Goal: Task Accomplishment & Management: Complete application form

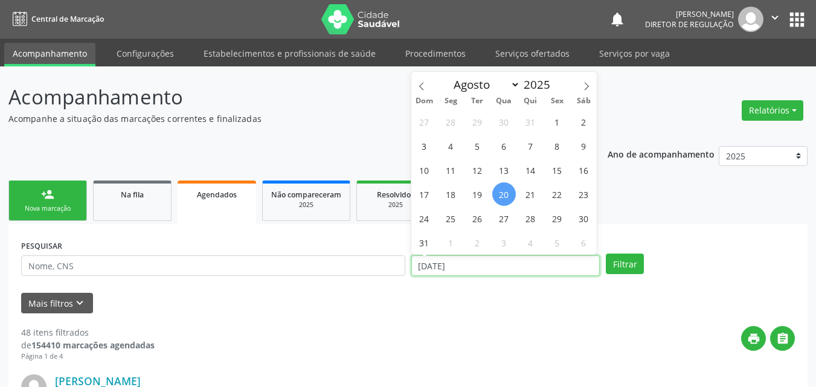
click at [484, 261] on input "[DATE]" at bounding box center [505, 266] width 189 height 21
click at [535, 194] on span "21" at bounding box center [531, 194] width 24 height 24
type input "[DATE]"
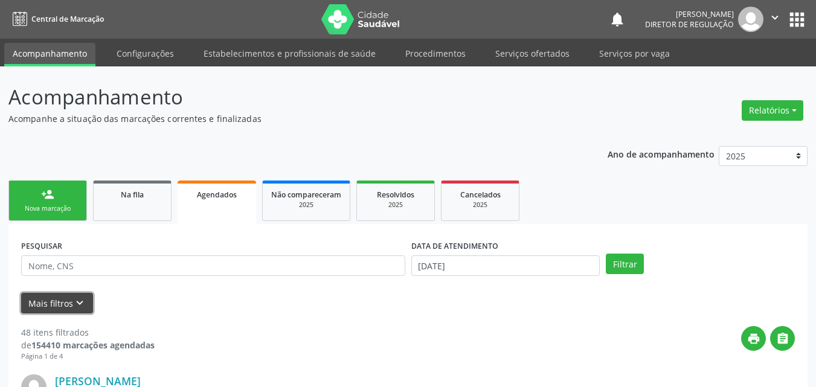
click at [78, 304] on icon "keyboard_arrow_down" at bounding box center [79, 303] width 13 height 13
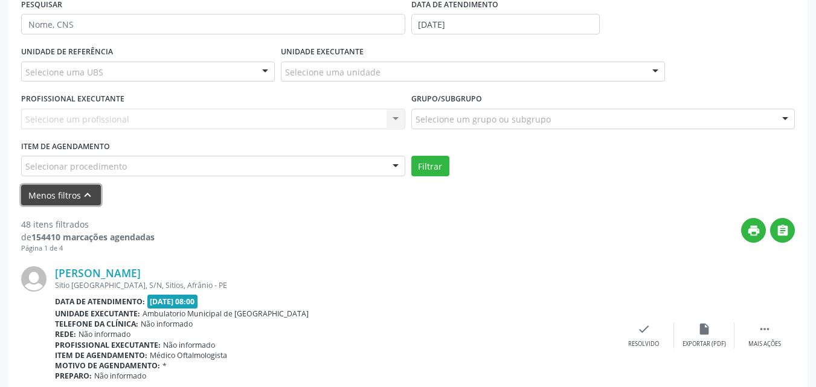
scroll to position [362, 0]
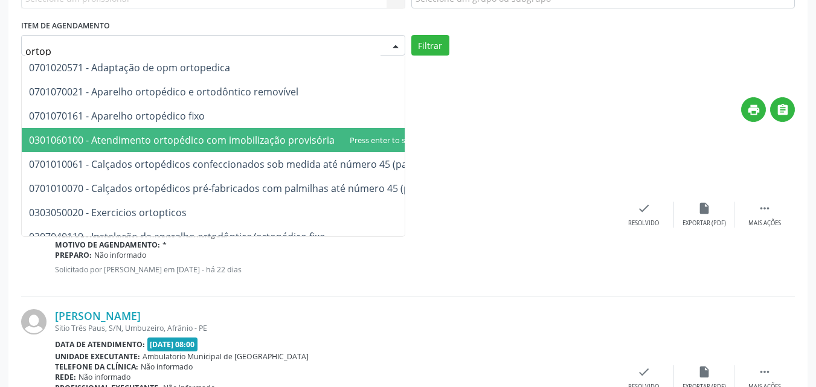
type input "ortope"
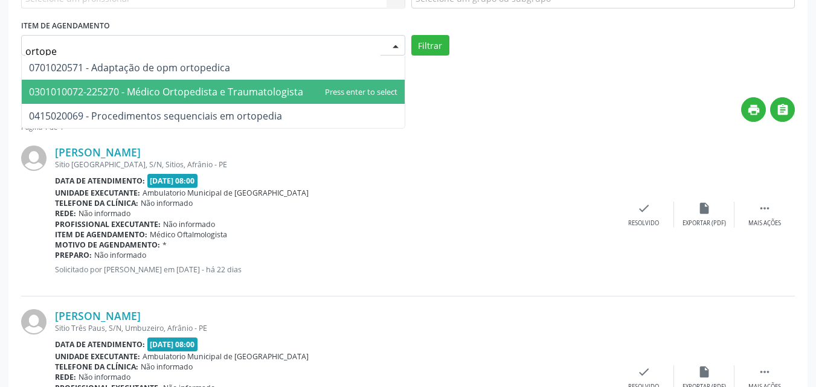
click at [237, 89] on span "0301010072-225270 - Médico Ortopedista e Traumatologista" at bounding box center [166, 91] width 274 height 13
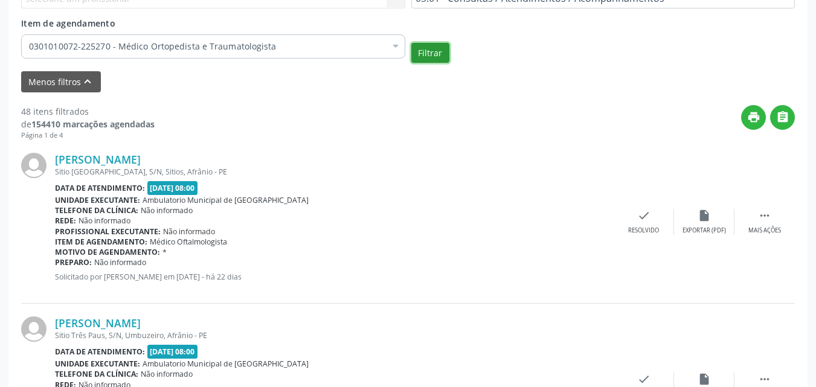
click at [429, 54] on button "Filtrar" at bounding box center [430, 53] width 38 height 21
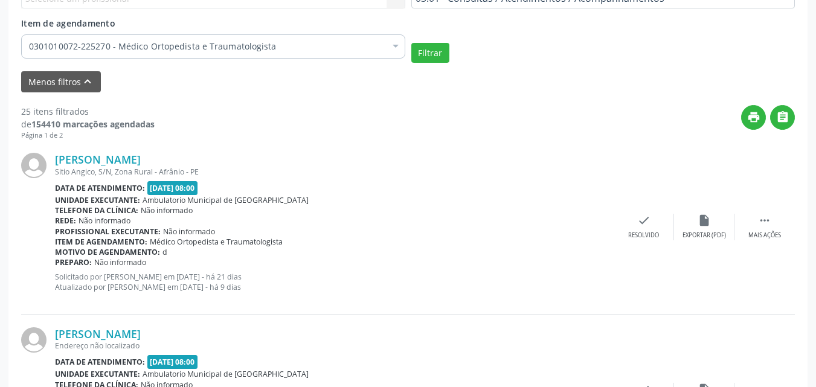
scroll to position [423, 0]
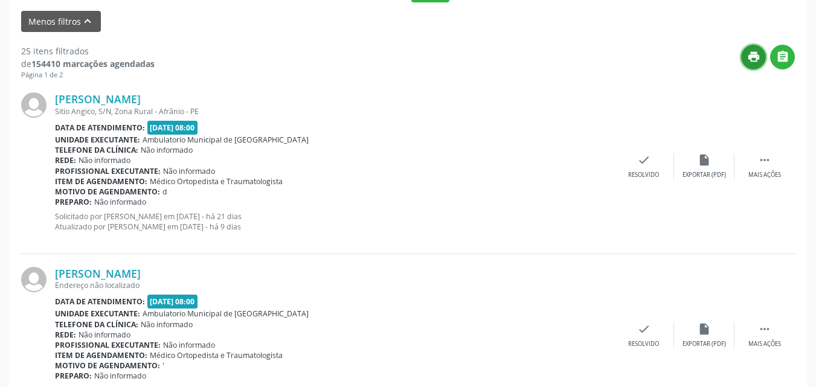
click at [750, 57] on icon "print" at bounding box center [753, 56] width 13 height 13
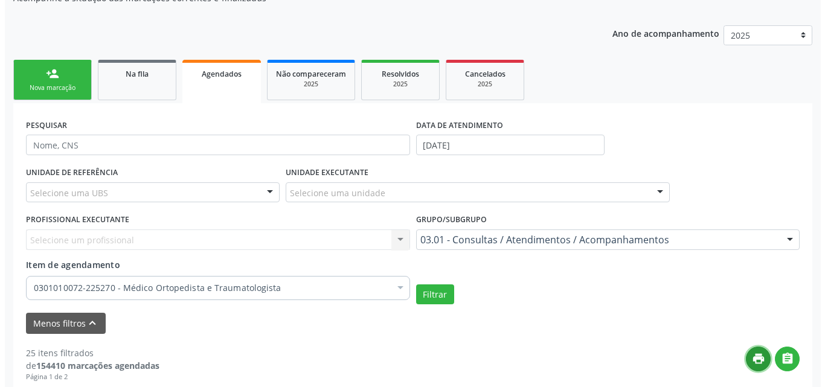
scroll to position [0, 0]
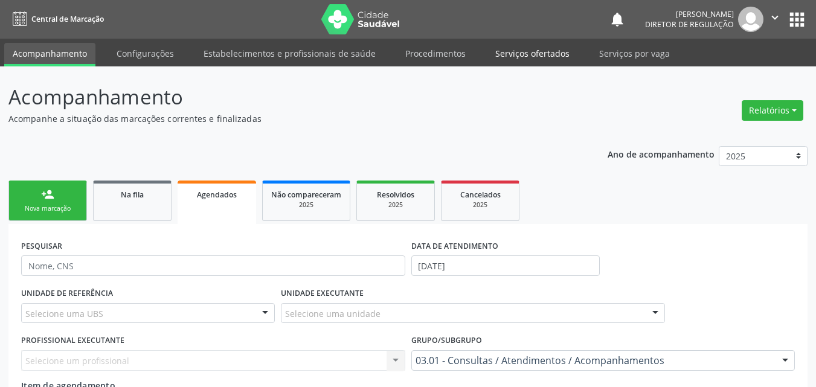
click at [530, 57] on link "Serviços ofertados" at bounding box center [532, 53] width 91 height 21
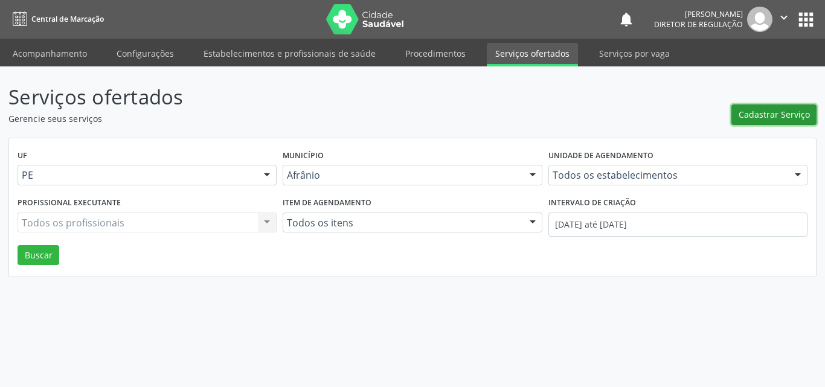
click at [770, 114] on span "Cadastrar Serviço" at bounding box center [774, 114] width 71 height 13
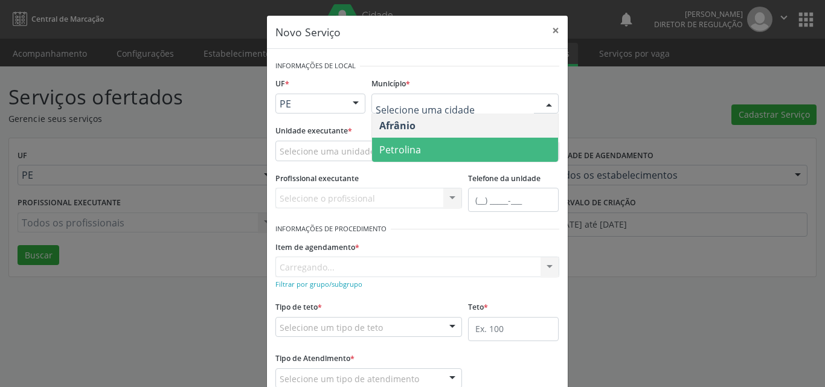
click at [431, 154] on span "Petrolina" at bounding box center [465, 150] width 186 height 24
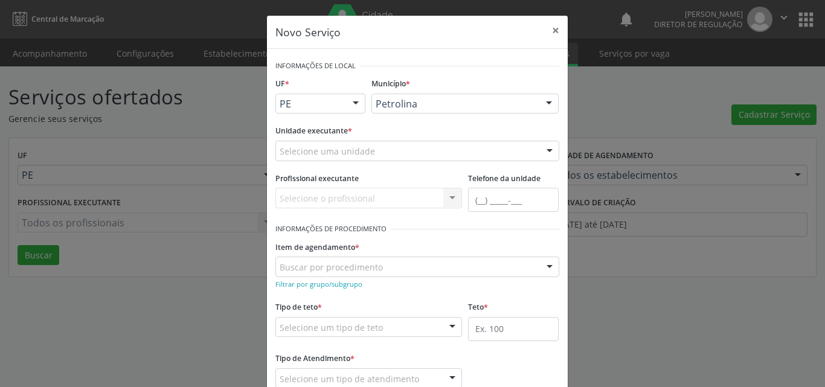
click at [377, 149] on div "Selecione uma unidade" at bounding box center [417, 151] width 284 height 21
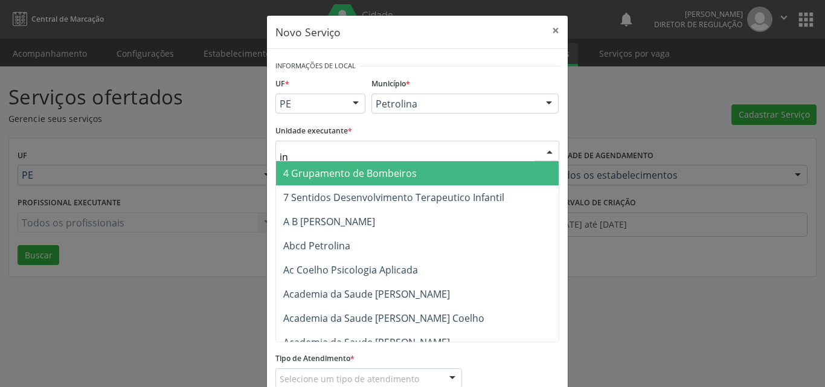
type input "inn"
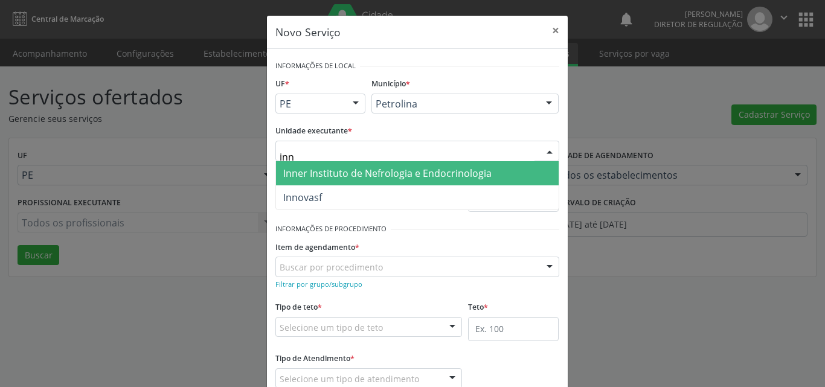
click at [371, 172] on span "Inner Instituto de Nefrologia e Endocrinologia" at bounding box center [387, 173] width 208 height 13
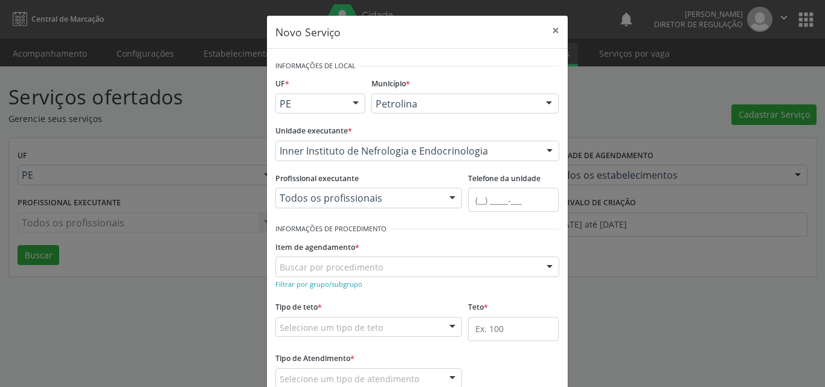
scroll to position [60, 0]
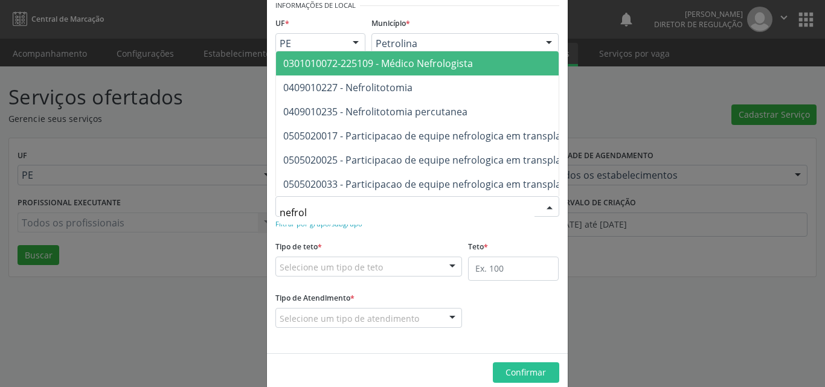
type input "nefrolo"
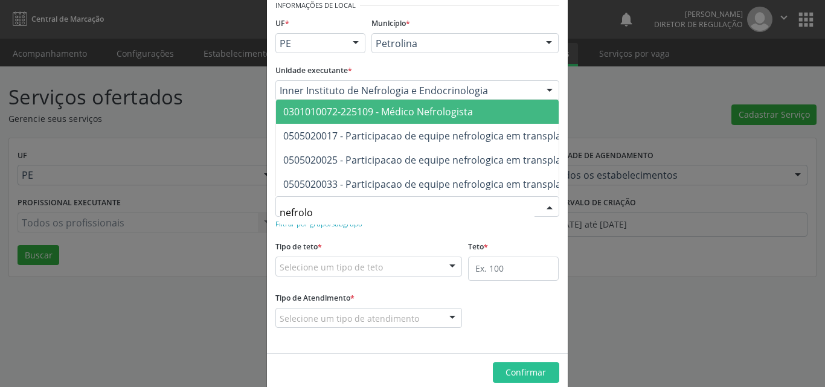
click at [410, 105] on span "0301010072-225109 - Médico Nefrologista" at bounding box center [378, 111] width 190 height 13
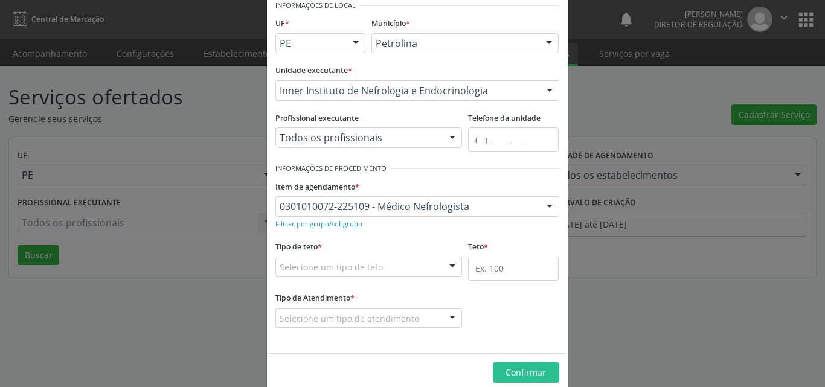
click at [402, 268] on div "Selecione um tipo de teto" at bounding box center [368, 267] width 187 height 21
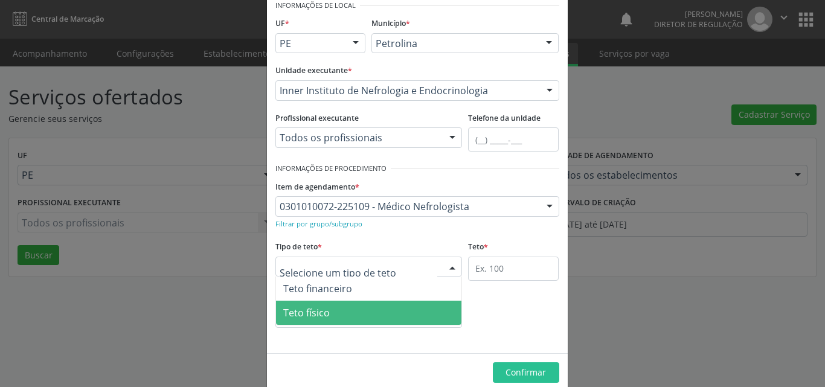
click at [382, 316] on span "Teto físico" at bounding box center [369, 313] width 186 height 24
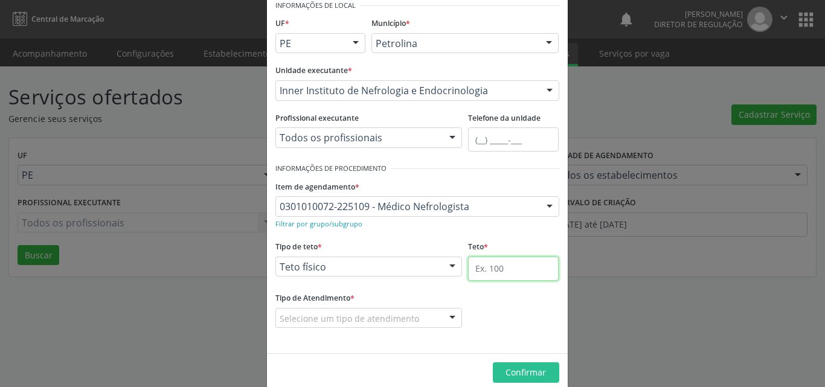
click at [512, 269] on input "text" at bounding box center [513, 269] width 91 height 24
type input "7"
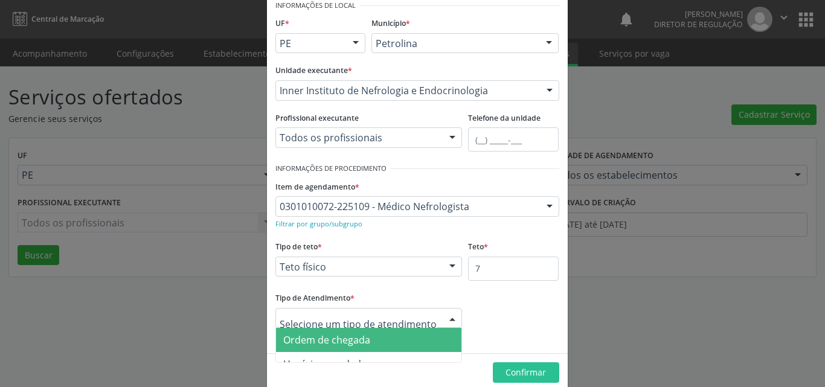
scroll to position [14, 0]
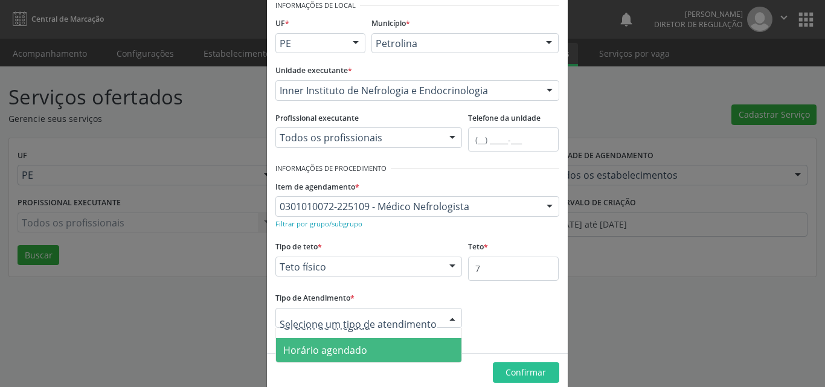
click at [373, 351] on span "Horário agendado" at bounding box center [369, 350] width 186 height 24
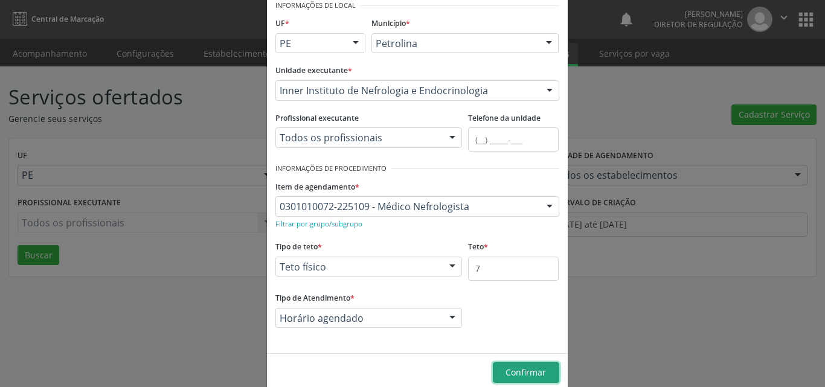
click at [532, 371] on span "Confirmar" at bounding box center [526, 372] width 40 height 11
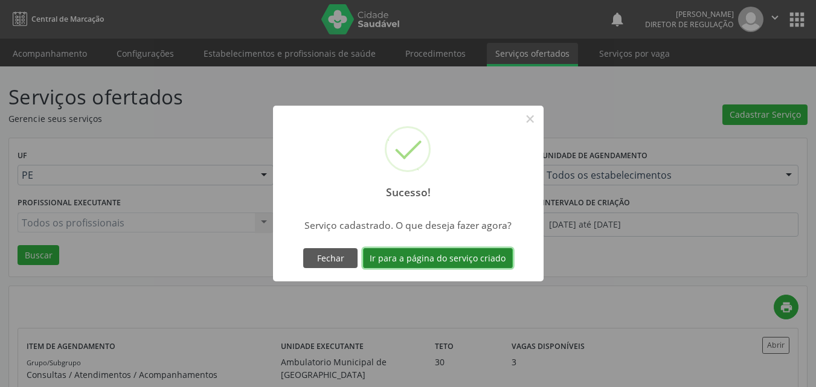
click at [447, 262] on button "Ir para a página do serviço criado" at bounding box center [438, 258] width 150 height 21
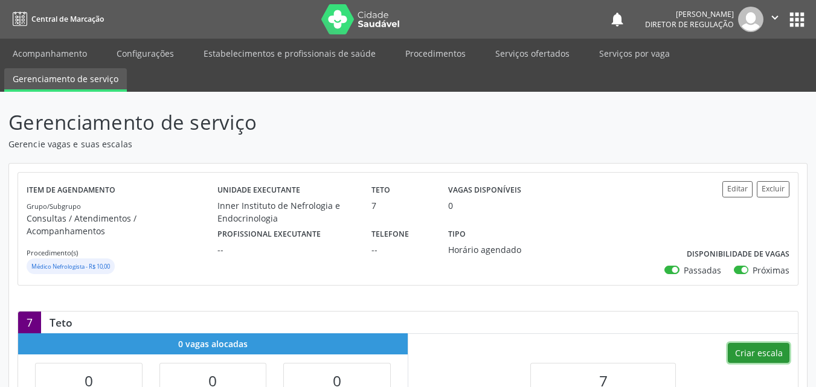
click at [748, 343] on button "Criar escala" at bounding box center [759, 353] width 62 height 21
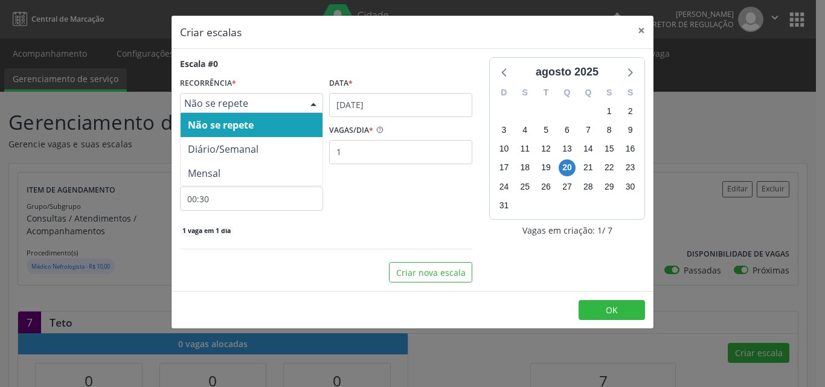
click at [295, 100] on span "Não se repete" at bounding box center [241, 103] width 114 height 12
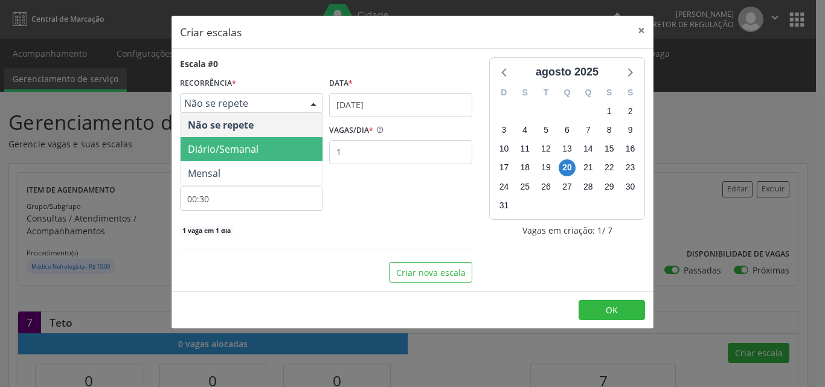
click at [266, 150] on span "Diário/Semanal" at bounding box center [252, 149] width 142 height 24
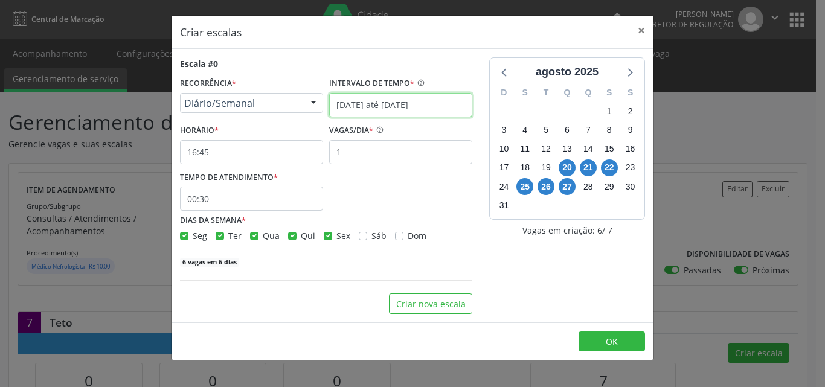
click at [364, 106] on input "[DATE] até [DATE]" at bounding box center [400, 105] width 143 height 24
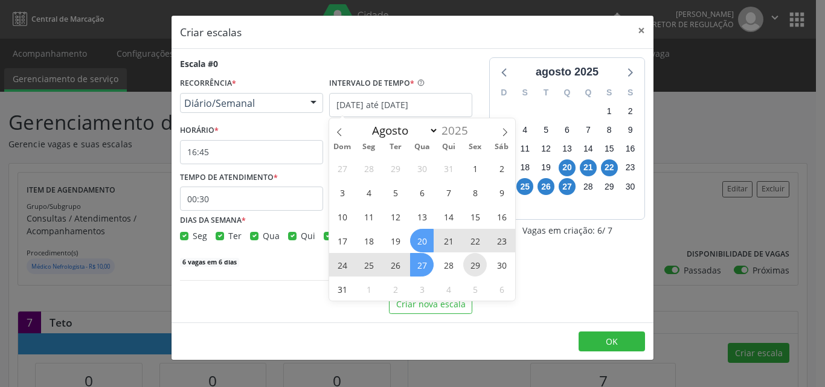
click at [478, 263] on span "29" at bounding box center [475, 265] width 24 height 24
type input "[DATE]"
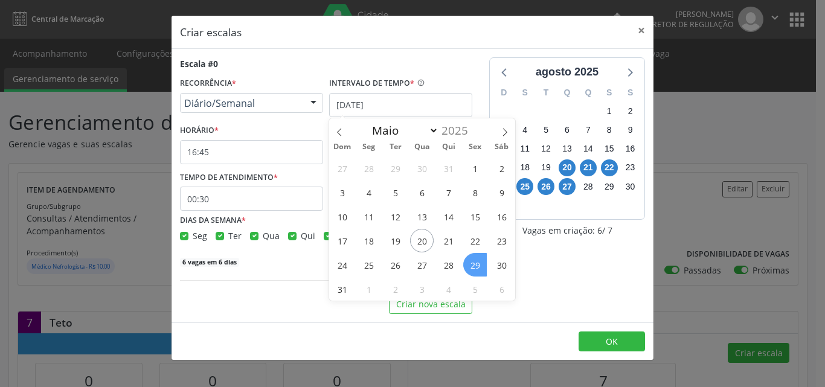
click at [478, 263] on span "29" at bounding box center [475, 265] width 24 height 24
checkbox input "true"
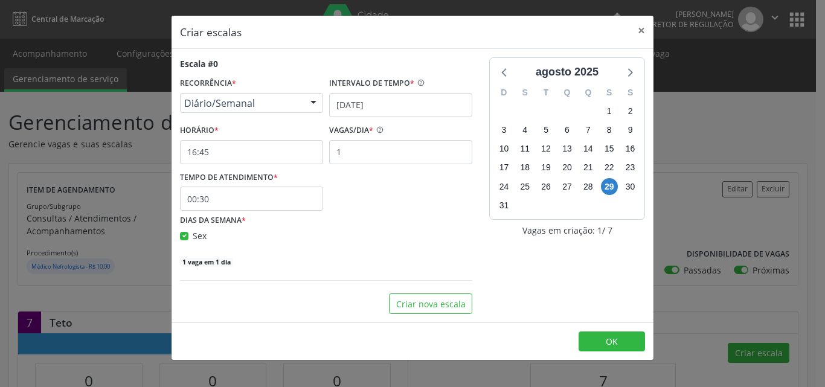
click at [303, 103] on div "Diário/Semanal Não se repete Diário/Semanal Mensal Nenhum resultado encontrado …" at bounding box center [251, 103] width 143 height 21
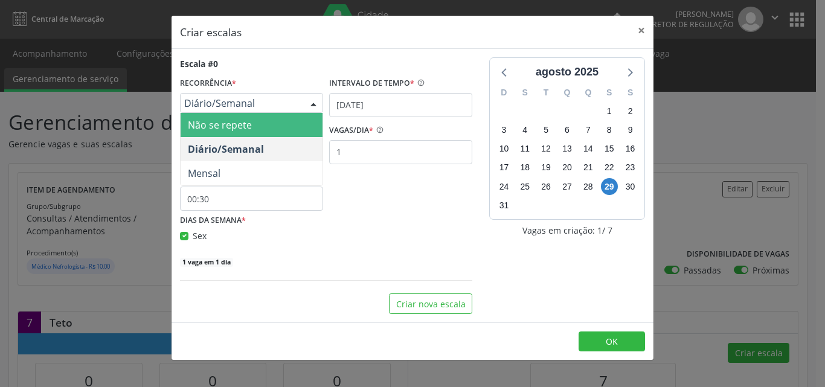
click at [288, 120] on span "Não se repete" at bounding box center [252, 125] width 142 height 24
select select "7"
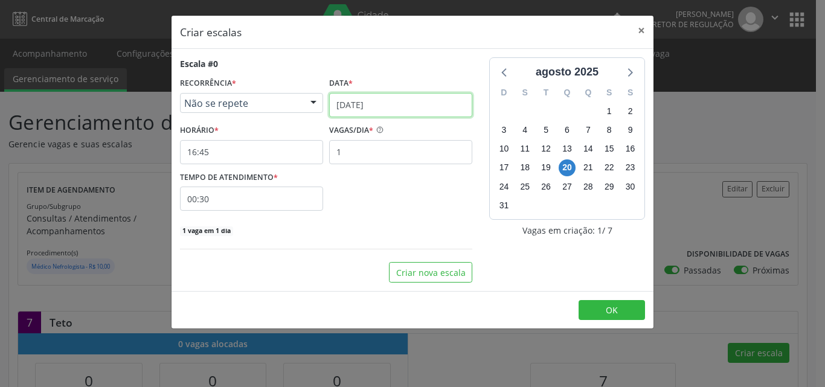
click at [391, 106] on input "[DATE]" at bounding box center [400, 105] width 143 height 24
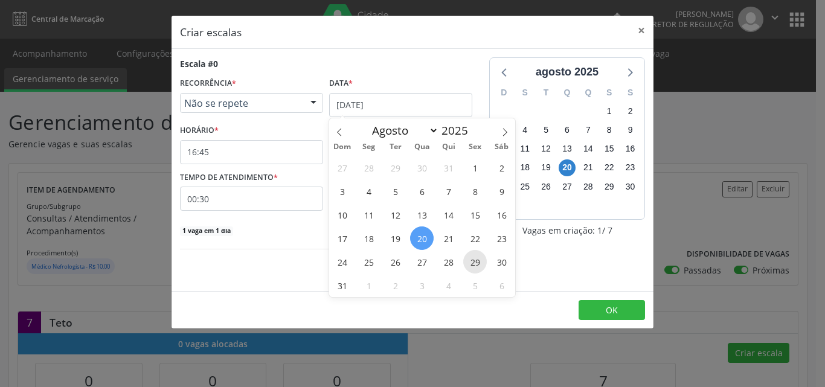
click at [478, 265] on span "29" at bounding box center [475, 262] width 24 height 24
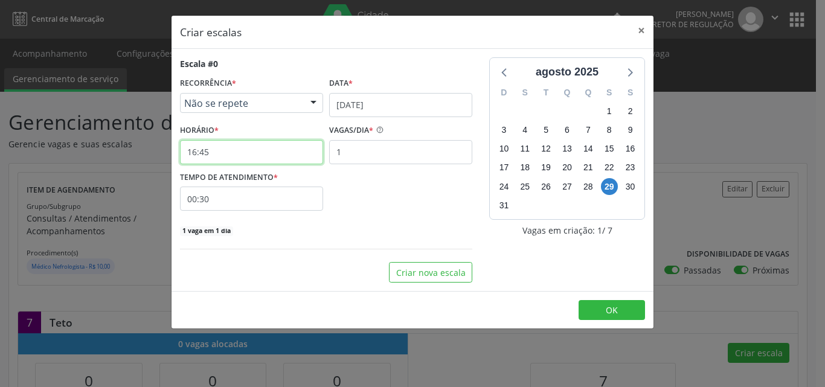
click at [237, 152] on input "16:45" at bounding box center [251, 152] width 143 height 24
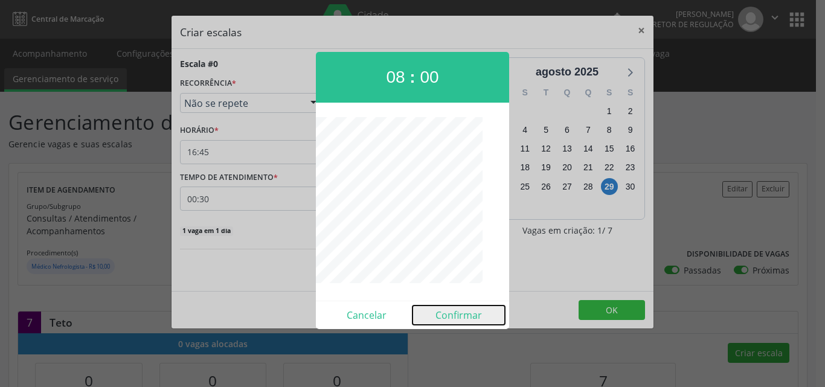
click at [464, 312] on button "Confirmar" at bounding box center [459, 315] width 92 height 19
type input "08:00"
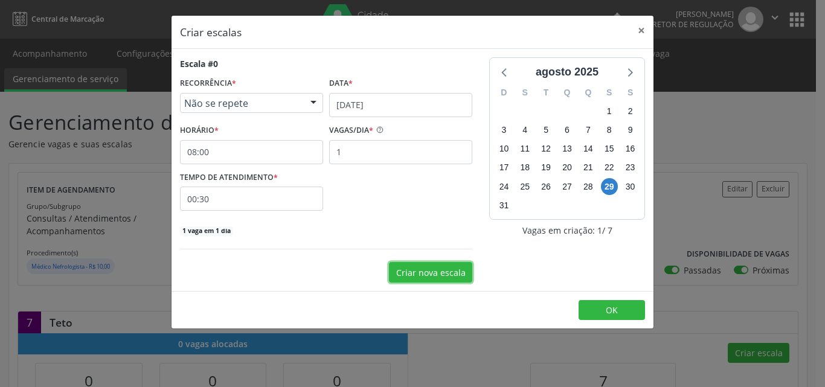
click at [431, 272] on button "Criar nova escala" at bounding box center [430, 272] width 83 height 21
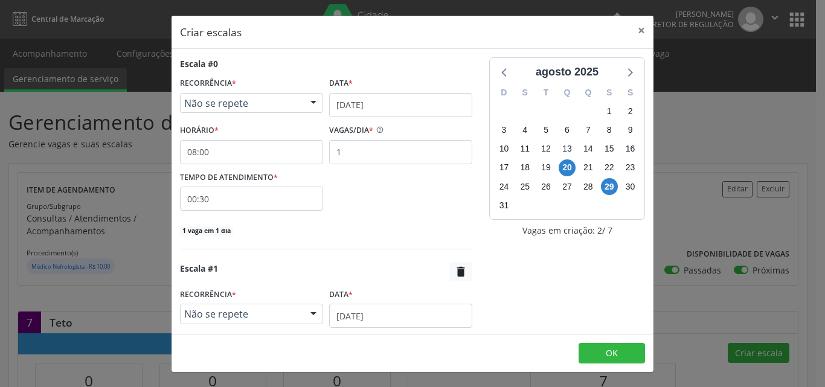
scroll to position [60, 0]
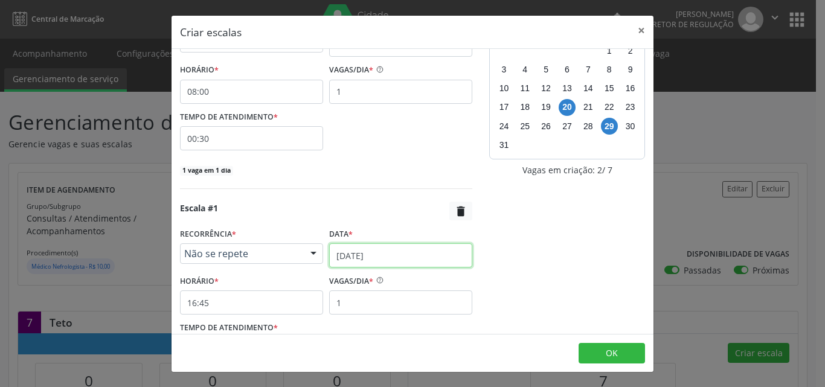
click at [397, 252] on input "[DATE]" at bounding box center [400, 255] width 143 height 24
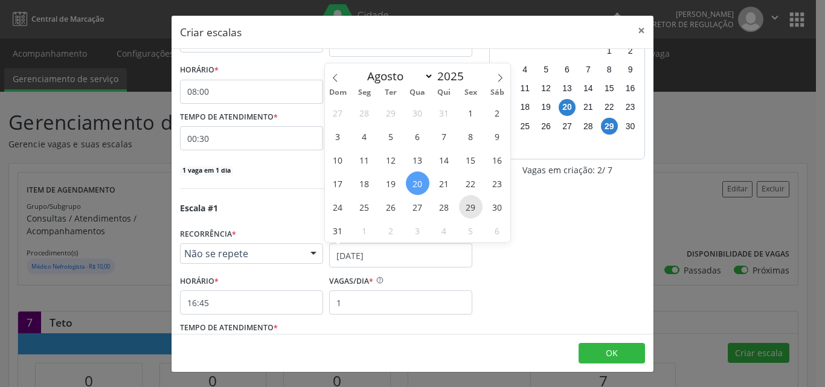
click at [470, 210] on span "29" at bounding box center [471, 207] width 24 height 24
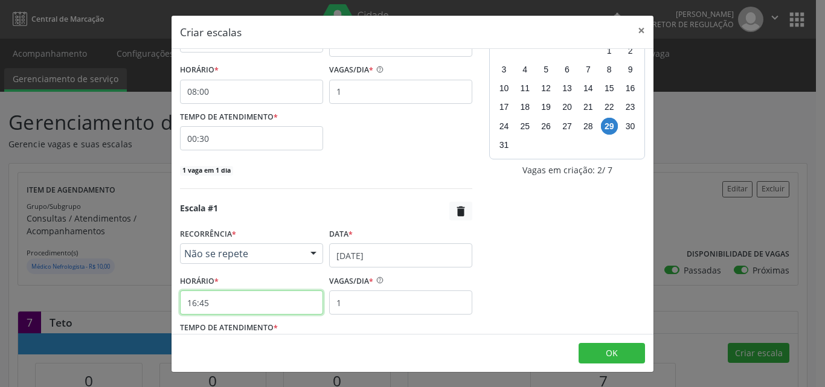
click at [284, 307] on input "16:45" at bounding box center [251, 303] width 143 height 24
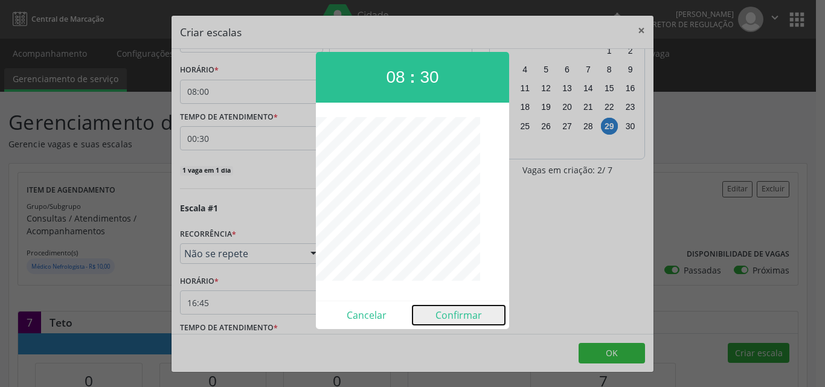
click at [446, 315] on button "Confirmar" at bounding box center [459, 315] width 92 height 19
type input "08:30"
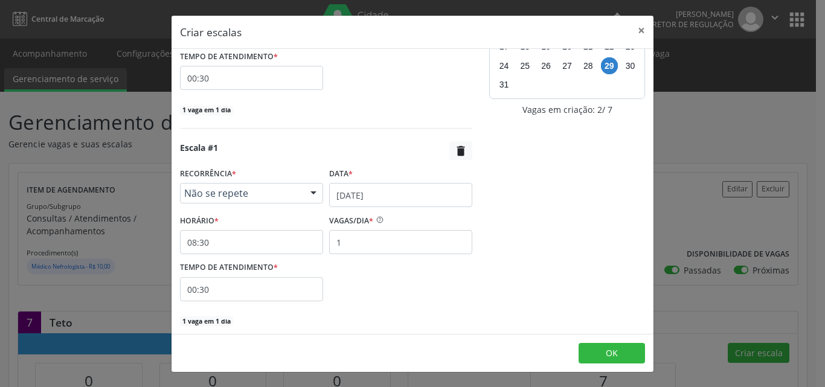
scroll to position [169, 0]
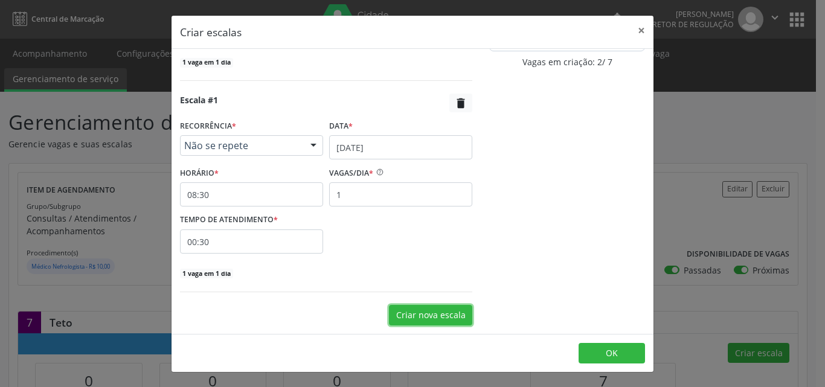
click at [414, 314] on button "Criar nova escala" at bounding box center [430, 315] width 83 height 21
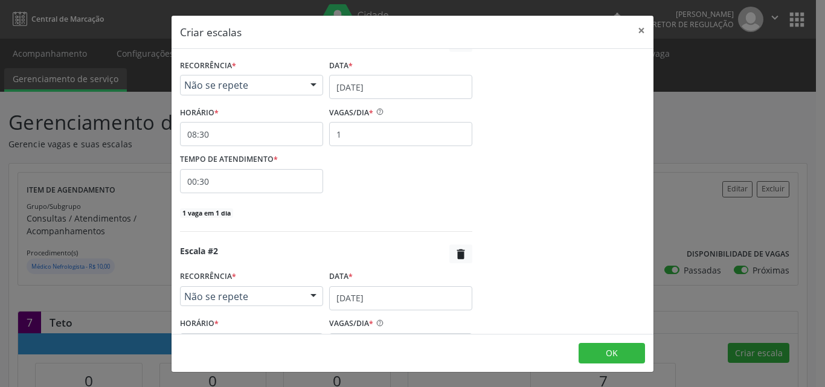
scroll to position [289, 0]
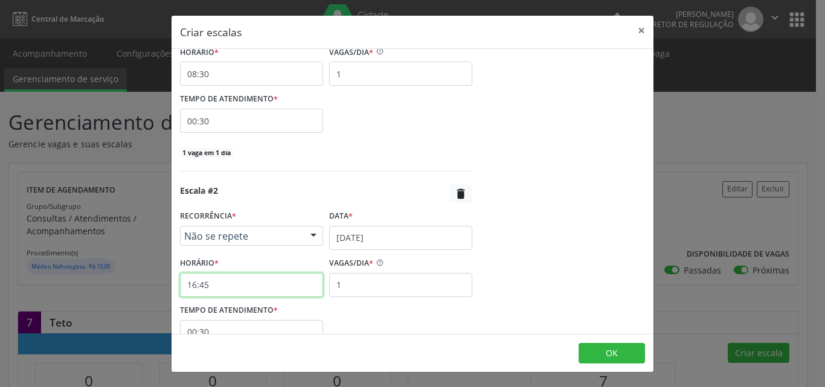
click at [297, 288] on input "16:45" at bounding box center [251, 285] width 143 height 24
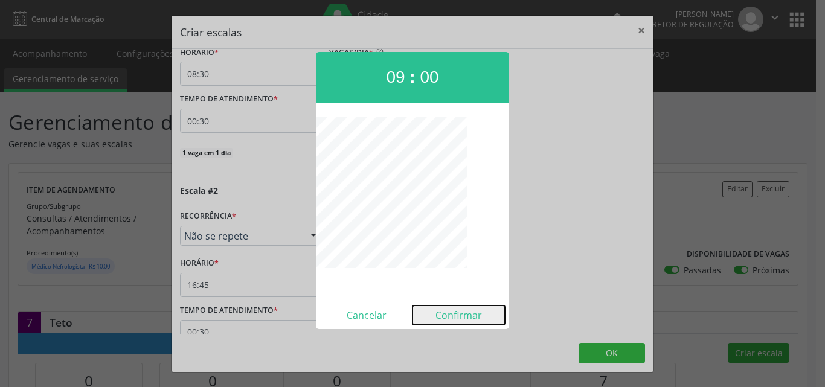
click at [445, 315] on button "Confirmar" at bounding box center [459, 315] width 92 height 19
type input "09:00"
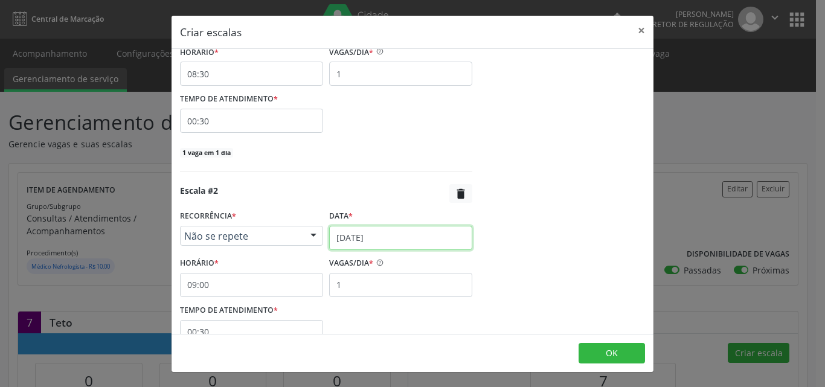
click at [396, 235] on input "[DATE]" at bounding box center [400, 238] width 143 height 24
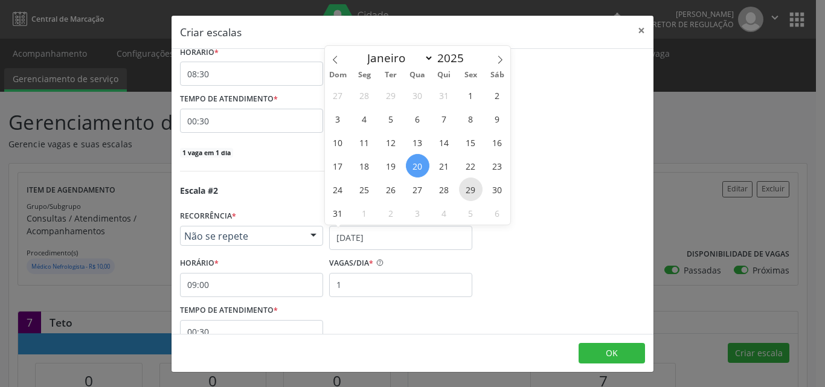
click at [468, 187] on span "29" at bounding box center [471, 190] width 24 height 24
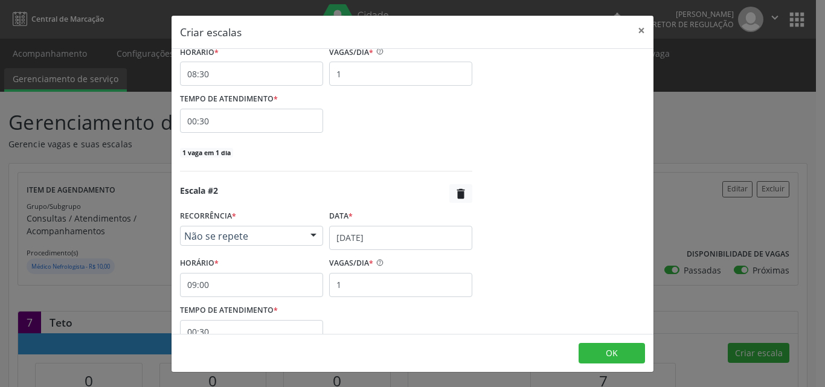
scroll to position [350, 0]
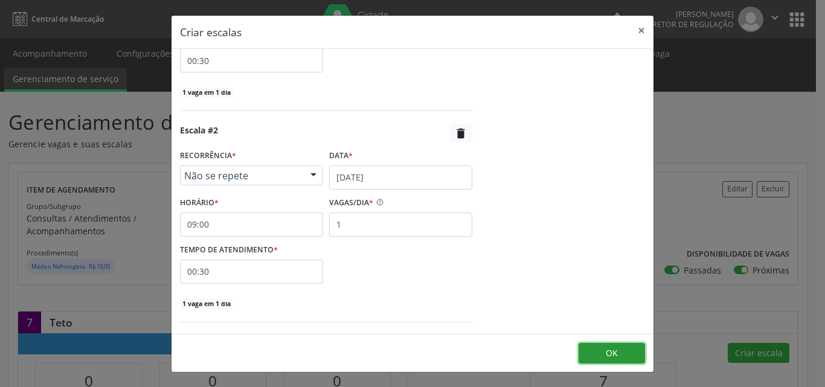
click at [605, 354] on button "OK" at bounding box center [612, 353] width 66 height 21
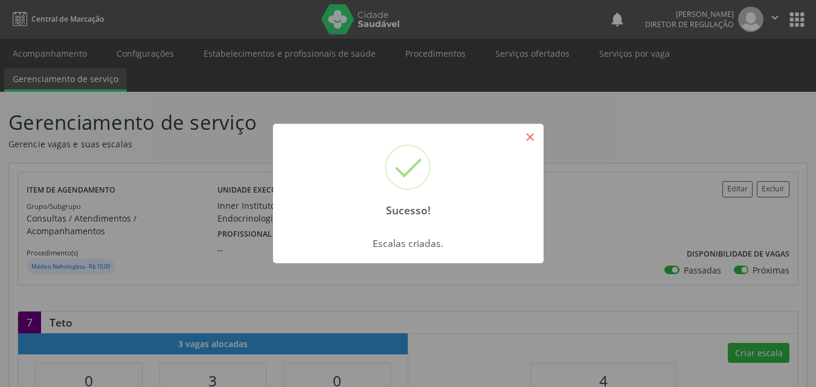
click at [535, 130] on button "×" at bounding box center [530, 137] width 21 height 21
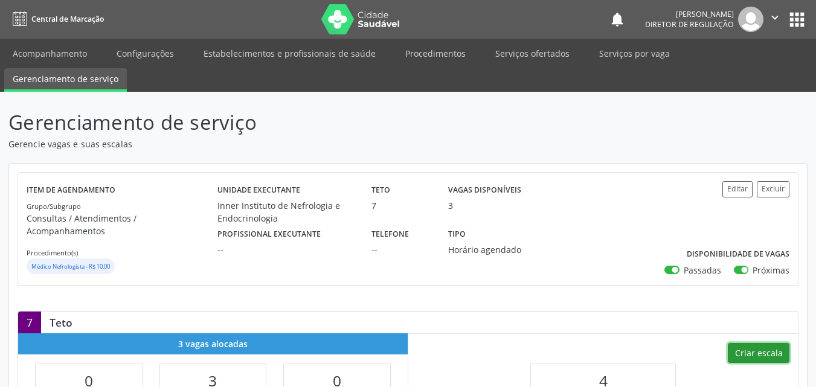
click at [750, 343] on button "Criar escala" at bounding box center [759, 353] width 62 height 21
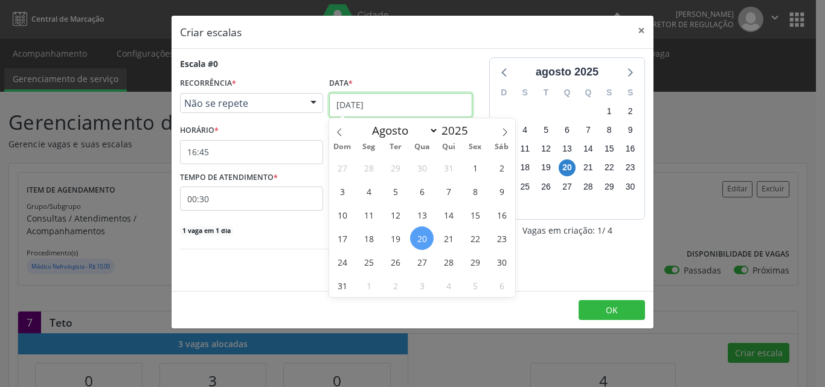
click at [382, 106] on input "[DATE]" at bounding box center [400, 105] width 143 height 24
click at [475, 260] on span "29" at bounding box center [475, 262] width 24 height 24
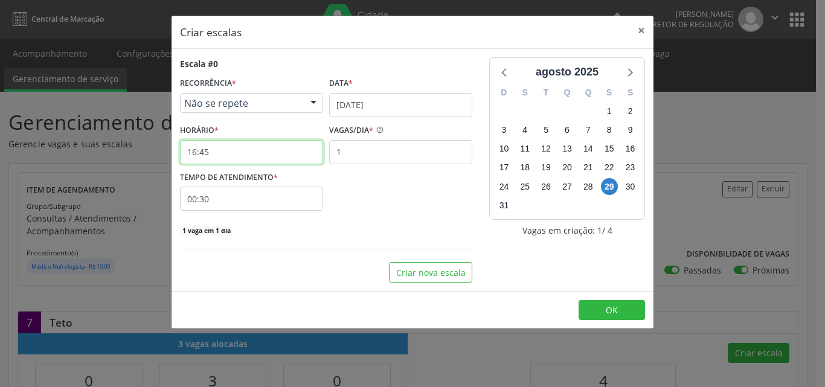
click at [268, 154] on input "16:45" at bounding box center [251, 152] width 143 height 24
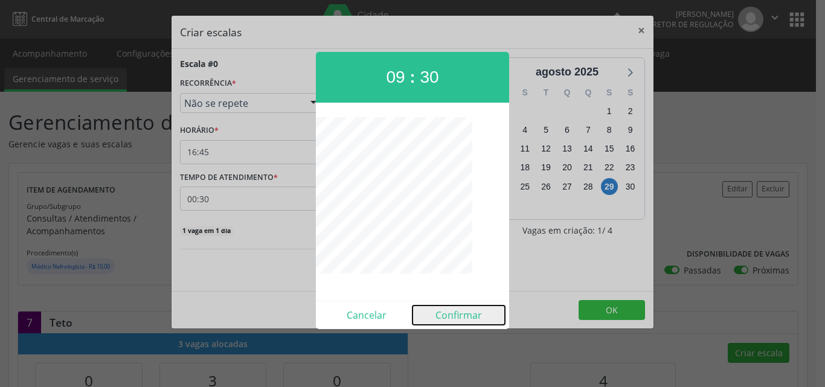
click at [454, 315] on button "Confirmar" at bounding box center [459, 315] width 92 height 19
type input "09:30"
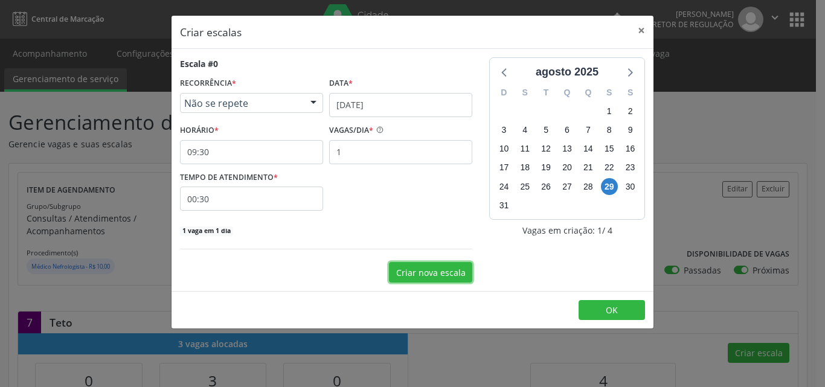
click at [411, 275] on button "Criar nova escala" at bounding box center [430, 272] width 83 height 21
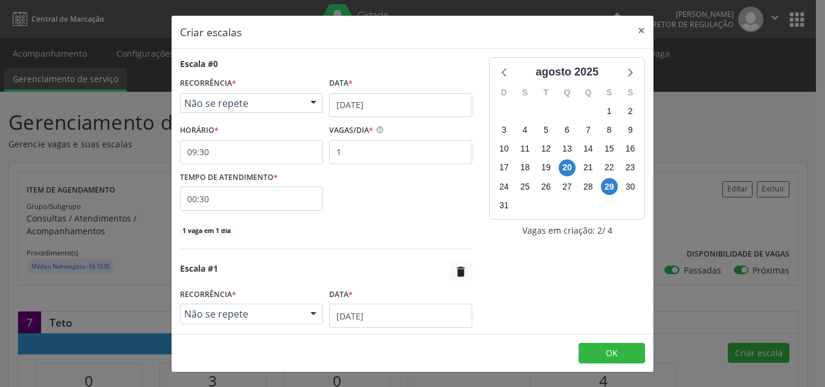
scroll to position [60, 0]
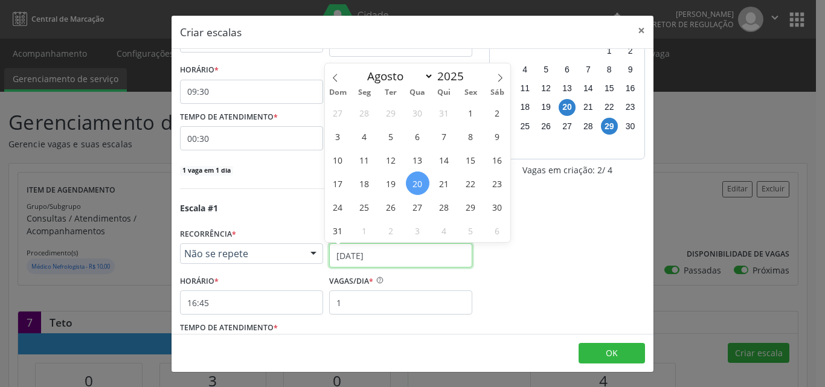
click at [391, 254] on input "[DATE]" at bounding box center [400, 255] width 143 height 24
click at [472, 207] on span "29" at bounding box center [471, 207] width 24 height 24
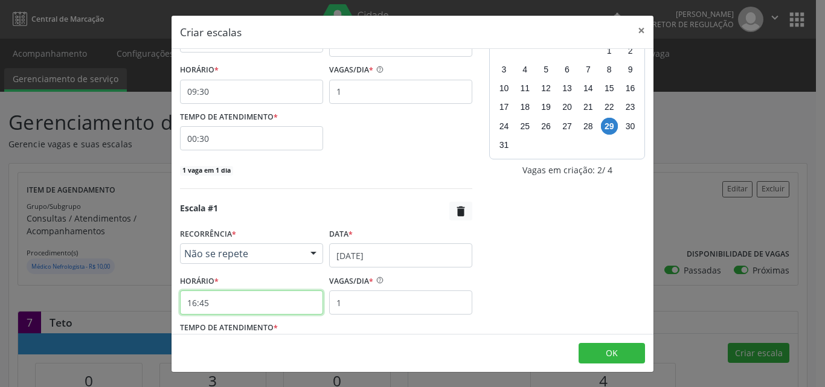
click at [252, 304] on input "16:45" at bounding box center [251, 303] width 143 height 24
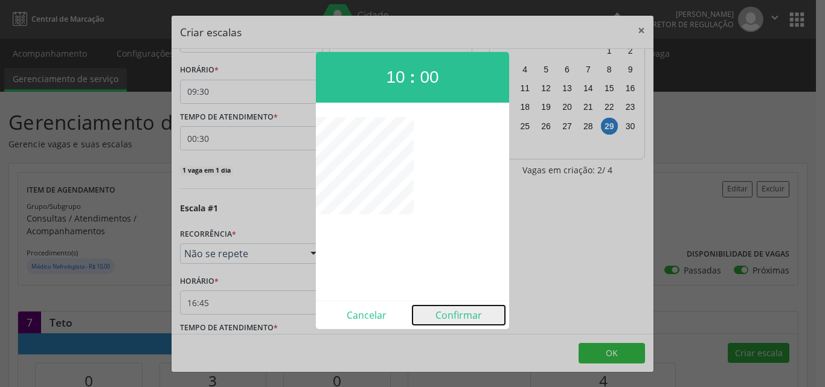
click at [448, 314] on button "Confirmar" at bounding box center [459, 315] width 92 height 19
type input "10:00"
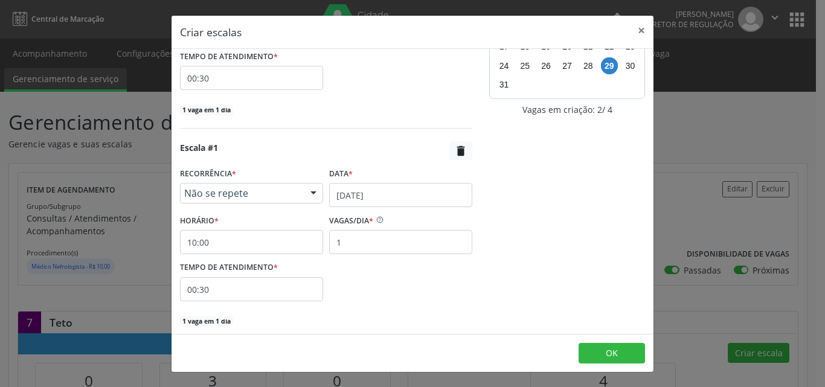
scroll to position [169, 0]
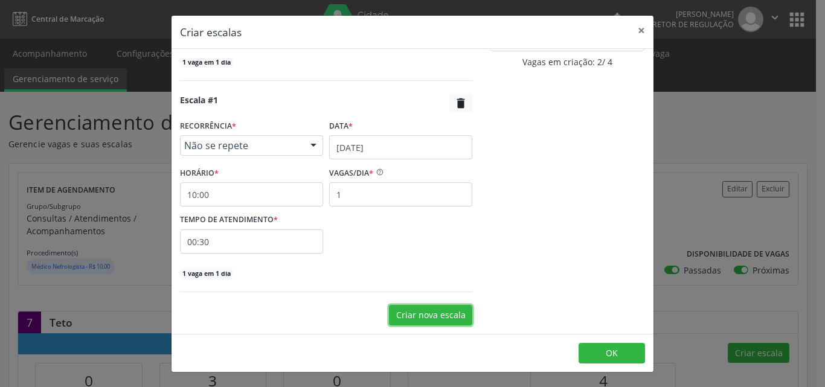
click at [408, 314] on button "Criar nova escala" at bounding box center [430, 315] width 83 height 21
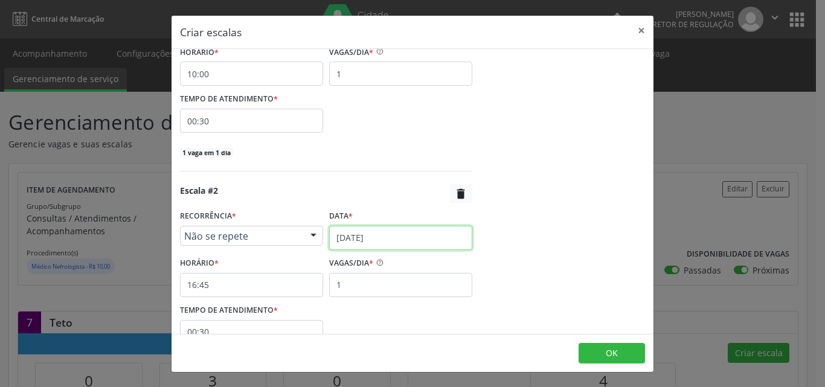
click at [378, 241] on input "[DATE]" at bounding box center [400, 238] width 143 height 24
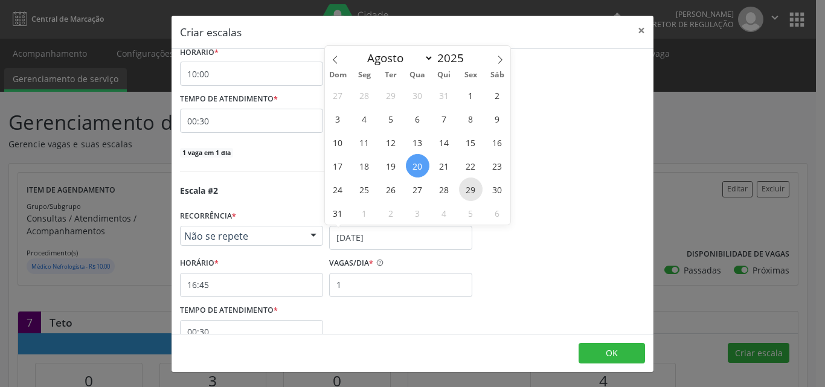
click at [471, 187] on span "29" at bounding box center [471, 190] width 24 height 24
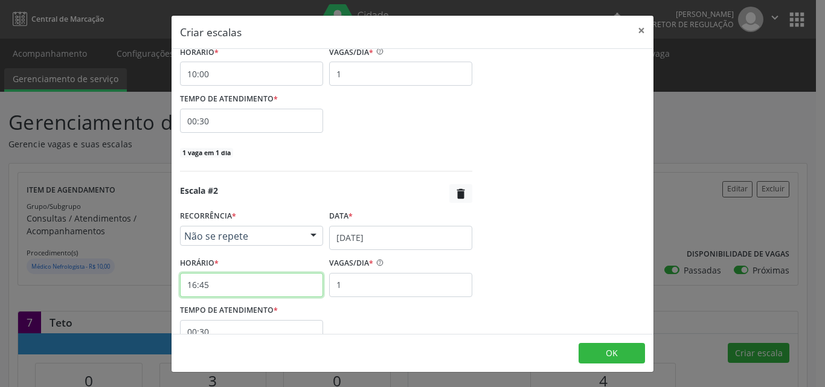
click at [272, 288] on input "16:45" at bounding box center [251, 285] width 143 height 24
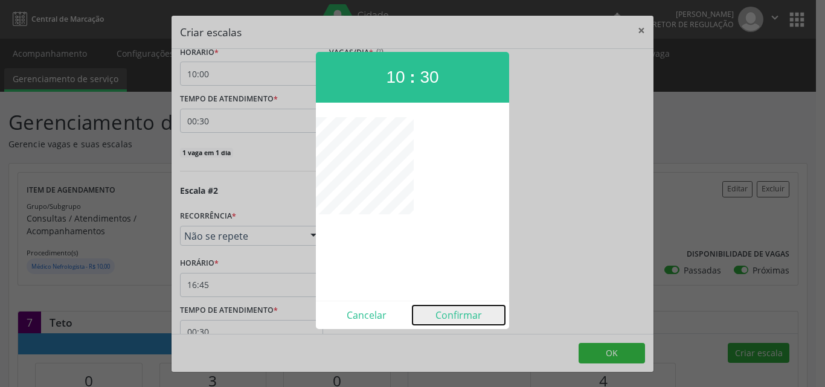
click at [456, 316] on button "Confirmar" at bounding box center [459, 315] width 92 height 19
type input "10:30"
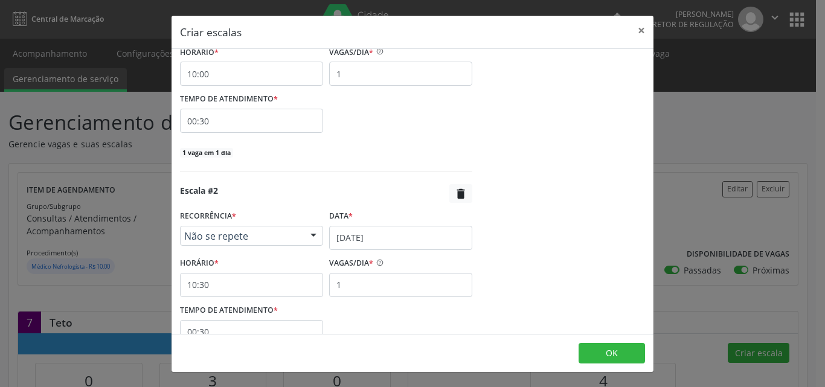
scroll to position [379, 0]
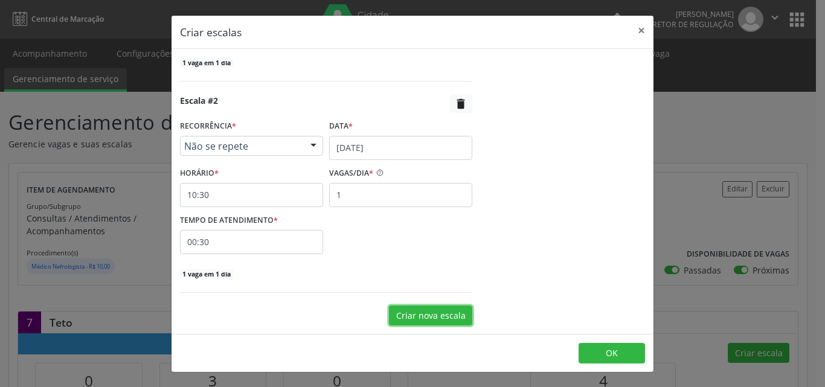
click at [422, 315] on button "Criar nova escala" at bounding box center [430, 316] width 83 height 21
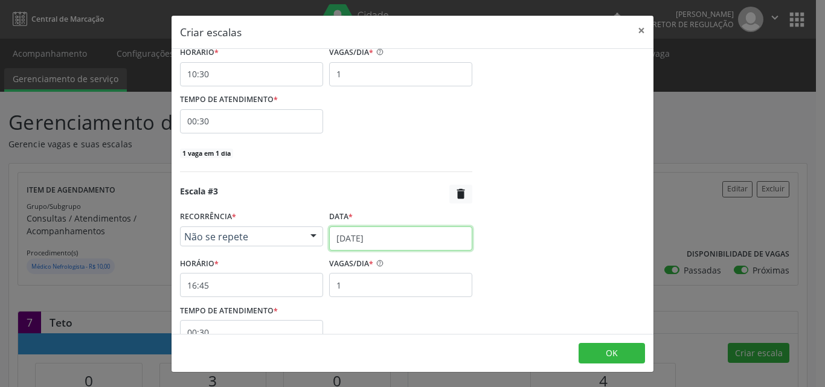
click at [384, 237] on input "[DATE]" at bounding box center [400, 239] width 143 height 24
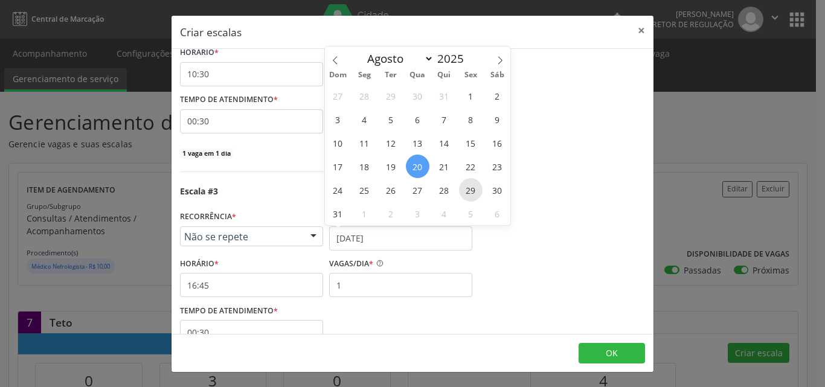
click at [472, 187] on span "29" at bounding box center [471, 190] width 24 height 24
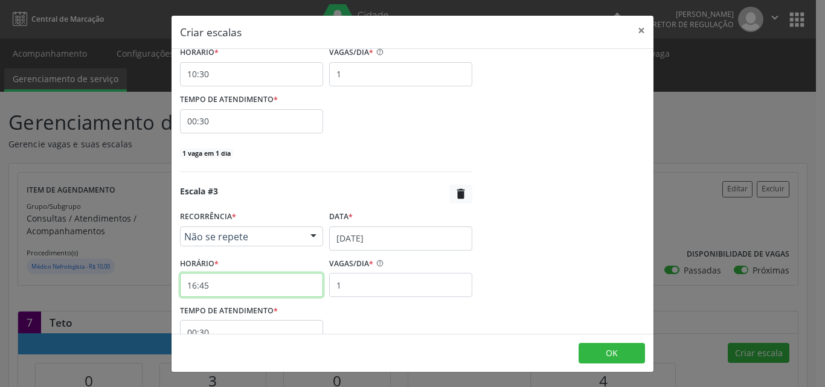
click at [281, 282] on input "16:45" at bounding box center [251, 285] width 143 height 24
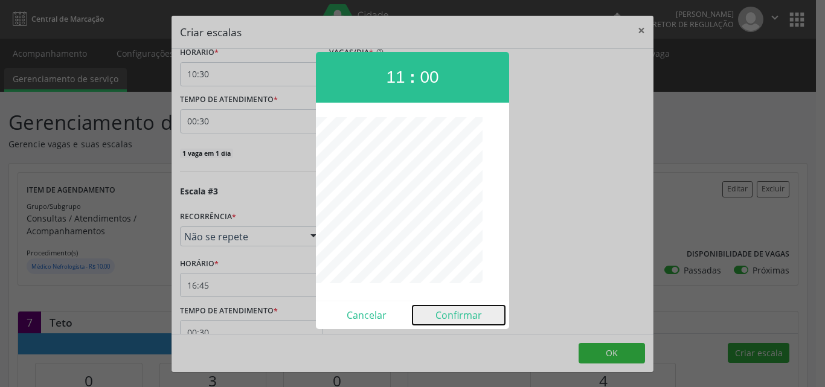
click at [448, 313] on button "Confirmar" at bounding box center [459, 315] width 92 height 19
type input "11:00"
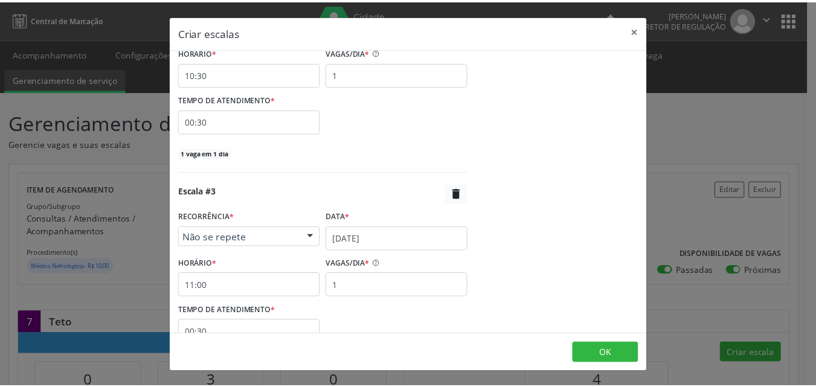
scroll to position [591, 0]
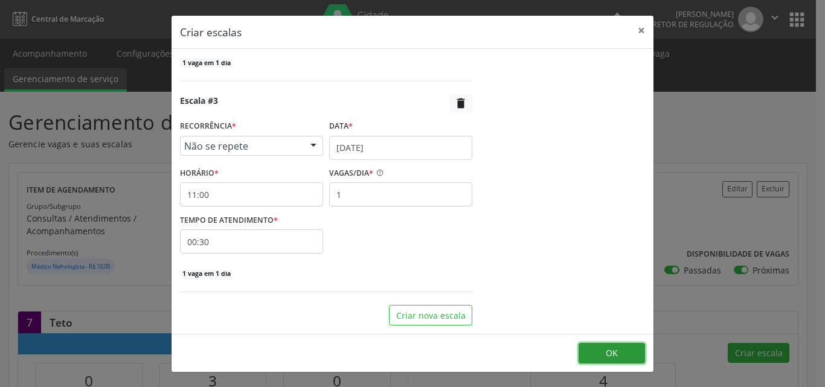
click at [618, 356] on button "OK" at bounding box center [612, 353] width 66 height 21
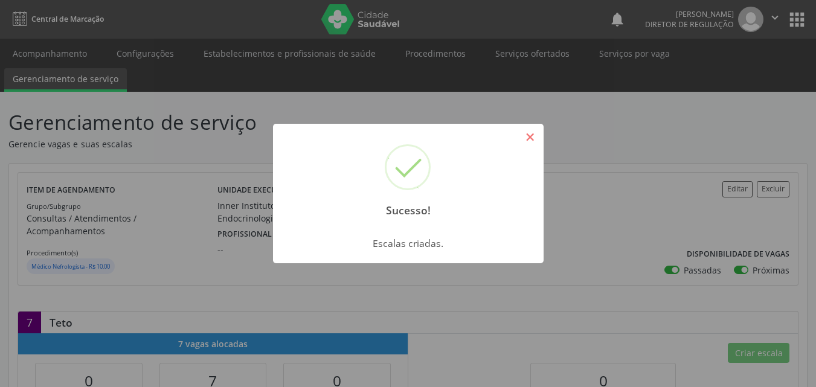
click at [532, 138] on button "×" at bounding box center [530, 137] width 21 height 21
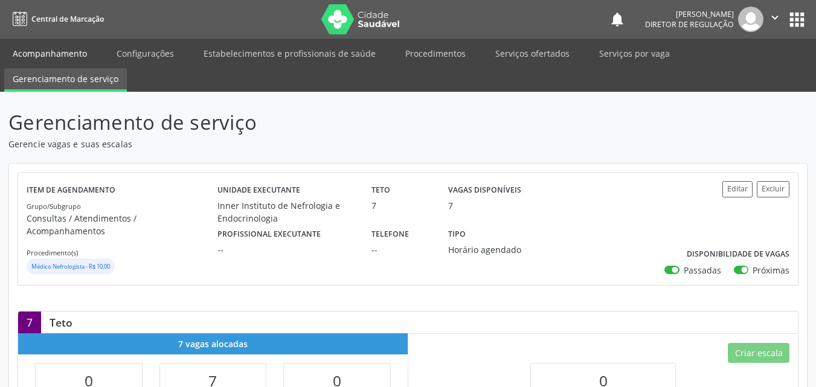
click at [73, 52] on link "Acompanhamento" at bounding box center [49, 53] width 91 height 21
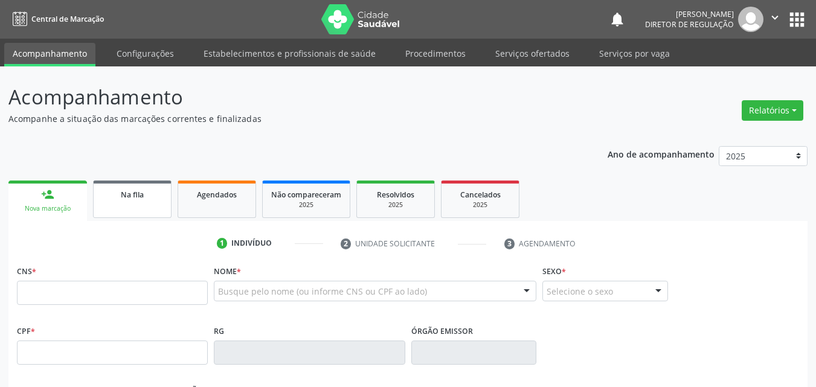
click at [153, 193] on div "Na fila" at bounding box center [132, 194] width 60 height 13
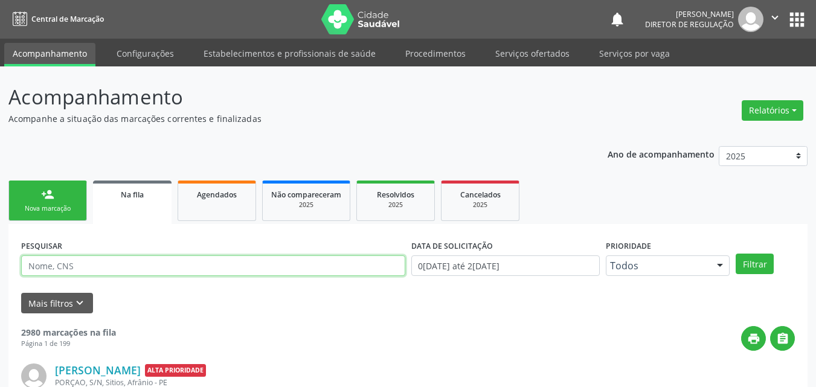
click at [126, 266] on input "text" at bounding box center [213, 266] width 384 height 21
type input "rayka"
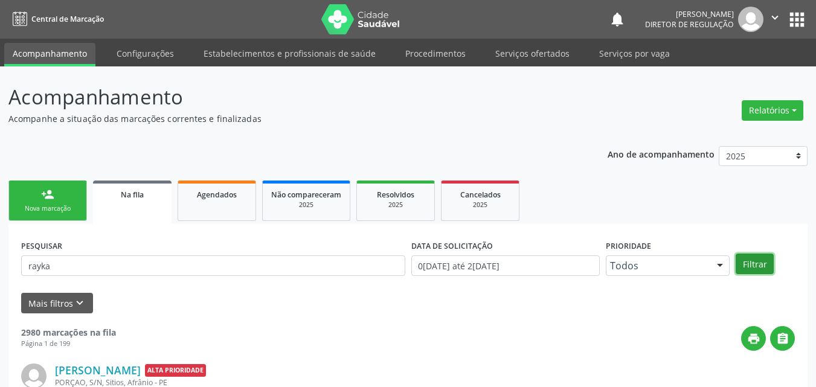
click at [752, 262] on button "Filtrar" at bounding box center [755, 264] width 38 height 21
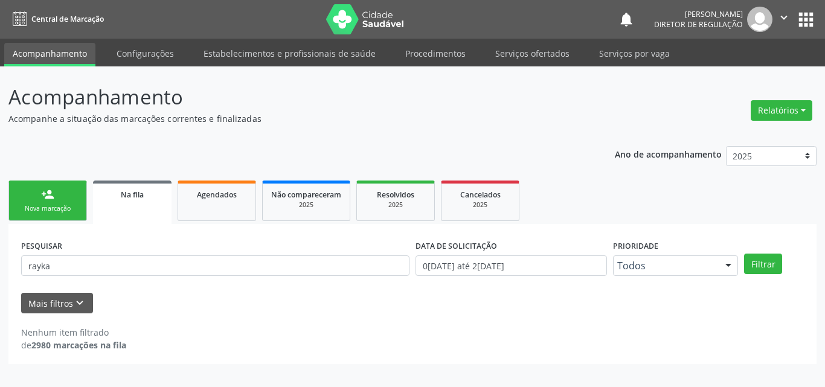
click at [56, 201] on link "person_add Nova marcação" at bounding box center [47, 201] width 79 height 40
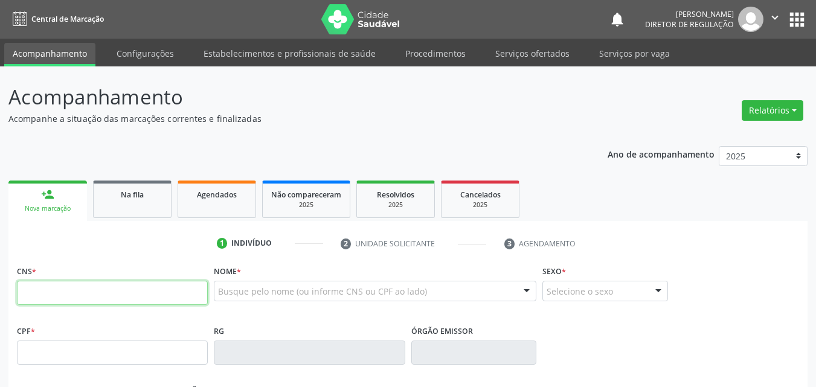
click at [80, 297] on input "text" at bounding box center [112, 293] width 191 height 24
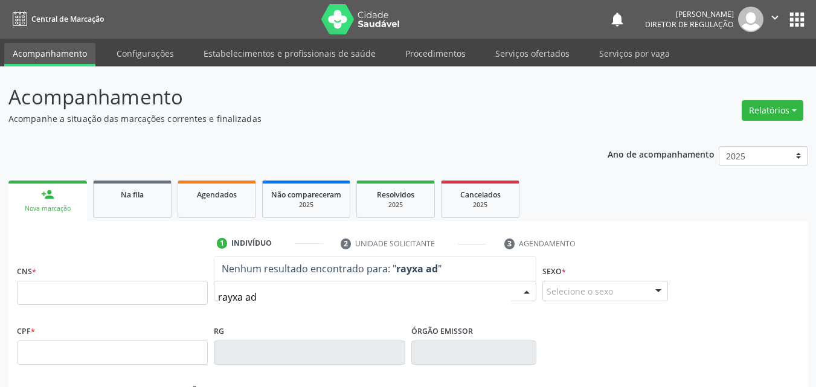
click at [237, 297] on input "rayxa ad" at bounding box center [365, 297] width 294 height 24
click at [267, 295] on input "rayca ad" at bounding box center [365, 297] width 294 height 24
click at [244, 300] on input "rayca adoniely" at bounding box center [365, 297] width 294 height 24
click at [237, 298] on input "rayca adoniely" at bounding box center [365, 297] width 294 height 24
type input "[PERSON_NAME]"
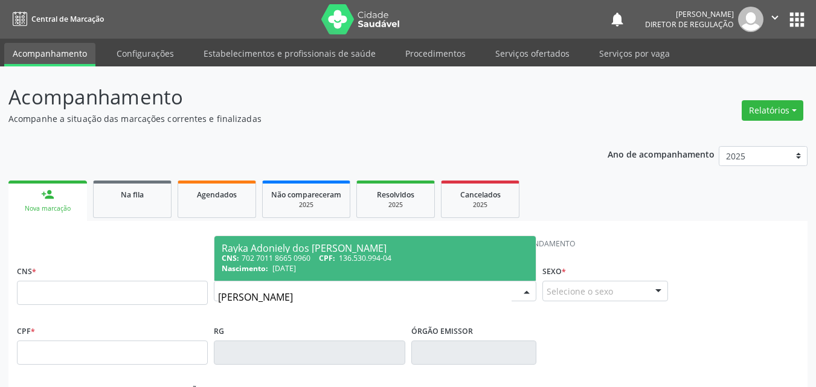
click at [292, 265] on span "[DATE]" at bounding box center [284, 268] width 24 height 10
type input "702 7011 8665 0960"
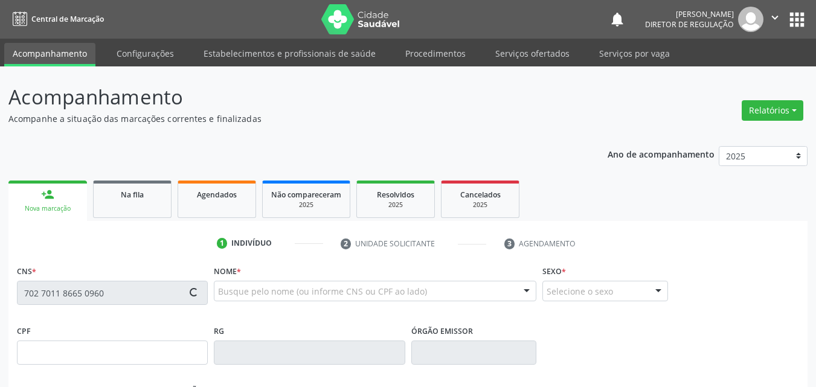
type input "136.530.994-04"
type input "[DATE]"
type input "[PERSON_NAME]"
type input "[PHONE_NUMBER]"
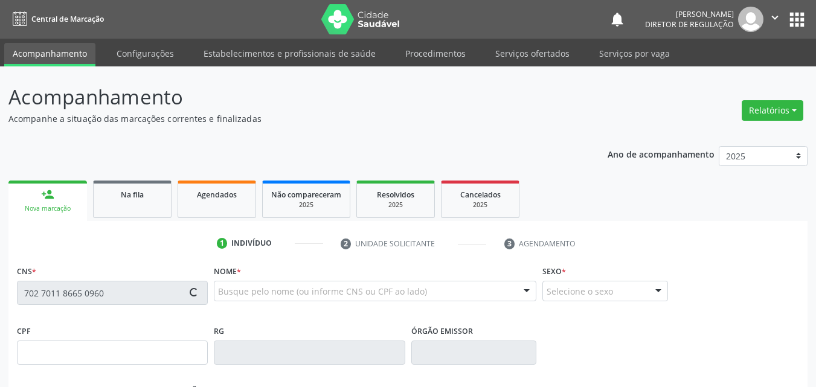
type input "946.113.004-04"
type input "347"
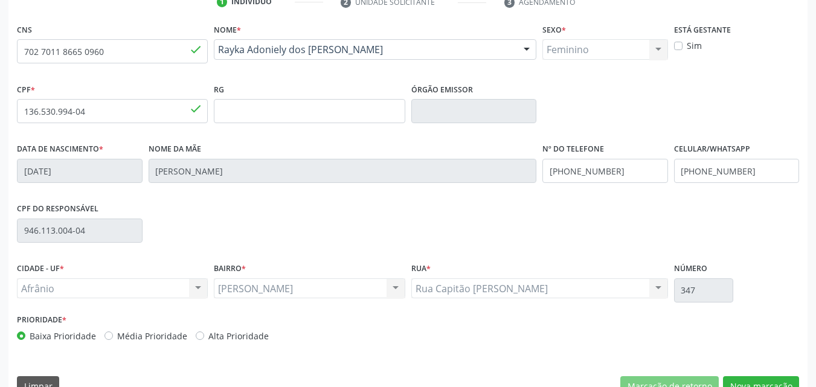
scroll to position [268, 0]
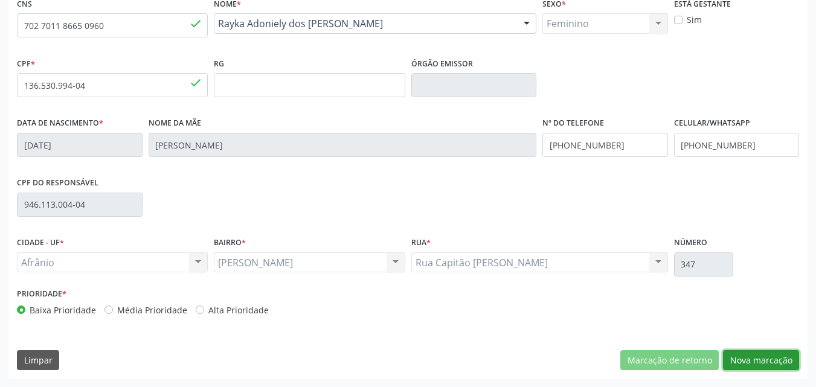
click at [762, 363] on button "Nova marcação" at bounding box center [761, 360] width 76 height 21
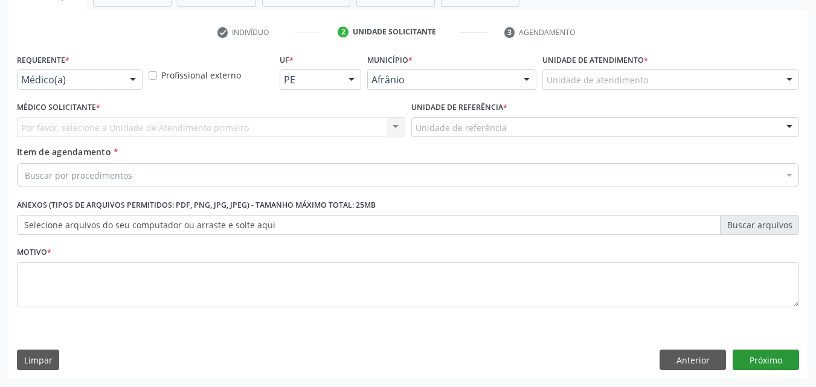
scroll to position [211, 0]
click at [670, 79] on div "Unidade de atendimento" at bounding box center [670, 79] width 257 height 21
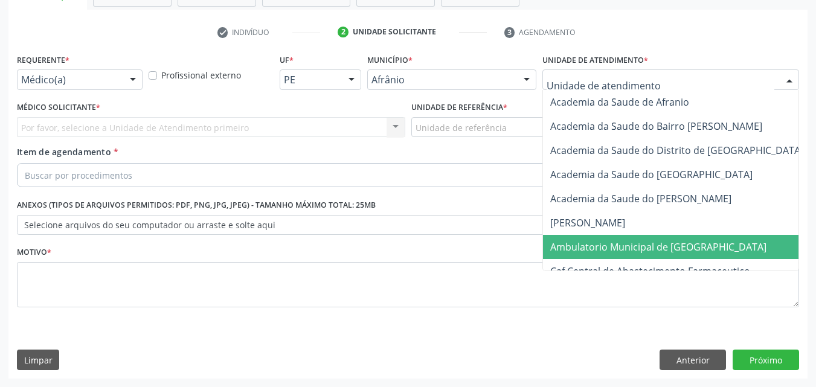
drag, startPoint x: 665, startPoint y: 242, endPoint x: 518, endPoint y: 207, distance: 150.9
click at [663, 242] on span "Ambulatorio Municipal de [GEOGRAPHIC_DATA]" at bounding box center [658, 246] width 216 height 13
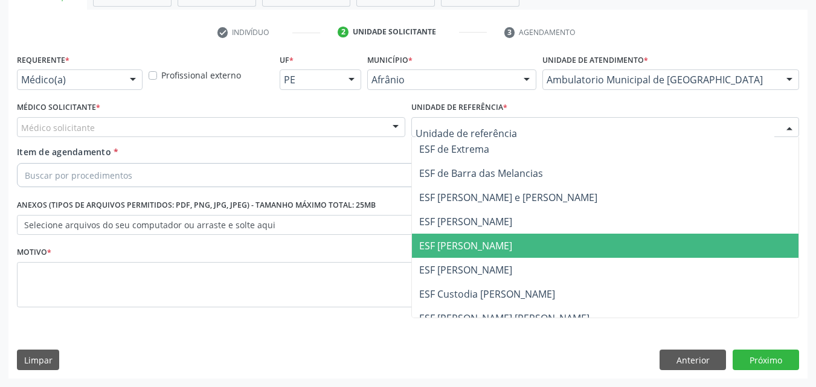
drag, startPoint x: 467, startPoint y: 242, endPoint x: 326, endPoint y: 204, distance: 145.6
click at [466, 242] on span "ESF [PERSON_NAME]" at bounding box center [465, 245] width 93 height 13
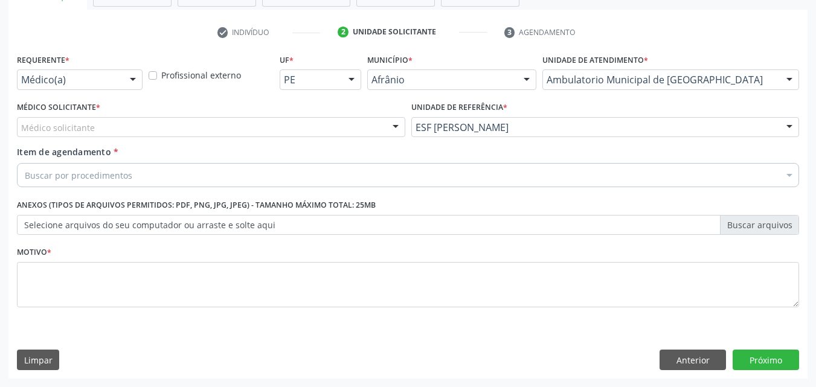
click at [287, 122] on div "Médico solicitante" at bounding box center [211, 127] width 388 height 21
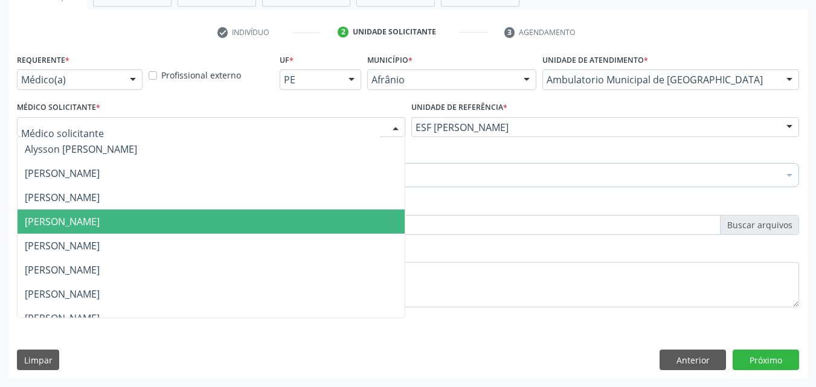
click at [275, 218] on span "[PERSON_NAME]" at bounding box center [211, 222] width 387 height 24
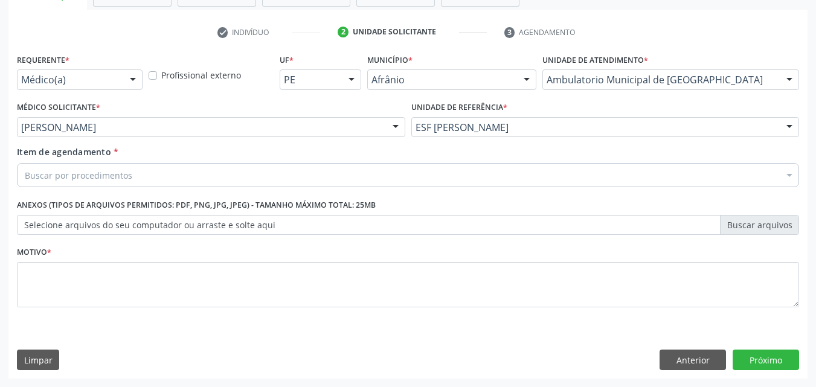
click at [196, 175] on div "Buscar por procedimentos" at bounding box center [408, 175] width 782 height 24
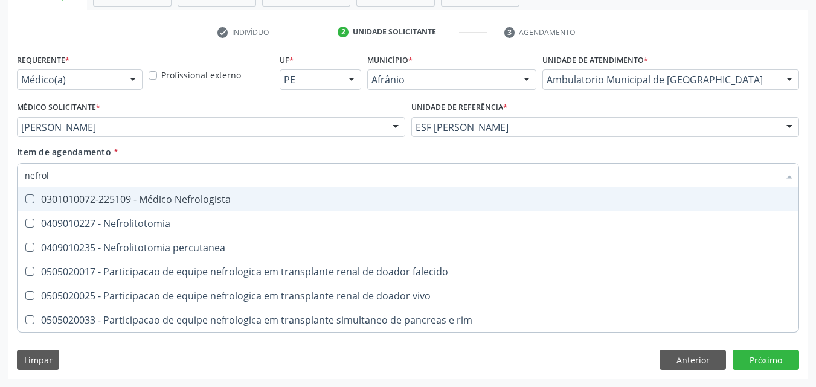
type input "nefrolo"
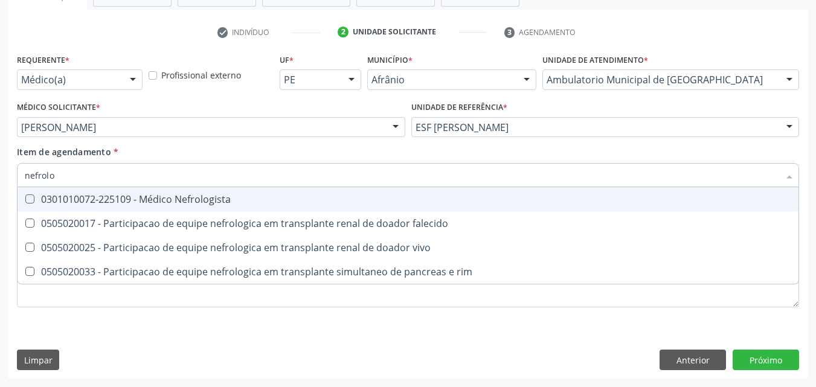
click at [196, 202] on div "0301010072-225109 - Médico Nefrologista" at bounding box center [408, 200] width 767 height 10
checkbox Nefrologista "true"
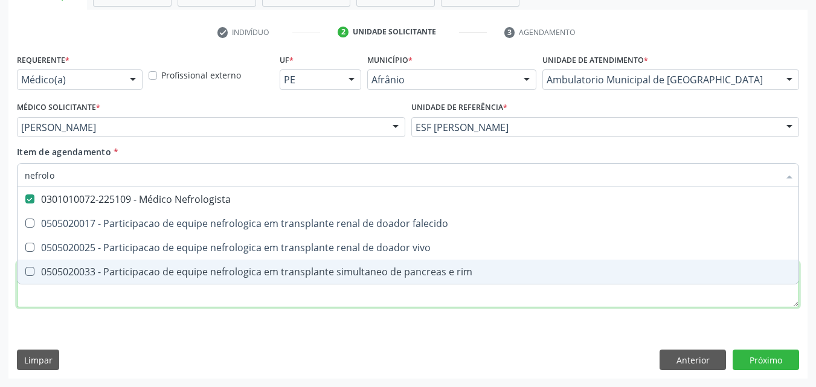
click at [317, 304] on div "Requerente * Médico(a) Médico(a) Enfermeiro(a) Paciente Nenhum resultado encont…" at bounding box center [408, 188] width 782 height 274
checkbox falecido "true"
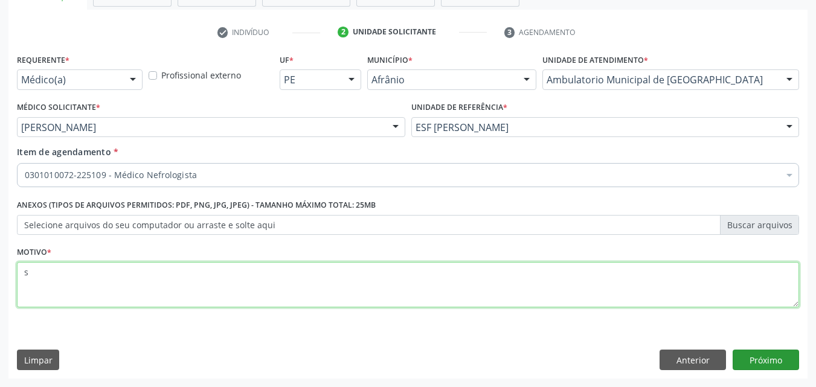
type textarea "s"
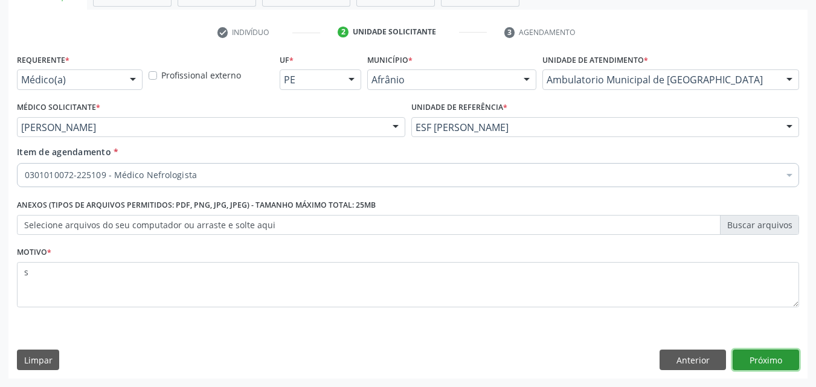
click at [764, 356] on button "Próximo" at bounding box center [766, 360] width 66 height 21
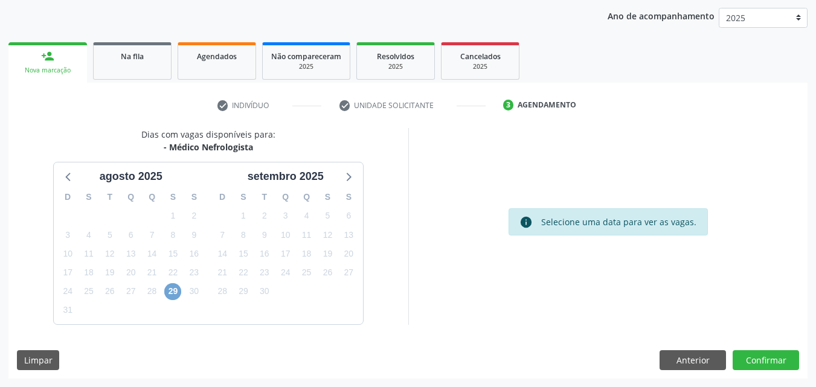
click at [169, 289] on span "29" at bounding box center [172, 291] width 17 height 17
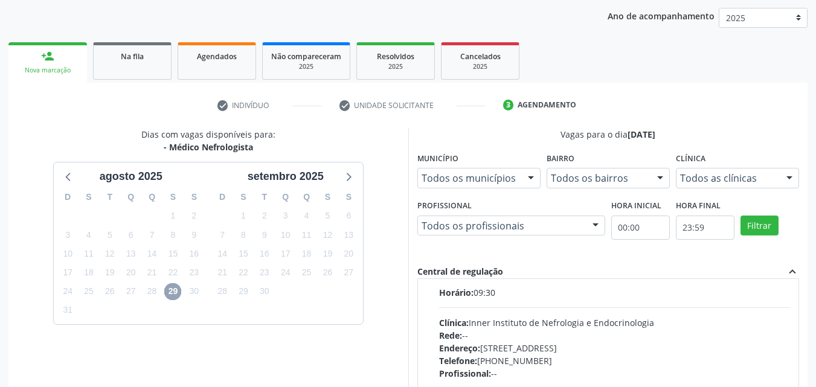
scroll to position [604, 0]
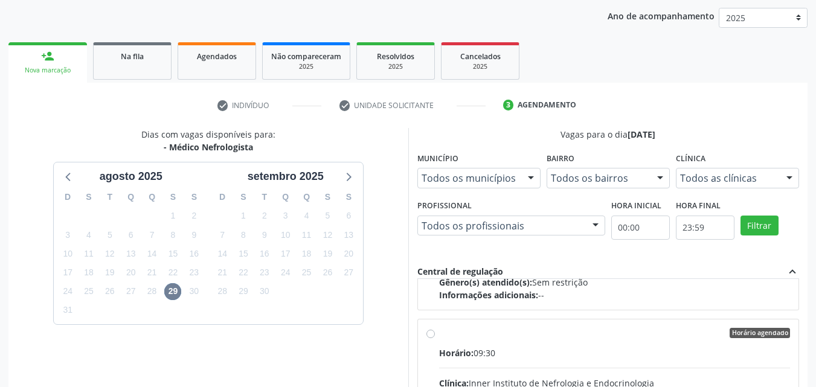
click at [429, 333] on input "Horário agendado Horário: 09:30 Clínica: Inner Instituto de Nefrologia e Endocr…" at bounding box center [430, 333] width 8 height 11
radio input "true"
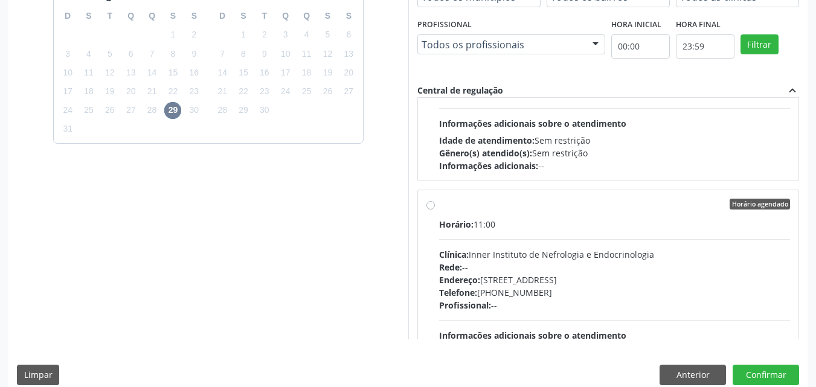
scroll to position [335, 0]
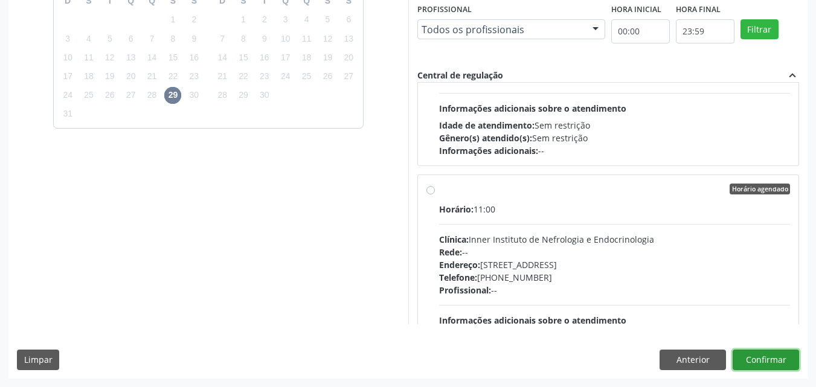
click at [774, 360] on button "Confirmar" at bounding box center [766, 360] width 66 height 21
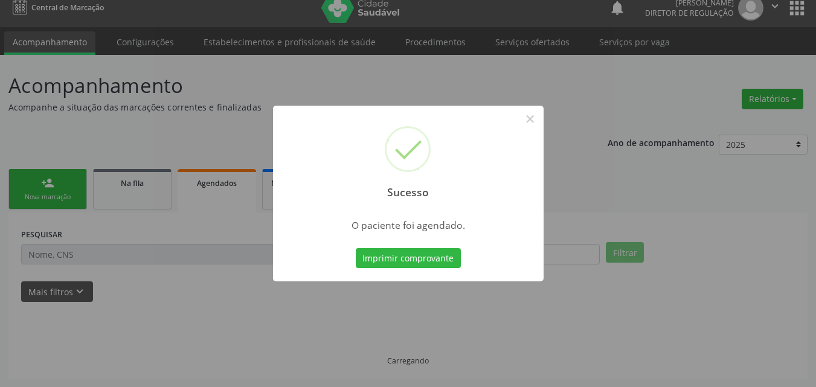
scroll to position [11, 0]
click at [443, 255] on button "Imprimir comprovante" at bounding box center [408, 258] width 105 height 21
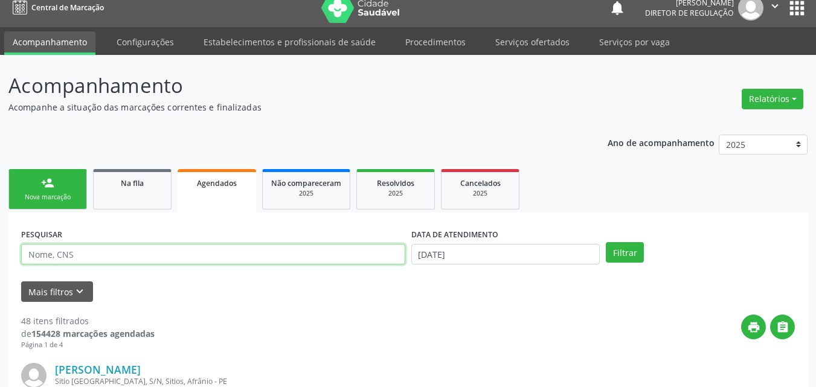
click at [107, 257] on input "text" at bounding box center [213, 254] width 384 height 21
click at [211, 197] on link "Agendados" at bounding box center [217, 190] width 79 height 43
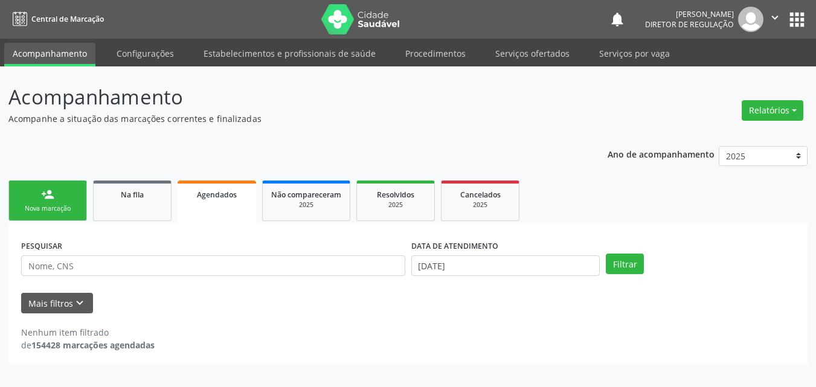
scroll to position [0, 0]
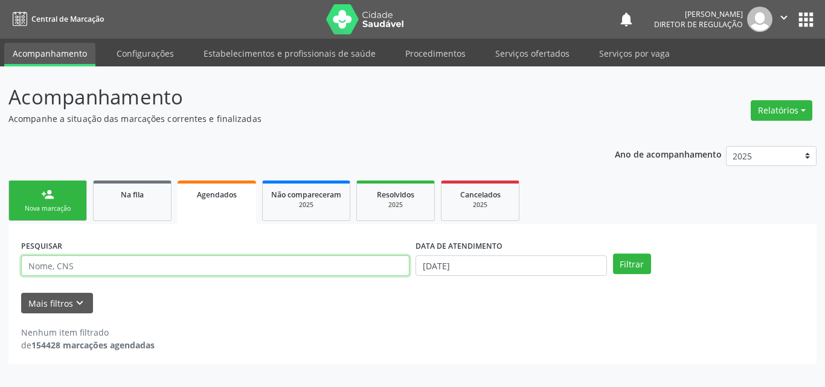
click at [176, 266] on input "text" at bounding box center [215, 266] width 388 height 21
type input "rayka"
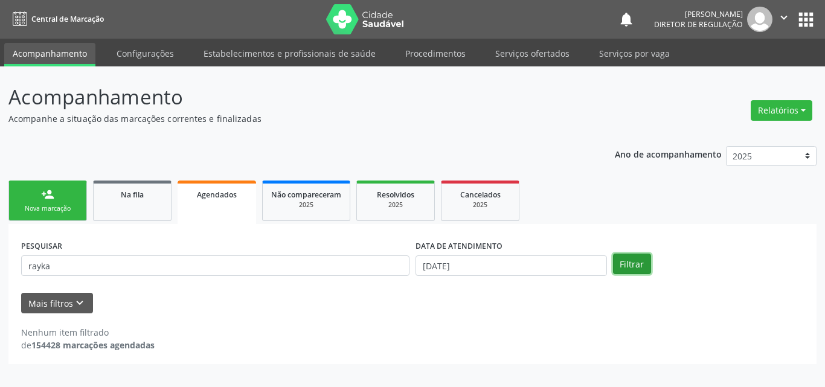
click at [618, 263] on button "Filtrar" at bounding box center [632, 264] width 38 height 21
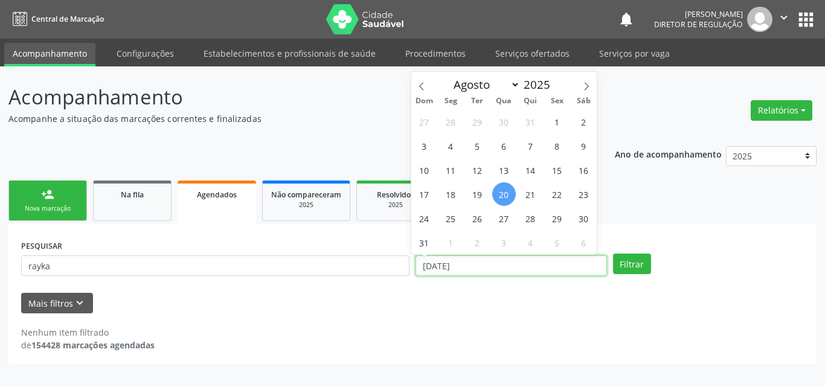
click at [506, 269] on input "[DATE]" at bounding box center [511, 266] width 191 height 21
click at [559, 214] on span "29" at bounding box center [557, 219] width 24 height 24
type input "[DATE]"
click at [562, 218] on span "29" at bounding box center [557, 219] width 24 height 24
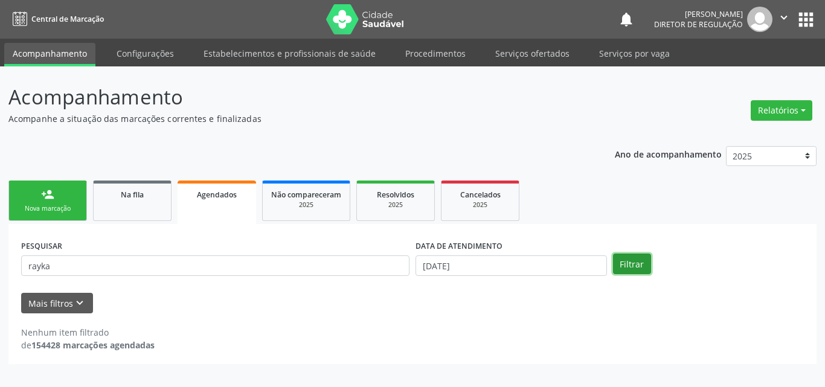
click at [637, 266] on button "Filtrar" at bounding box center [632, 264] width 38 height 21
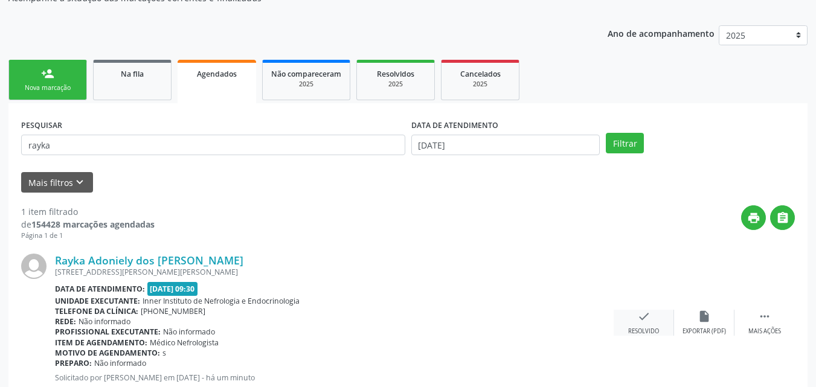
scroll to position [159, 0]
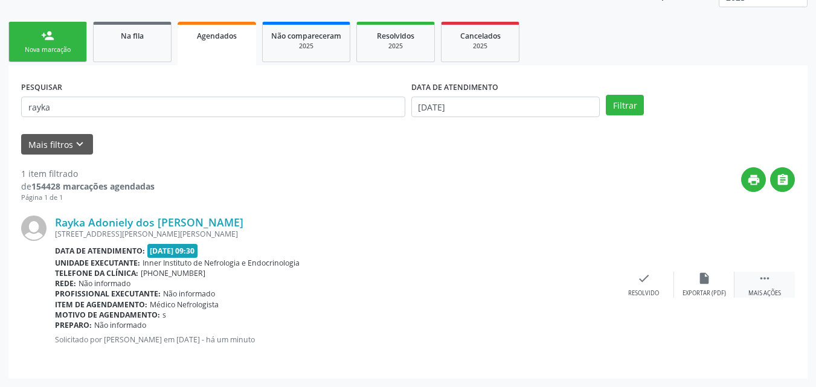
click at [762, 277] on icon "" at bounding box center [764, 278] width 13 height 13
click at [527, 281] on icon "print" at bounding box center [522, 278] width 13 height 13
click at [121, 45] on link "Na fila" at bounding box center [132, 42] width 79 height 40
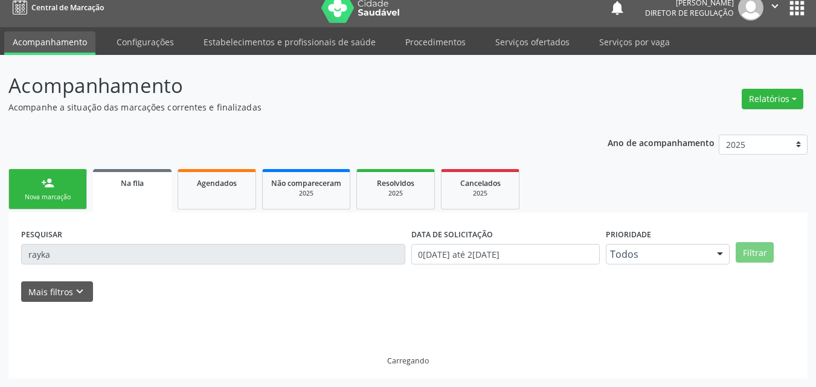
scroll to position [0, 0]
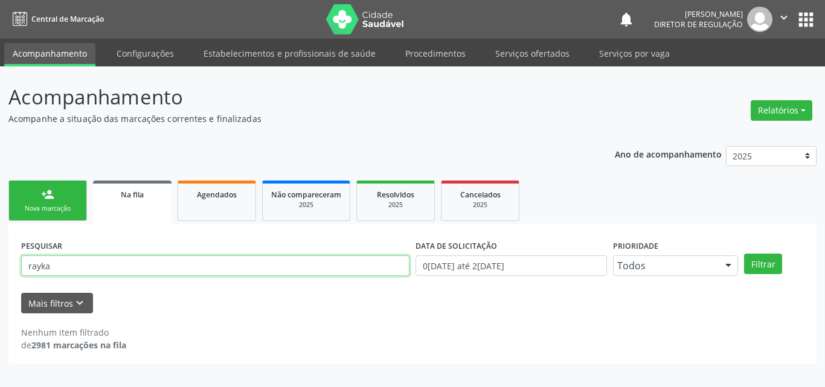
click at [111, 266] on input "rayka" at bounding box center [215, 266] width 388 height 21
type input "r"
type input "lariss"
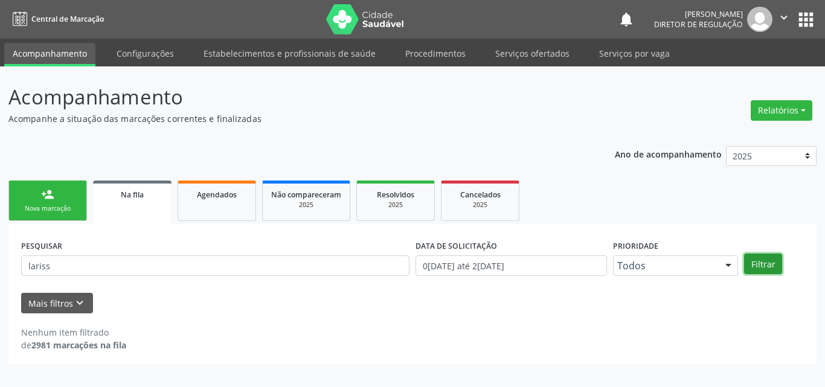
click at [767, 259] on button "Filtrar" at bounding box center [763, 264] width 38 height 21
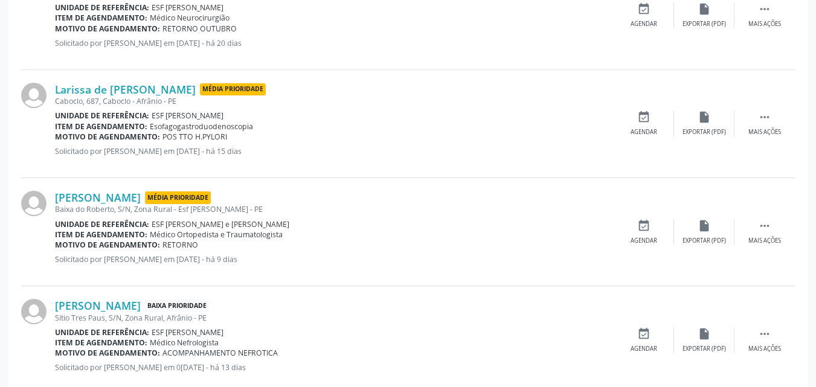
scroll to position [846, 0]
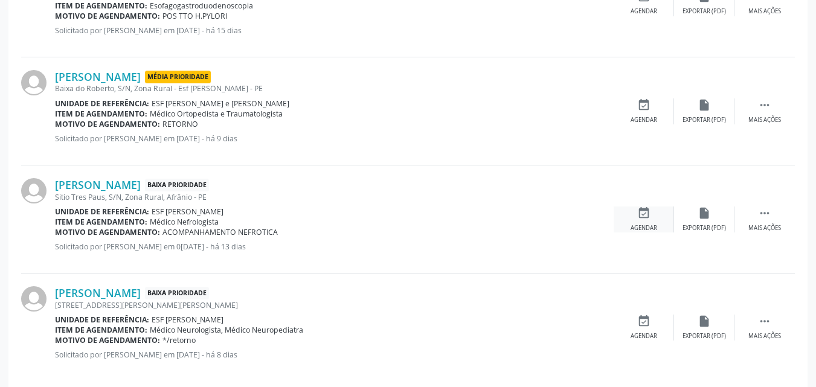
click at [646, 211] on icon "event_available" at bounding box center [643, 213] width 13 height 13
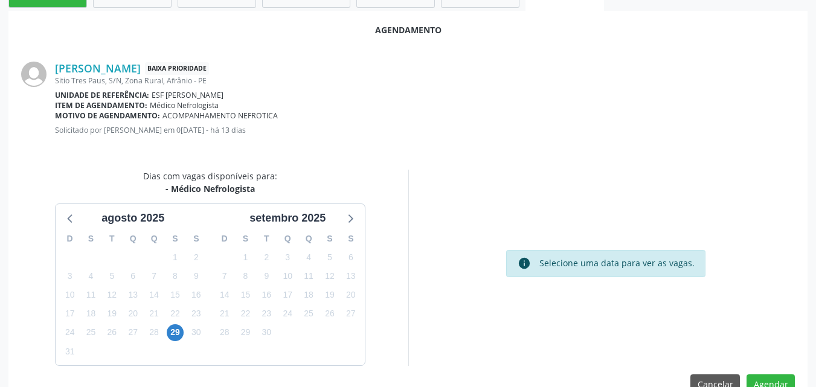
scroll to position [242, 0]
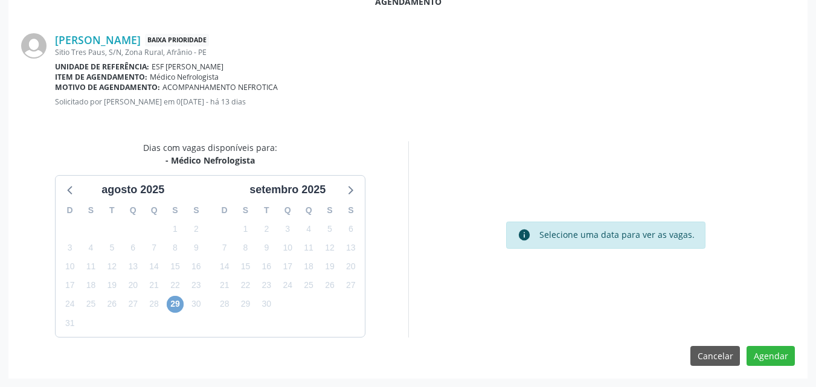
click at [177, 306] on span "29" at bounding box center [175, 304] width 17 height 17
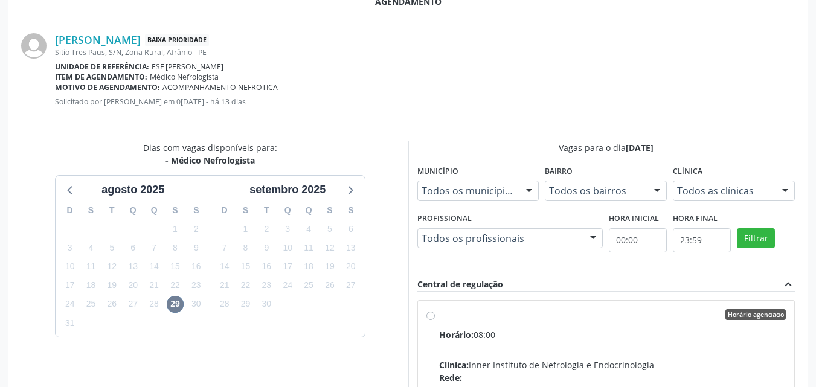
click at [435, 320] on input "Horário agendado Horário: 08:00 Clínica: Inner Instituto de Nefrologia e Endocr…" at bounding box center [430, 314] width 8 height 11
radio input "true"
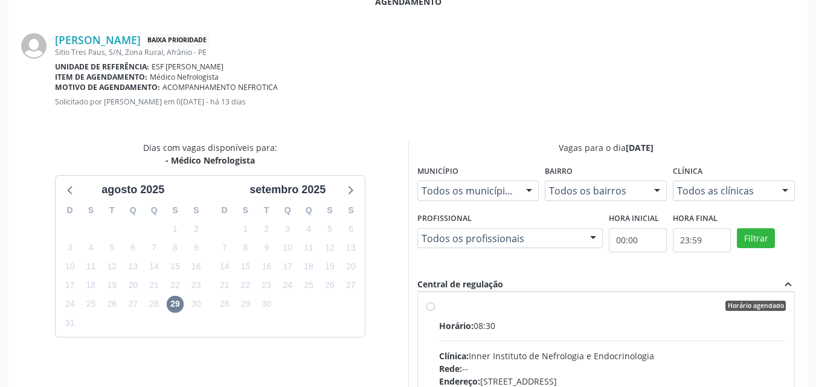
scroll to position [438, 0]
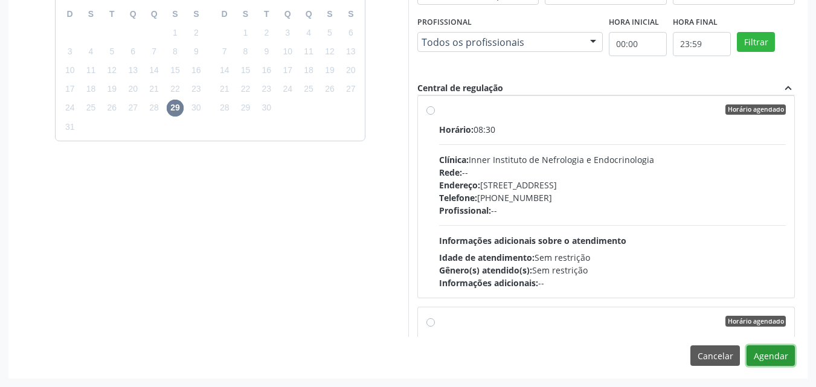
click at [776, 355] on button "Agendar" at bounding box center [771, 356] width 48 height 21
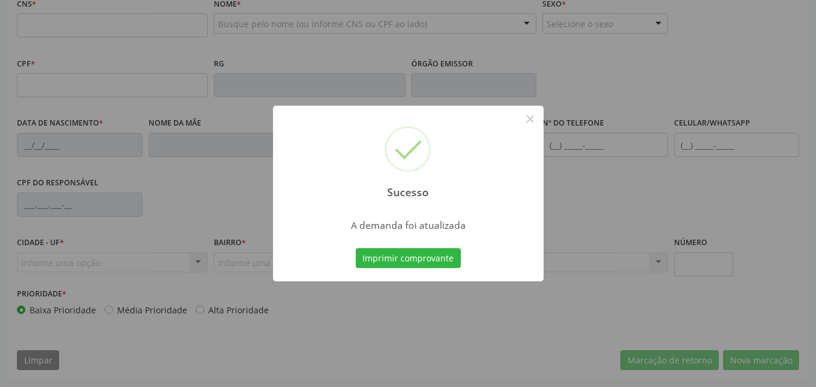
scroll to position [268, 0]
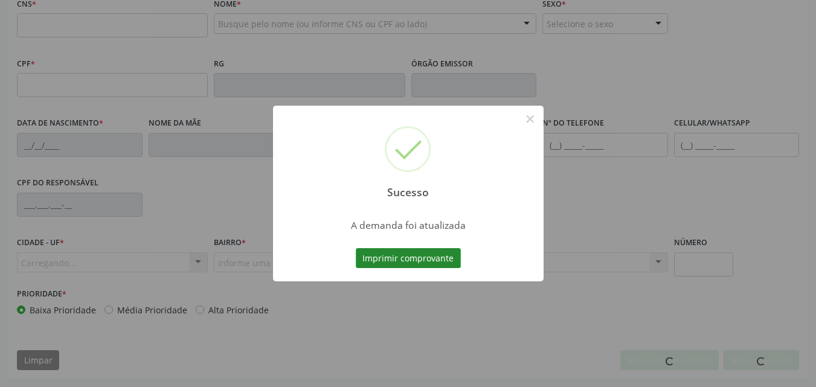
click at [402, 259] on button "Imprimir comprovante" at bounding box center [408, 258] width 105 height 21
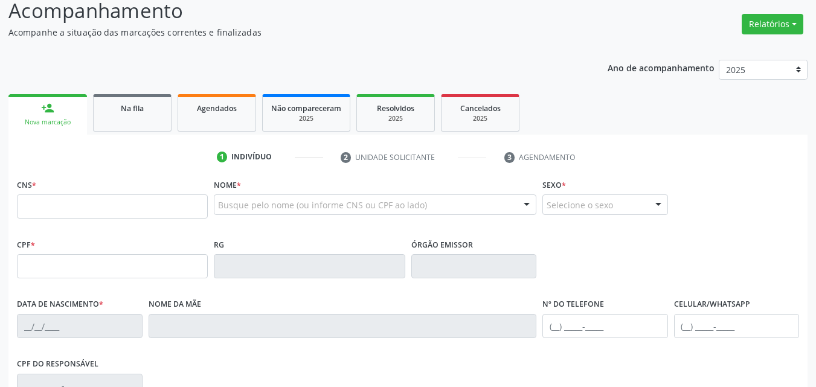
scroll to position [26, 0]
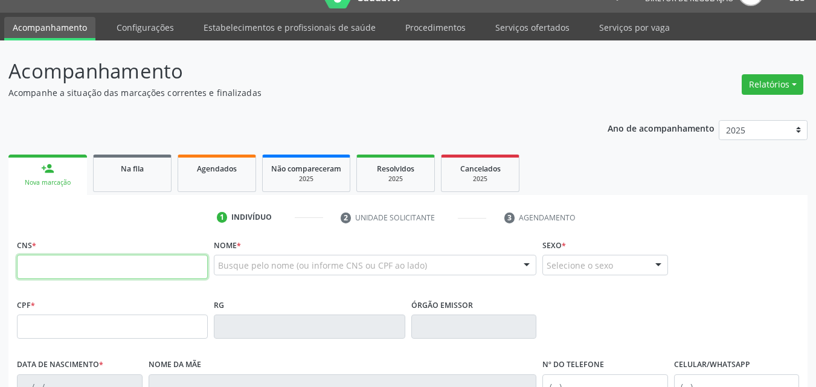
click at [72, 266] on input "text" at bounding box center [112, 267] width 191 height 24
type input "700 0040 1209 9609"
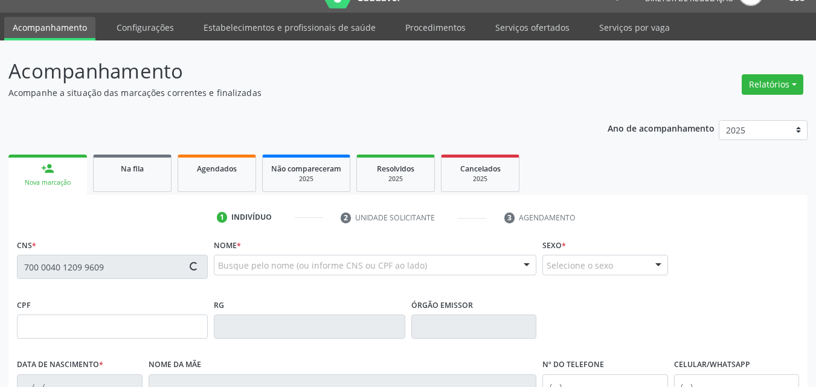
type input "520.956.064-34"
type input "[DATE]"
type input "Espedita [PERSON_NAME]"
type input "[PHONE_NUMBER]"
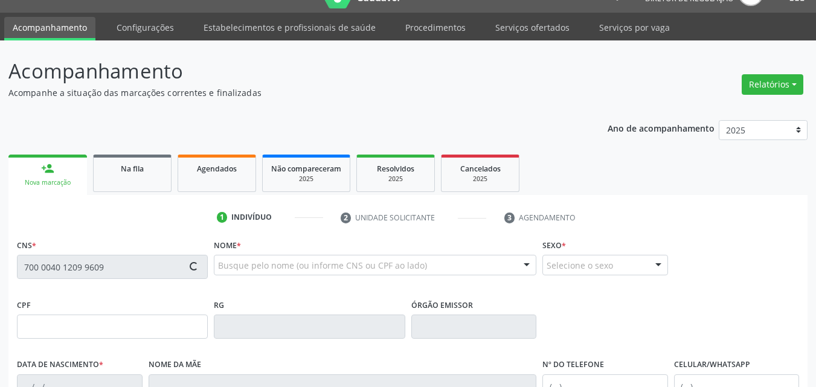
type input "30"
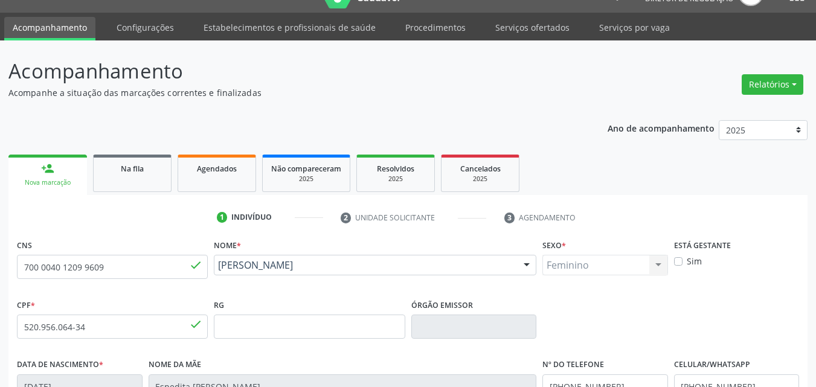
scroll to position [268, 0]
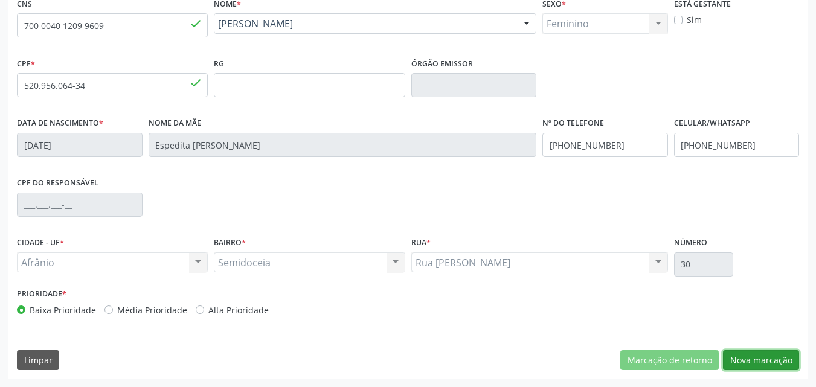
click at [773, 359] on button "Nova marcação" at bounding box center [761, 360] width 76 height 21
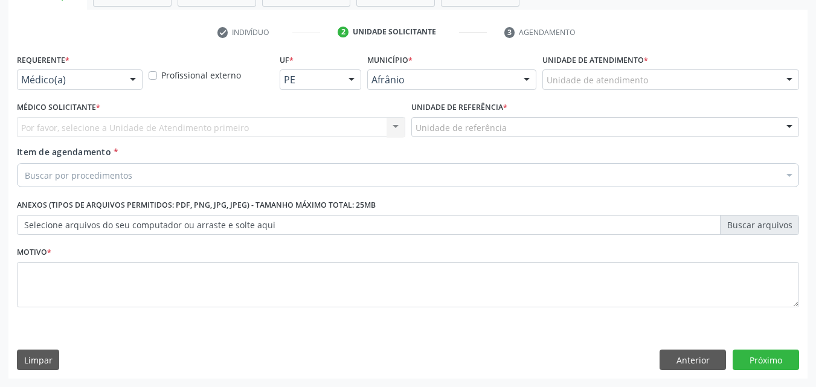
scroll to position [211, 0]
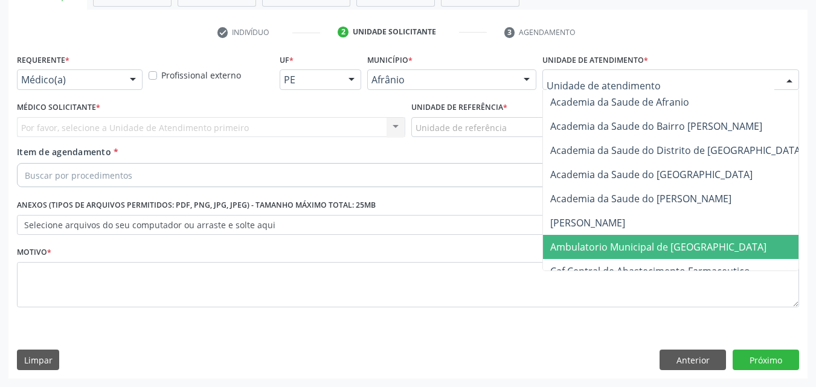
click at [629, 245] on span "Ambulatorio Municipal de [GEOGRAPHIC_DATA]" at bounding box center [658, 246] width 216 height 13
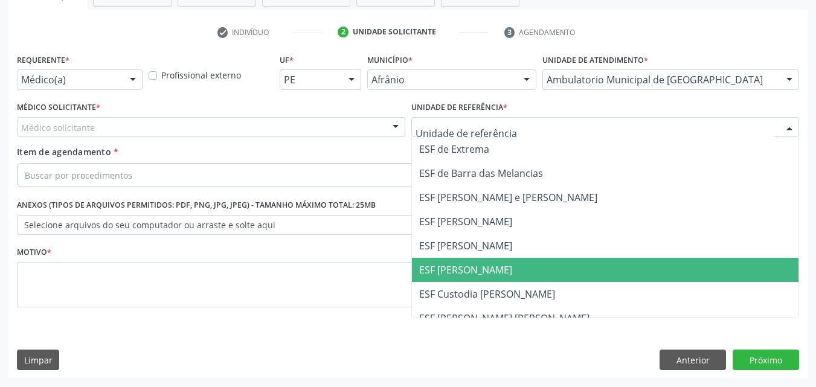
click at [460, 270] on span "ESF [PERSON_NAME]" at bounding box center [465, 269] width 93 height 13
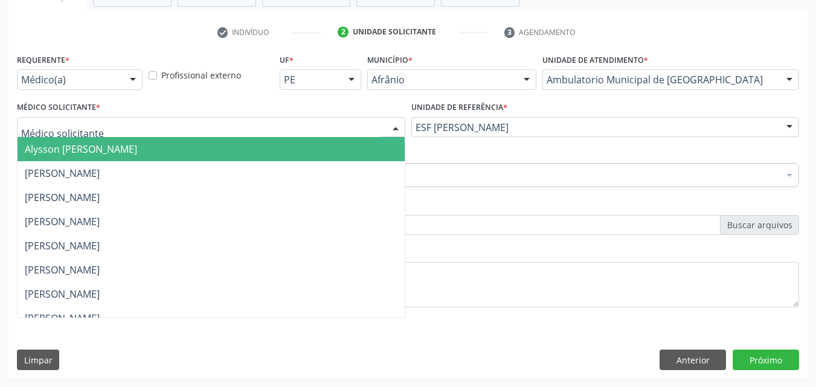
click at [196, 124] on div at bounding box center [211, 127] width 388 height 21
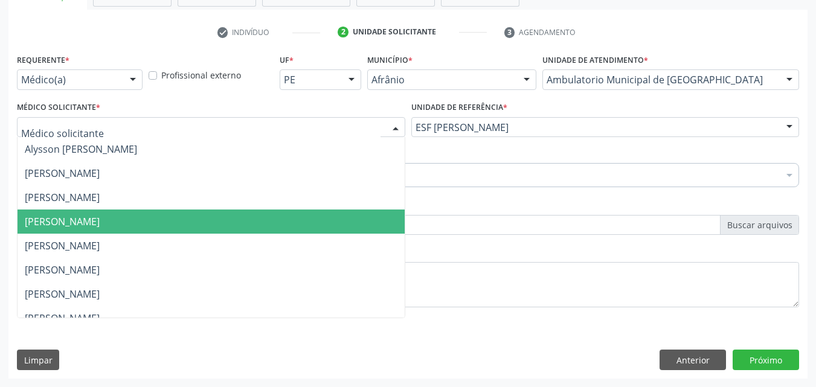
click at [183, 224] on span "[PERSON_NAME]" at bounding box center [211, 222] width 387 height 24
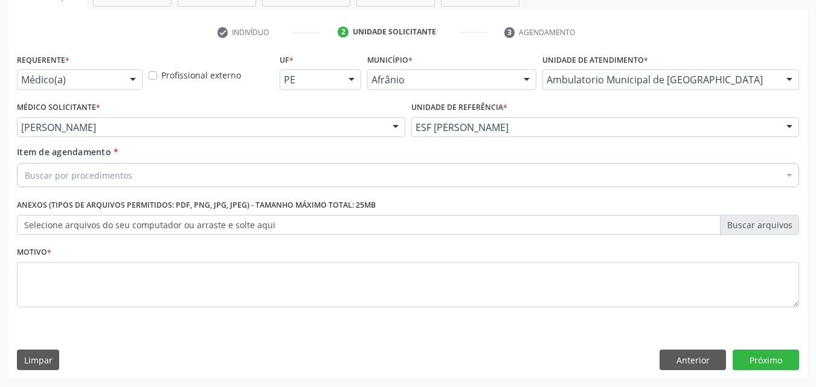
drag, startPoint x: 147, startPoint y: 176, endPoint x: 154, endPoint y: 173, distance: 7.9
click at [149, 173] on div "Buscar por procedimentos" at bounding box center [408, 175] width 782 height 24
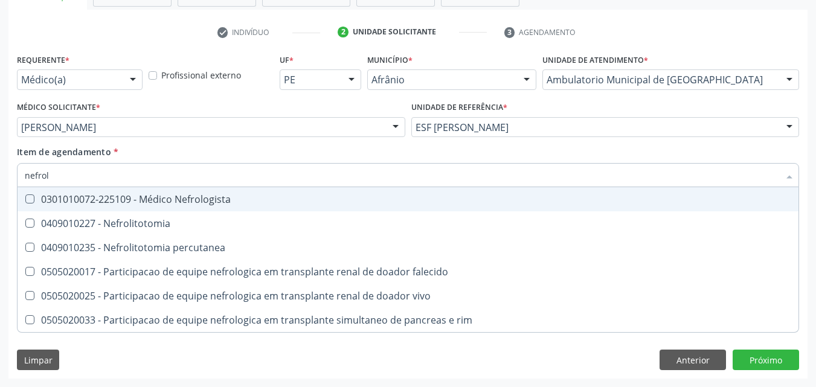
type input "nefrolo"
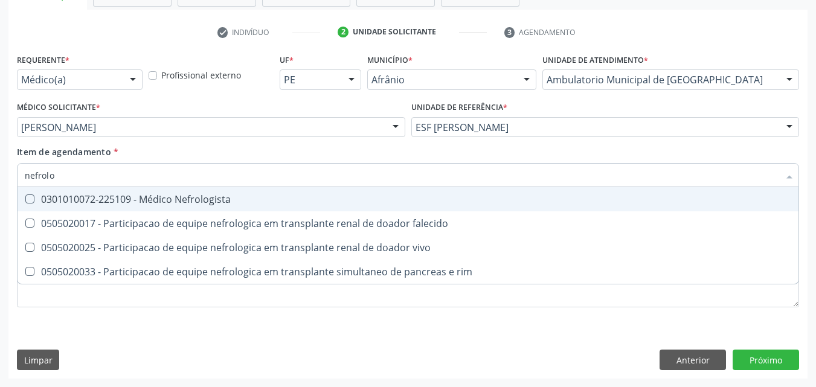
click at [190, 201] on div "0301010072-225109 - Médico Nefrologista" at bounding box center [408, 200] width 767 height 10
checkbox Nefrologista "true"
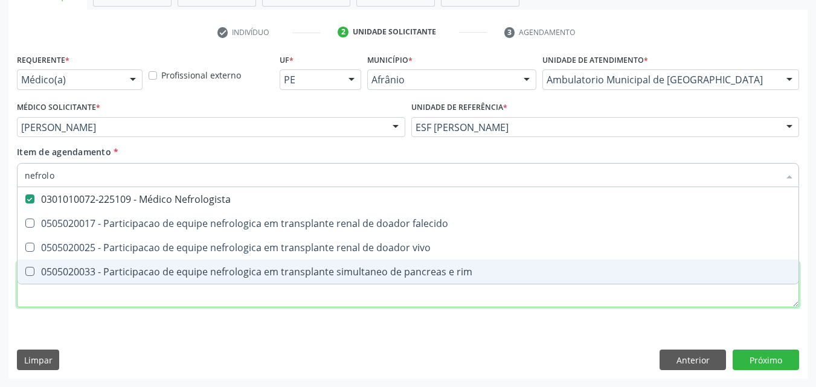
click at [181, 292] on div "Requerente * Médico(a) Médico(a) Enfermeiro(a) Paciente Nenhum resultado encont…" at bounding box center [408, 188] width 782 height 274
checkbox falecido "true"
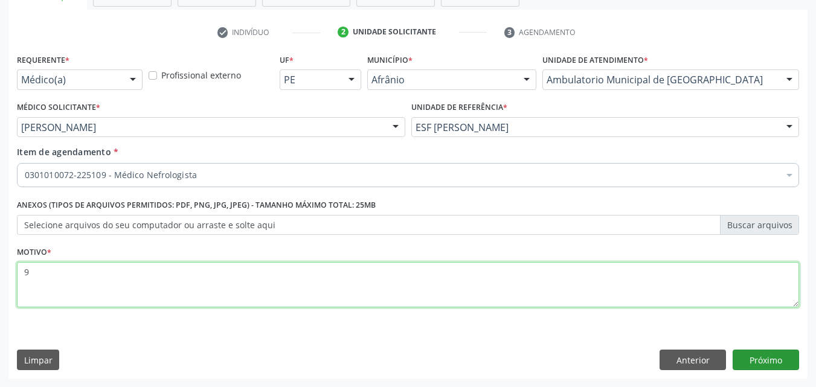
type textarea "9"
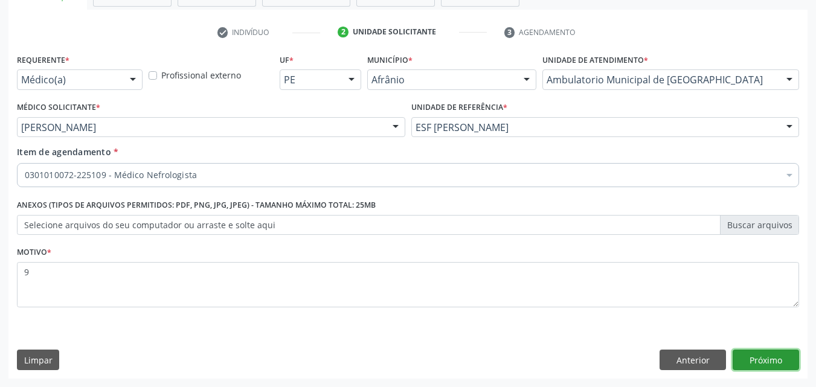
click at [768, 355] on button "Próximo" at bounding box center [766, 360] width 66 height 21
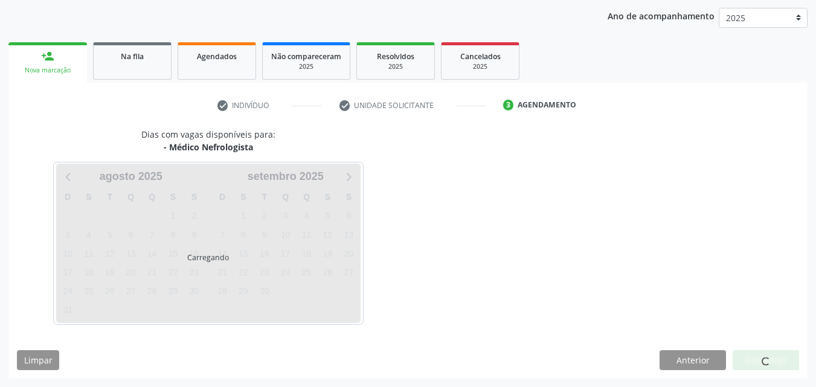
scroll to position [138, 0]
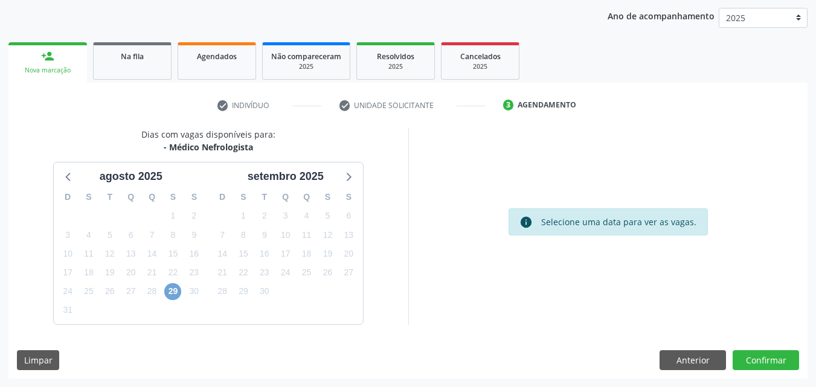
click at [169, 288] on span "29" at bounding box center [172, 291] width 17 height 17
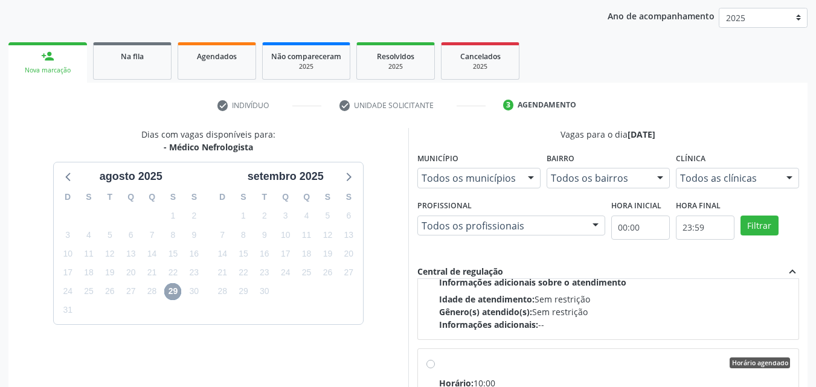
scroll to position [483, 0]
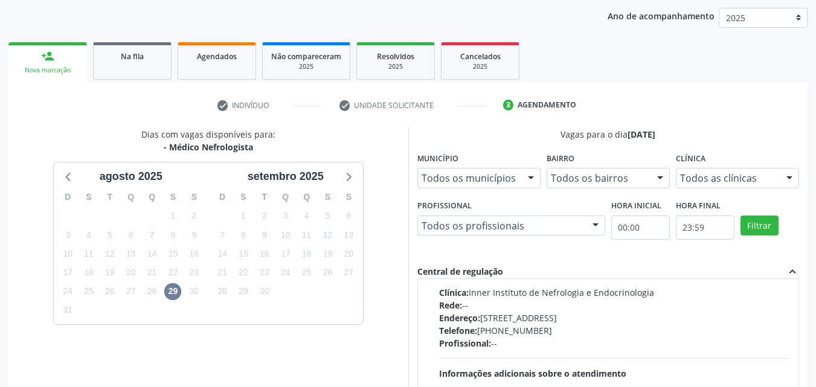
click at [430, 303] on div "Horário agendado Horário: 10:00 Clínica: Inner Instituto de Nefrologia e Endocr…" at bounding box center [608, 329] width 364 height 185
radio input "true"
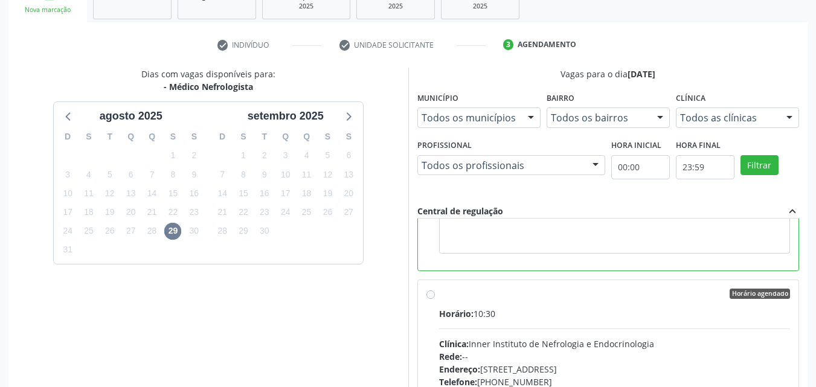
scroll to position [335, 0]
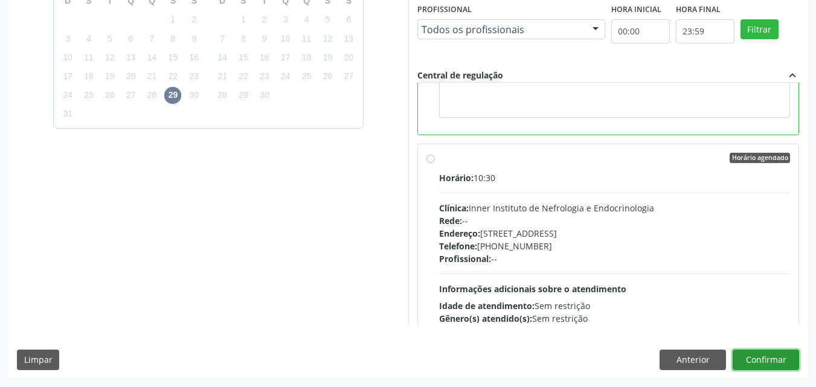
click at [773, 359] on button "Confirmar" at bounding box center [766, 360] width 66 height 21
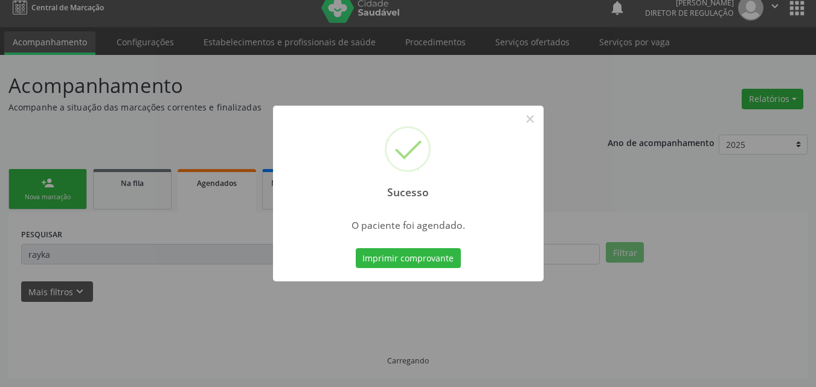
scroll to position [11, 0]
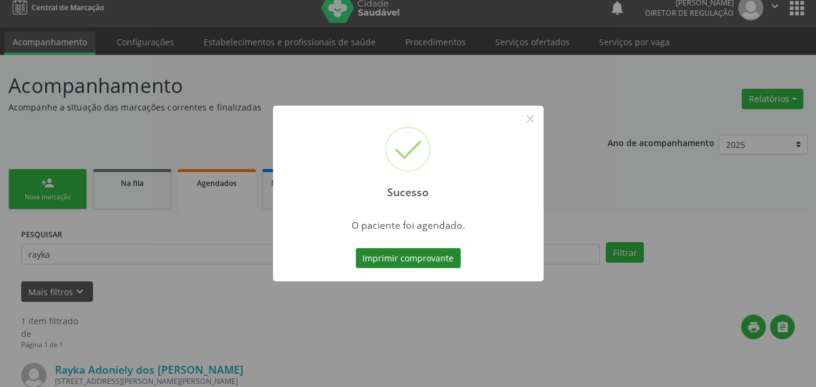
click at [450, 257] on button "Imprimir comprovante" at bounding box center [408, 258] width 105 height 21
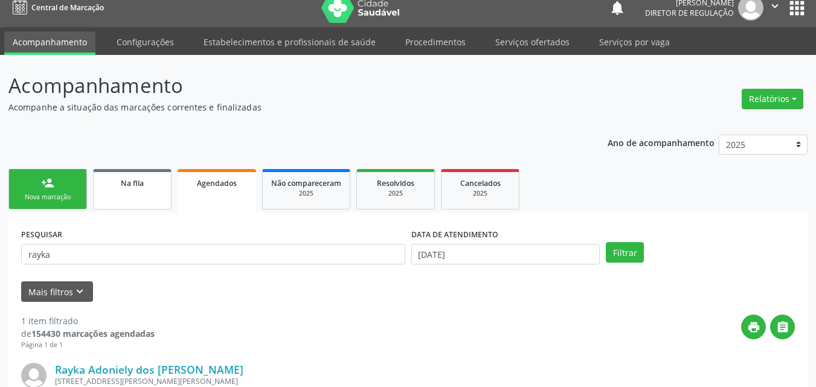
click at [138, 176] on link "Na fila" at bounding box center [132, 189] width 79 height 40
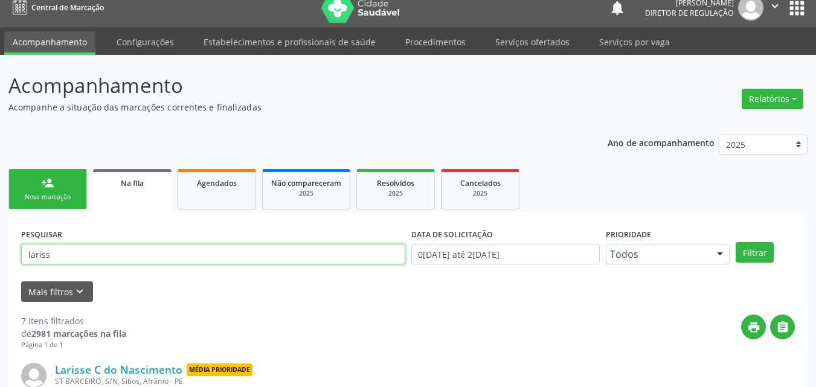
click at [88, 254] on input "lariss" at bounding box center [213, 254] width 384 height 21
type input "l"
type input "700909904586250"
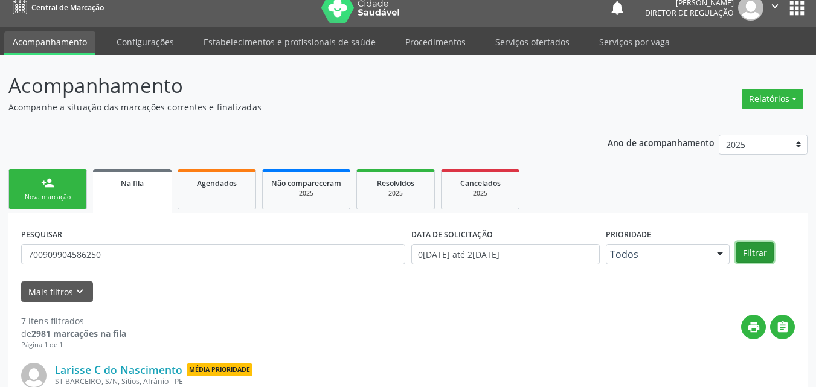
drag, startPoint x: 759, startPoint y: 255, endPoint x: 732, endPoint y: 259, distance: 27.4
click at [751, 255] on button "Filtrar" at bounding box center [755, 252] width 38 height 21
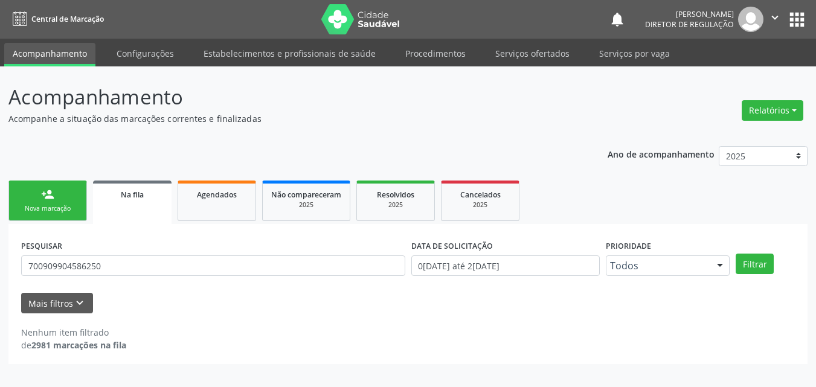
scroll to position [0, 0]
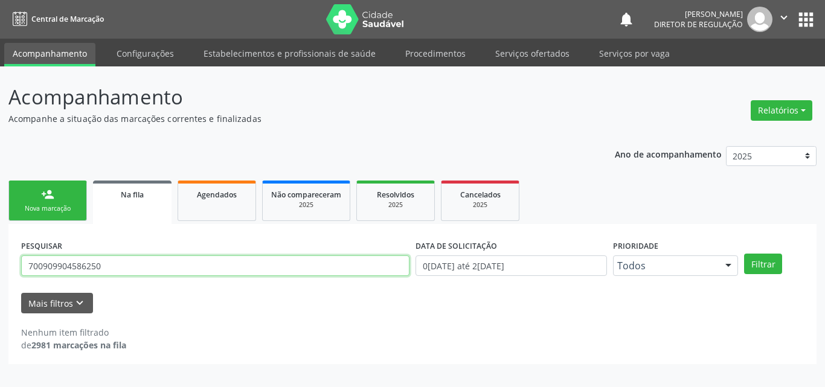
drag, startPoint x: 112, startPoint y: 263, endPoint x: 126, endPoint y: 271, distance: 16.8
click at [0, 267] on div "Acompanhamento Acompanhe a situação das marcações correntes e finalizadas Relat…" at bounding box center [412, 226] width 825 height 321
type input "[PERSON_NAME]"
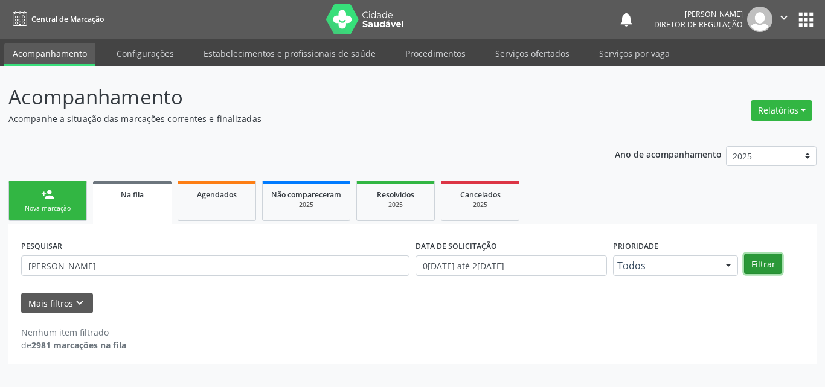
click at [757, 265] on button "Filtrar" at bounding box center [763, 264] width 38 height 21
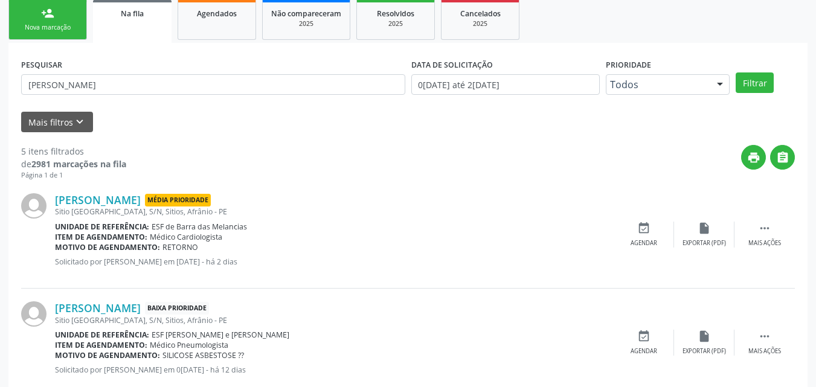
scroll to position [302, 0]
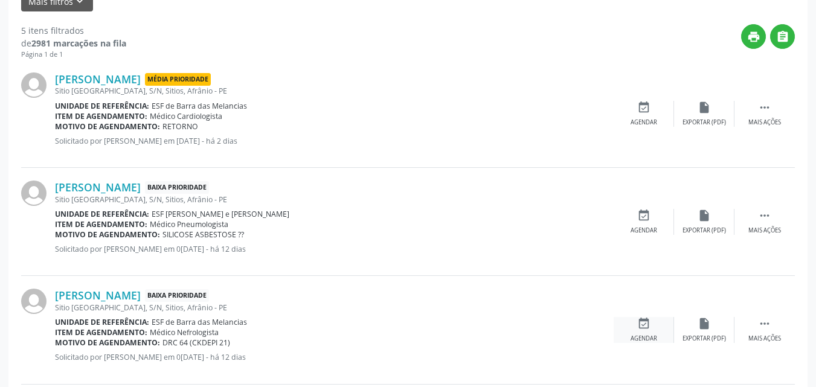
click at [642, 321] on icon "event_available" at bounding box center [643, 323] width 13 height 13
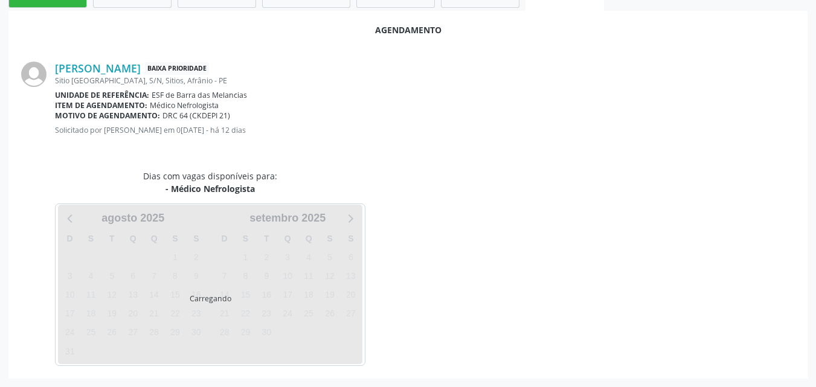
scroll to position [242, 0]
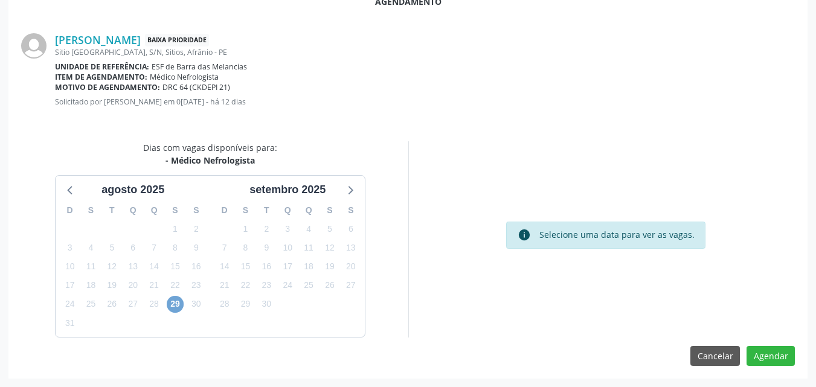
click at [173, 303] on span "29" at bounding box center [175, 304] width 17 height 17
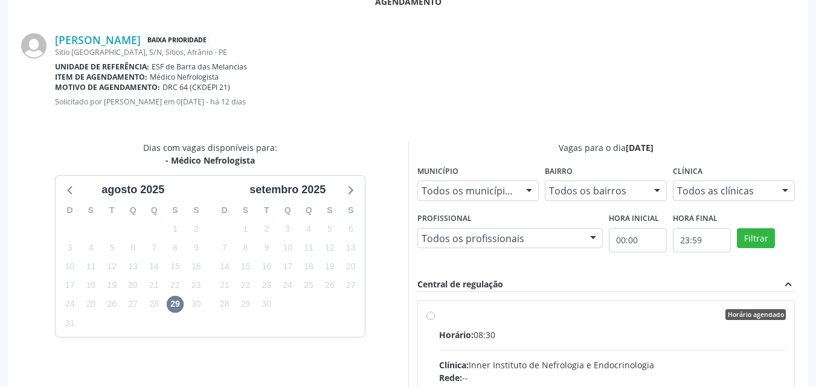
click at [442, 319] on div "Horário agendado" at bounding box center [612, 314] width 347 height 11
click at [435, 319] on input "Horário agendado Horário: 08:30 Clínica: Inner Instituto de Nefrologia e Endocr…" at bounding box center [430, 314] width 8 height 11
radio input "true"
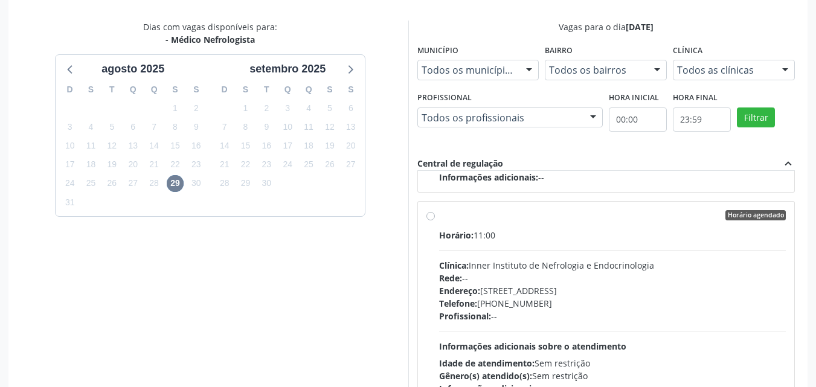
scroll to position [438, 0]
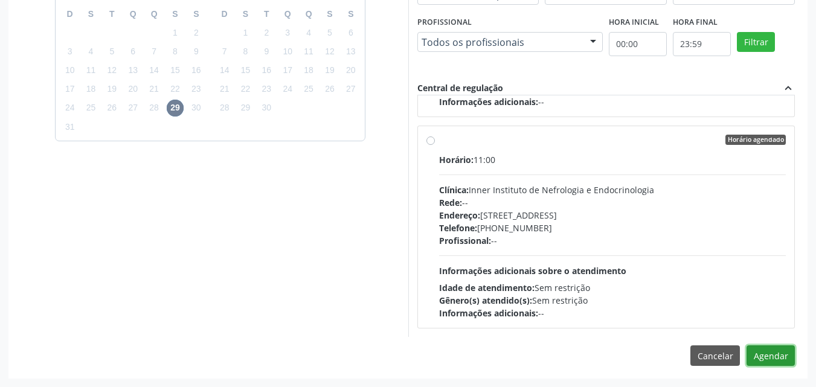
click at [771, 356] on button "Agendar" at bounding box center [771, 356] width 48 height 21
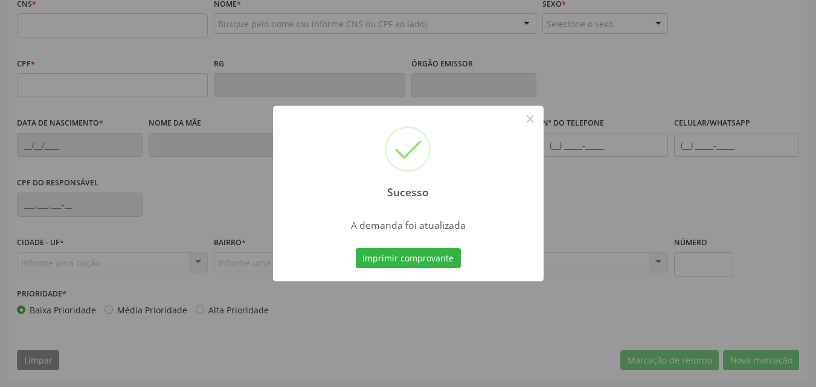
scroll to position [268, 0]
click at [433, 260] on button "Imprimir comprovante" at bounding box center [408, 258] width 105 height 21
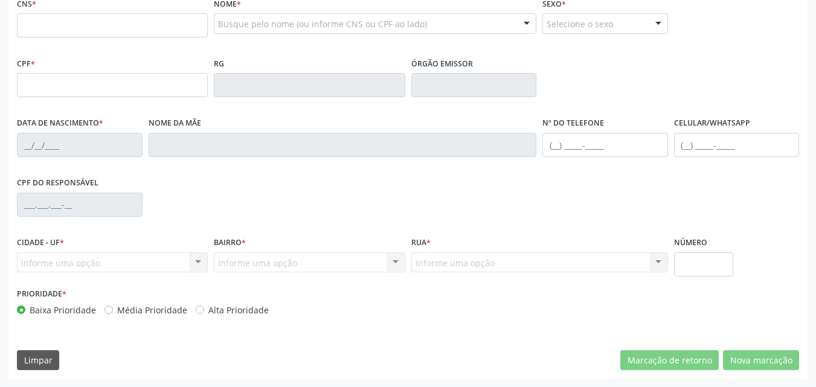
scroll to position [86, 0]
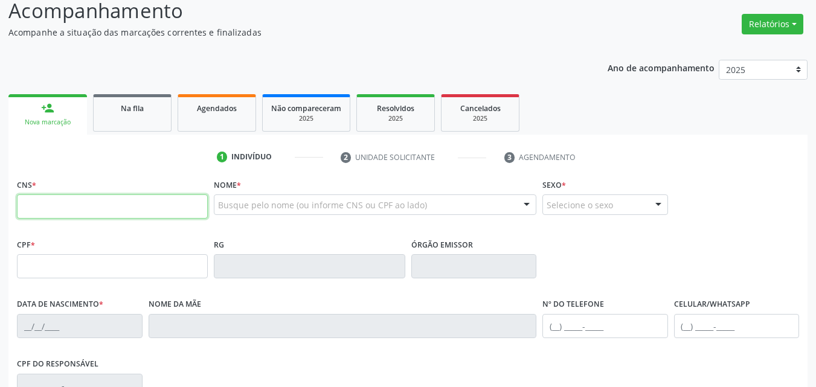
click at [151, 204] on input "text" at bounding box center [112, 207] width 191 height 24
type input "701 0018 2569 2591"
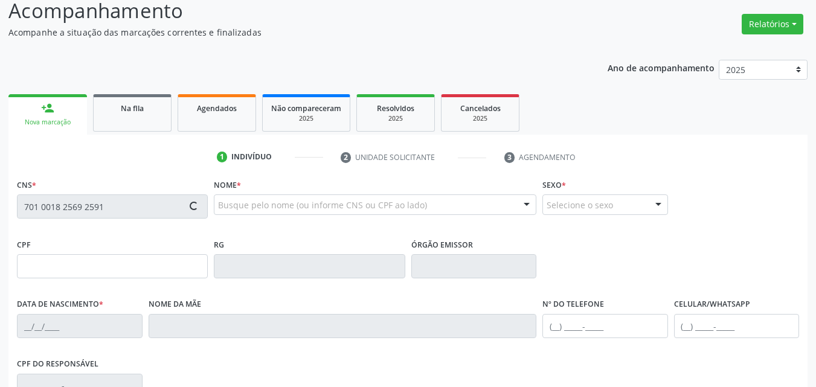
type input "[DATE]"
type input "S/N"
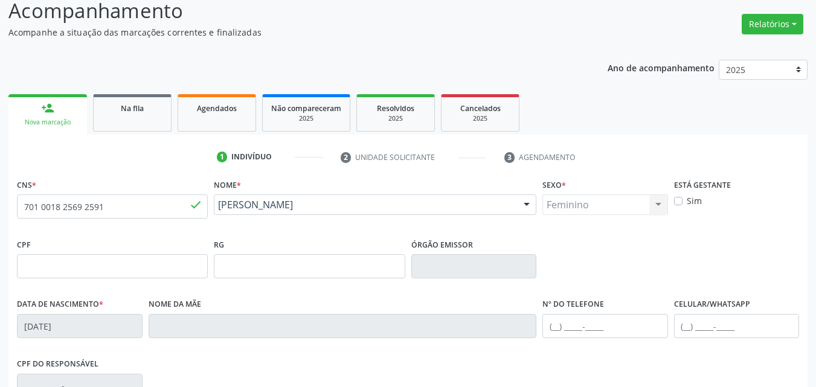
scroll to position [268, 0]
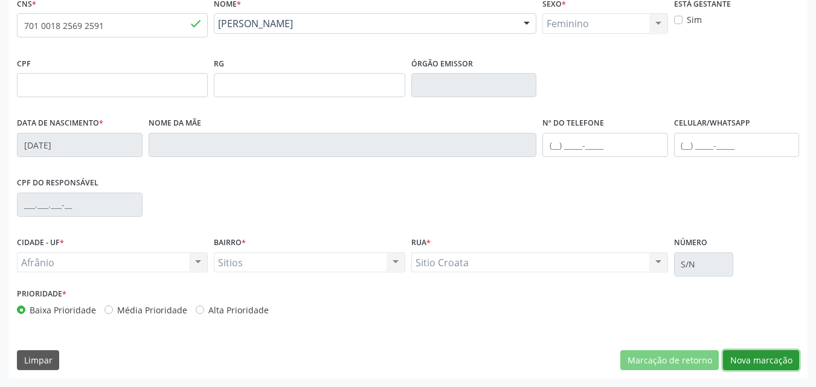
click at [771, 361] on button "Nova marcação" at bounding box center [761, 360] width 76 height 21
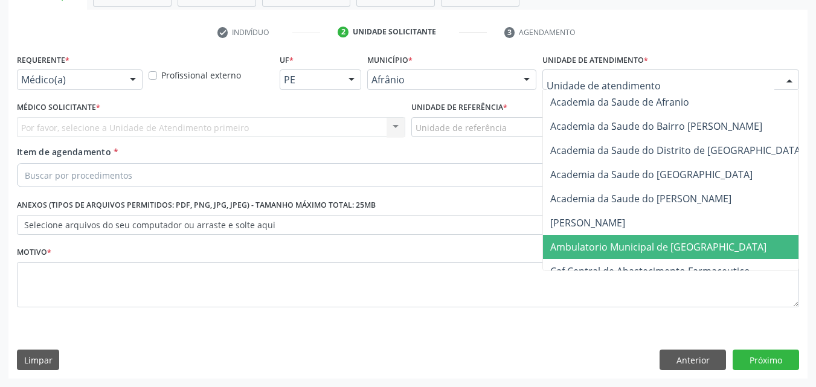
click at [628, 248] on span "Ambulatorio Municipal de [GEOGRAPHIC_DATA]" at bounding box center [658, 246] width 216 height 13
click at [504, 121] on div "Unidade de referência" at bounding box center [605, 127] width 388 height 21
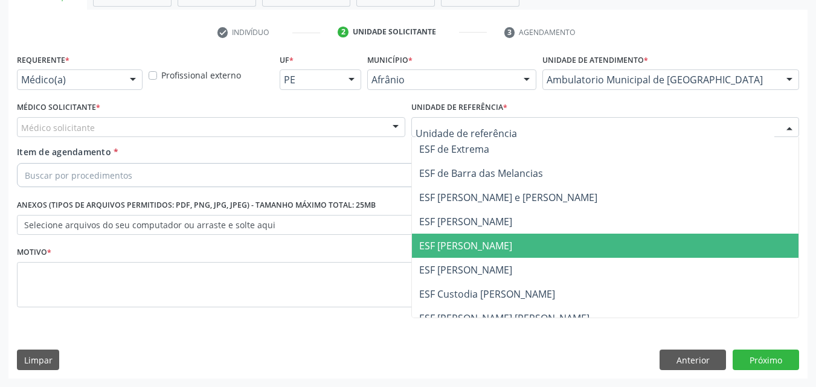
click at [490, 248] on span "ESF [PERSON_NAME]" at bounding box center [465, 245] width 93 height 13
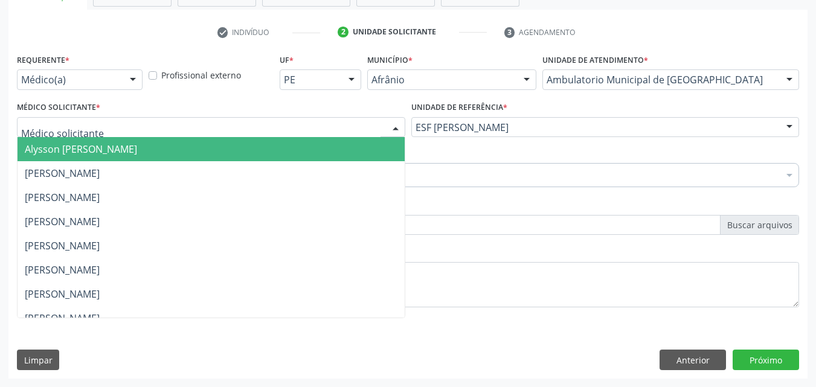
click at [268, 118] on div at bounding box center [211, 127] width 388 height 21
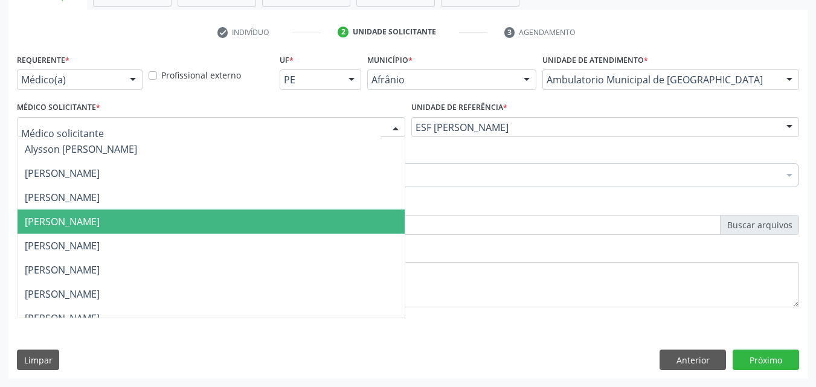
click at [243, 217] on span "[PERSON_NAME]" at bounding box center [211, 222] width 387 height 24
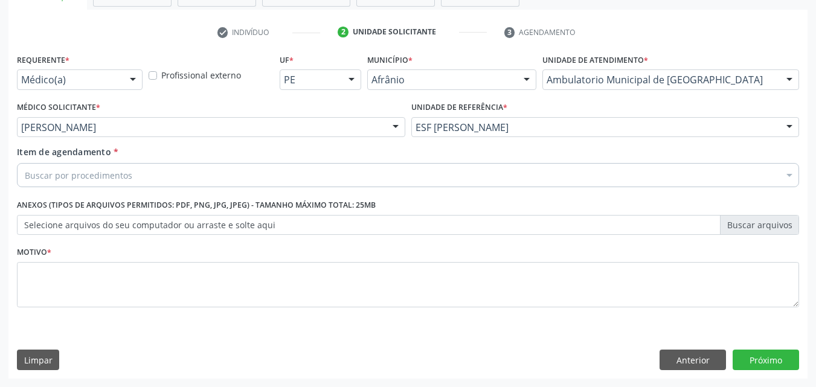
click at [157, 173] on div "Buscar por procedimentos" at bounding box center [408, 175] width 782 height 24
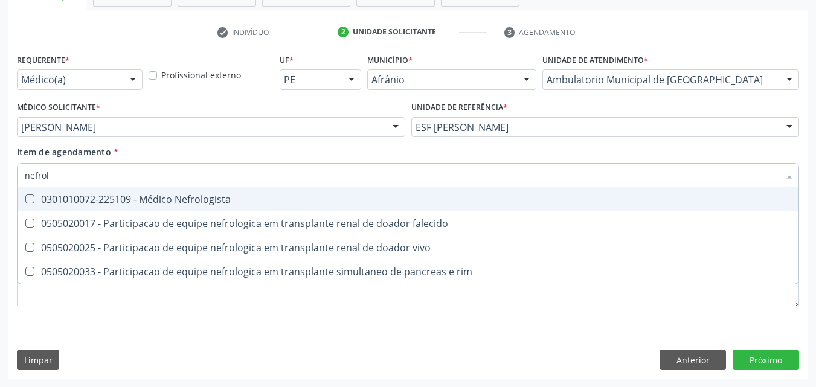
type input "nefrolo"
click at [174, 201] on div "0301010072-225109 - Médico Nefrologista" at bounding box center [408, 200] width 767 height 10
checkbox Nefrologista "true"
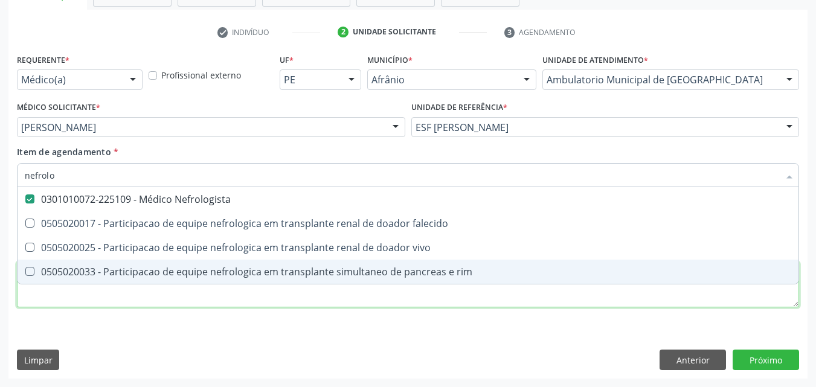
click at [116, 296] on div "Requerente * Médico(a) Médico(a) Enfermeiro(a) Paciente Nenhum resultado encont…" at bounding box center [408, 188] width 782 height 274
checkbox falecido "true"
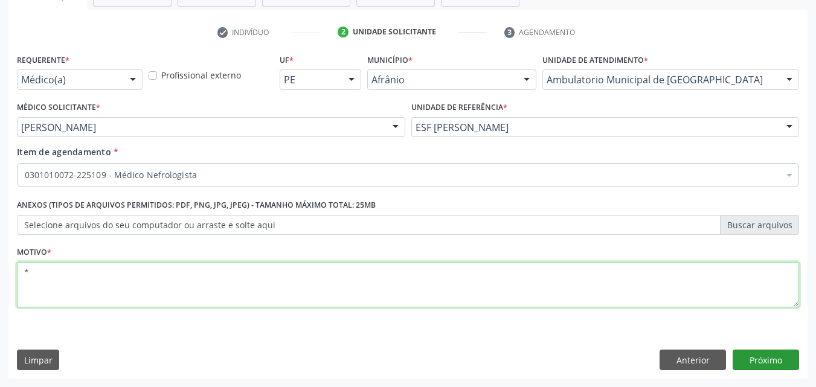
type textarea "*"
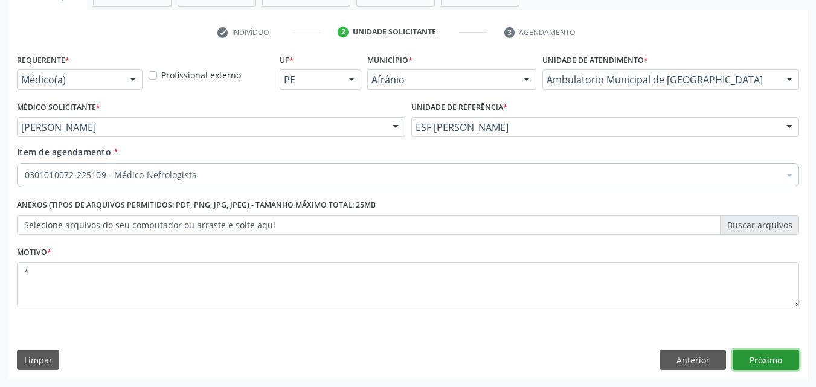
click at [757, 359] on button "Próximo" at bounding box center [766, 360] width 66 height 21
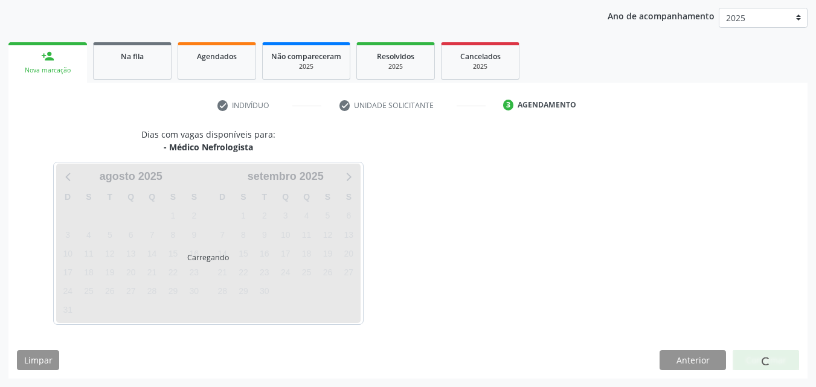
scroll to position [138, 0]
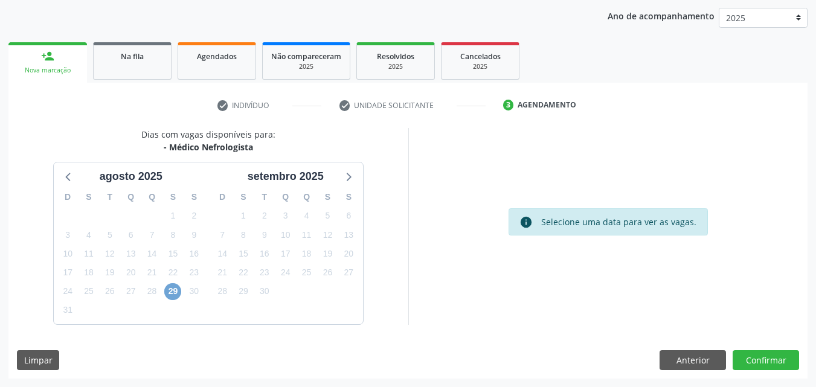
click at [169, 289] on span "29" at bounding box center [172, 291] width 17 height 17
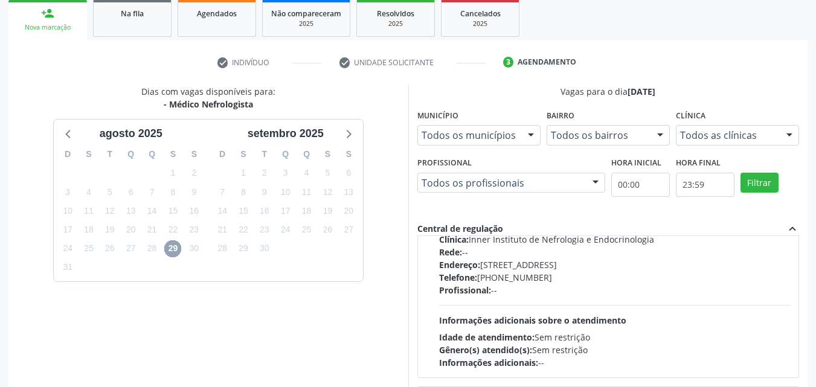
scroll to position [221, 0]
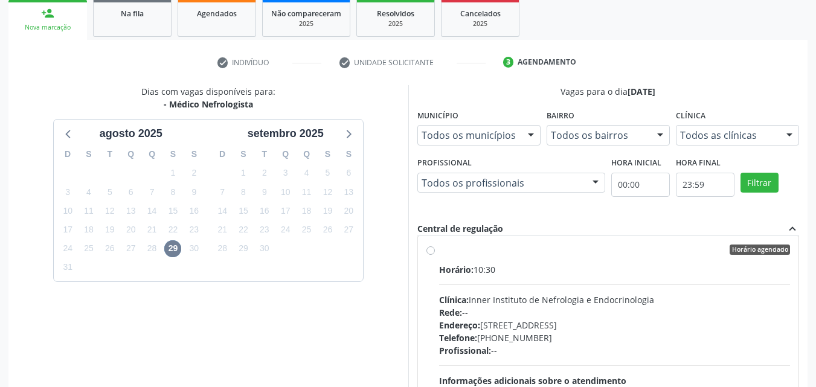
click at [439, 248] on label "Horário agendado Horário: 10:30 Clínica: Inner Instituto de Nefrologia e Endocr…" at bounding box center [615, 337] width 352 height 185
click at [428, 248] on input "Horário agendado Horário: 10:30 Clínica: Inner Instituto de Nefrologia e Endocr…" at bounding box center [430, 250] width 8 height 11
radio input "true"
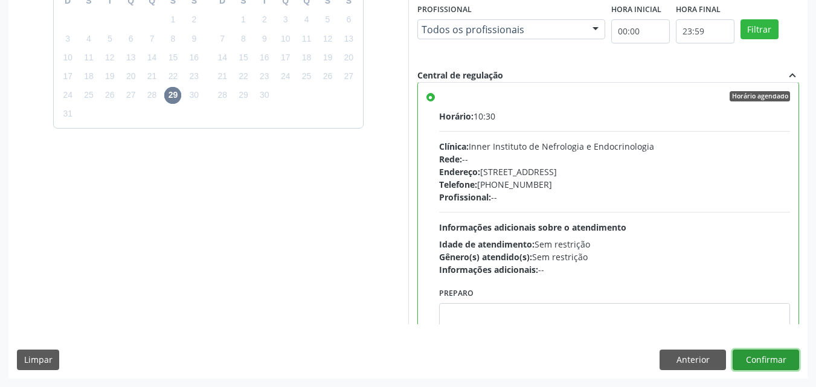
click at [773, 358] on button "Confirmar" at bounding box center [766, 360] width 66 height 21
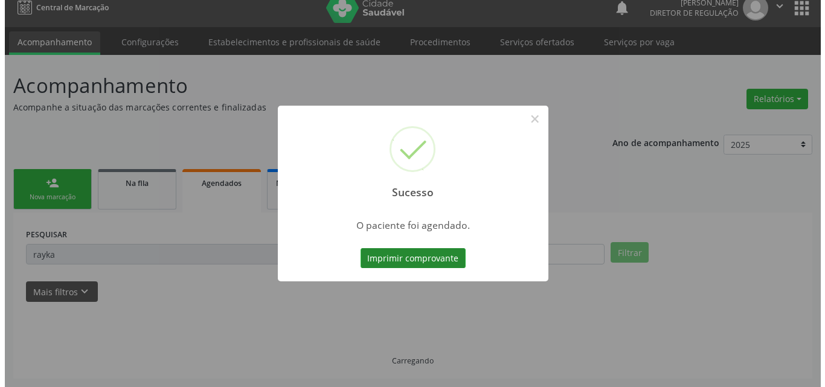
scroll to position [0, 0]
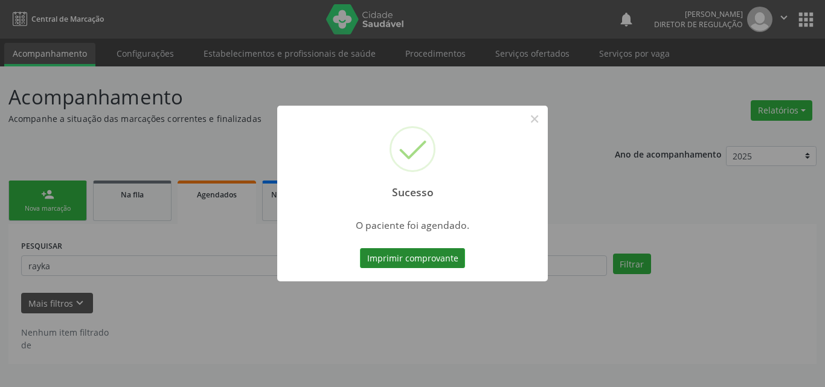
click at [441, 260] on button "Imprimir comprovante" at bounding box center [412, 258] width 105 height 21
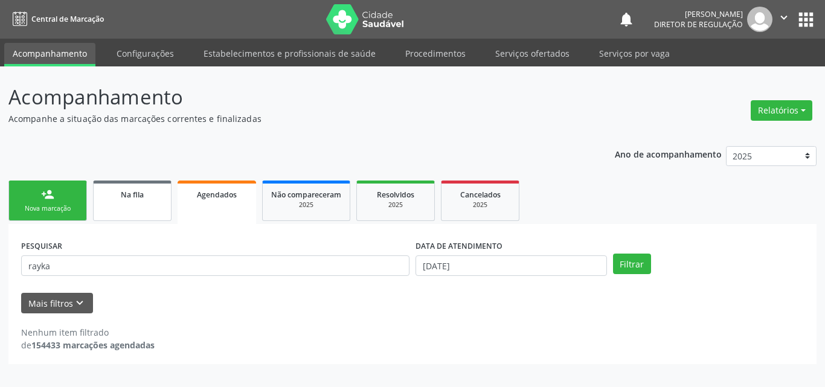
click at [137, 199] on span "Na fila" at bounding box center [132, 195] width 23 height 10
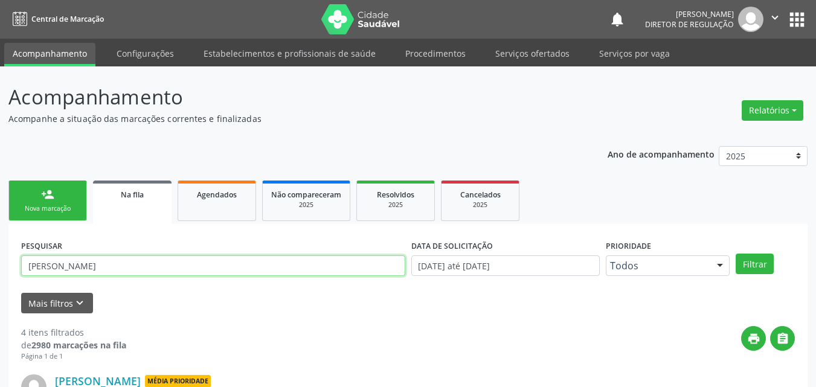
click at [114, 269] on input "[PERSON_NAME]" at bounding box center [213, 266] width 384 height 21
type input "j"
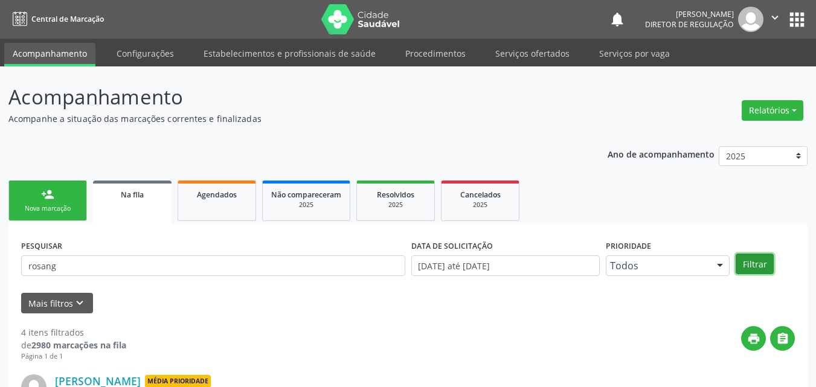
click at [759, 265] on button "Filtrar" at bounding box center [755, 264] width 38 height 21
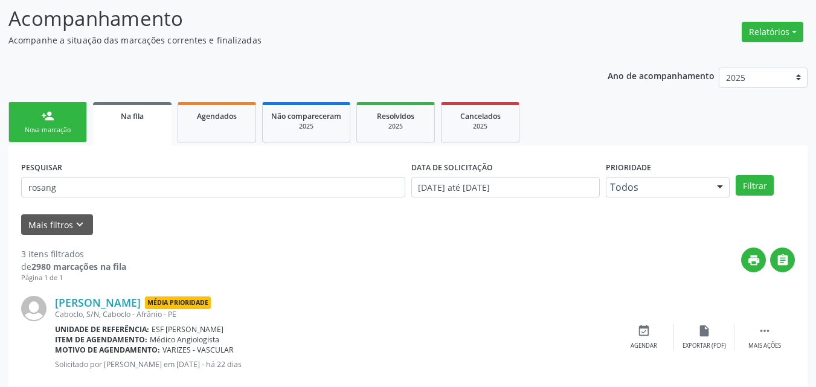
scroll to position [18, 0]
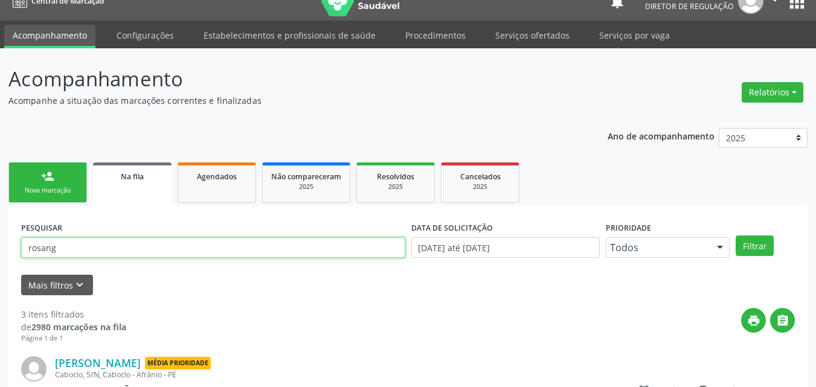
click at [63, 248] on input "rosang" at bounding box center [213, 247] width 384 height 21
type input "r"
type input "704809589101143"
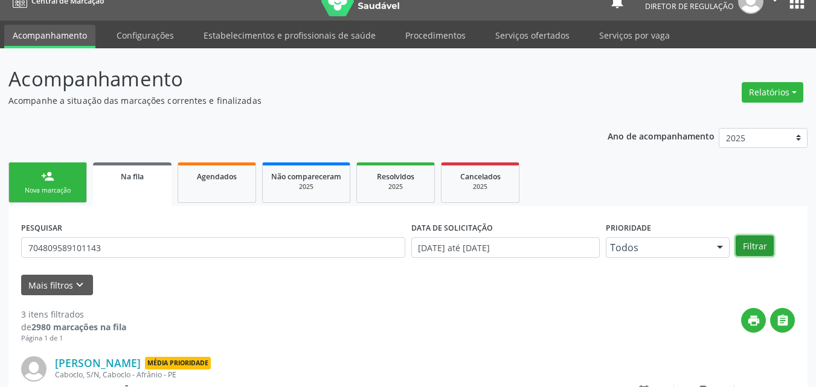
click at [754, 246] on button "Filtrar" at bounding box center [755, 246] width 38 height 21
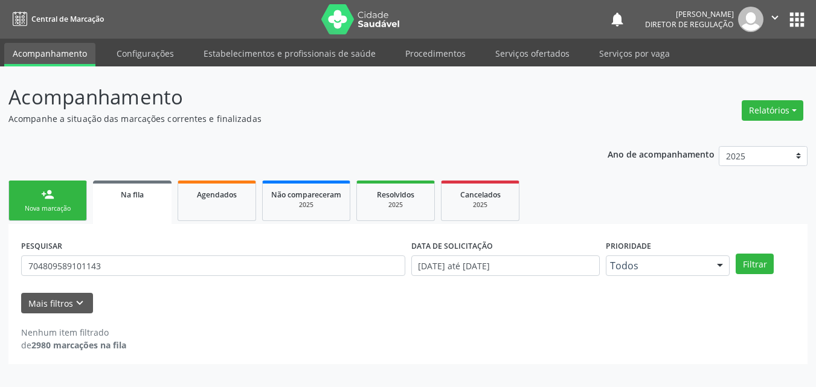
scroll to position [0, 0]
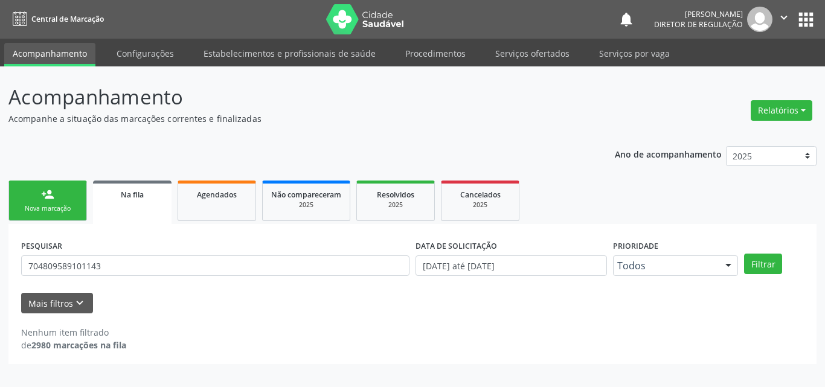
click at [61, 201] on link "person_add Nova marcação" at bounding box center [47, 201] width 79 height 40
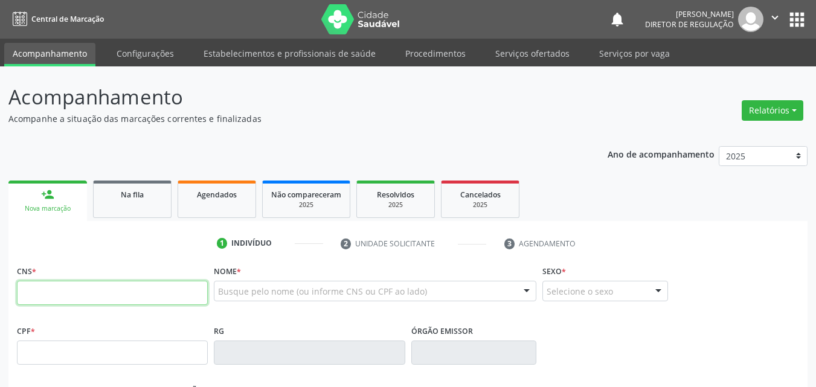
click at [173, 297] on input "text" at bounding box center [112, 293] width 191 height 24
type input "704 8095 8910 1143"
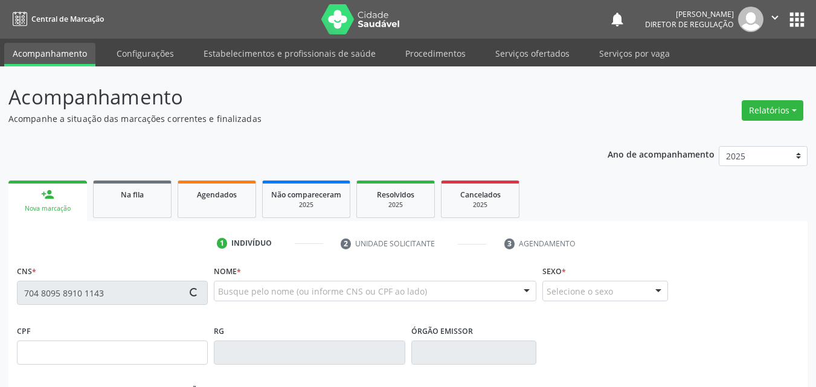
type input "033.473.874-14"
type input "31/12/1976"
type input "Maria das Graças Rodrigues"
type input "(87) 98834-2084"
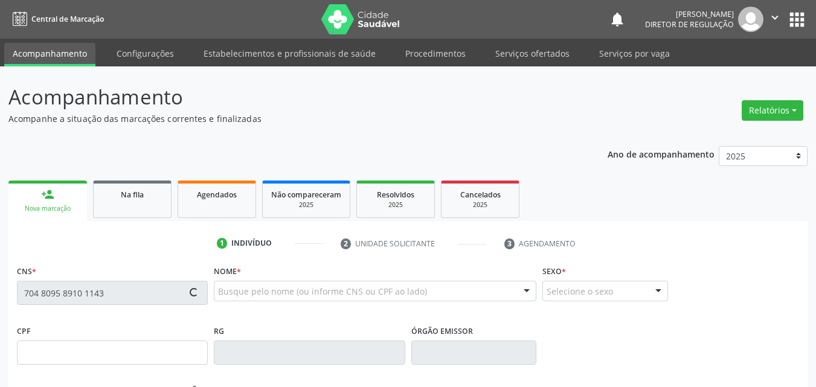
type input "S/N"
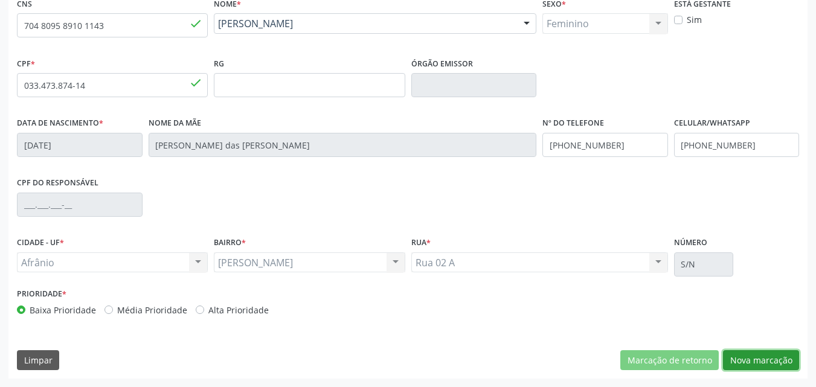
click at [768, 359] on button "Nova marcação" at bounding box center [761, 360] width 76 height 21
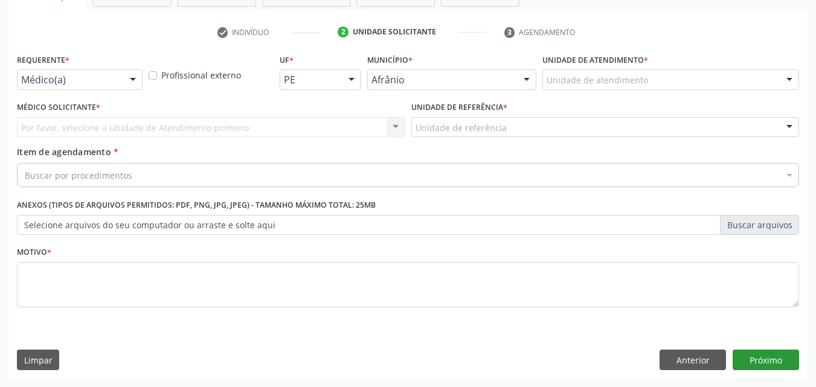
scroll to position [211, 0]
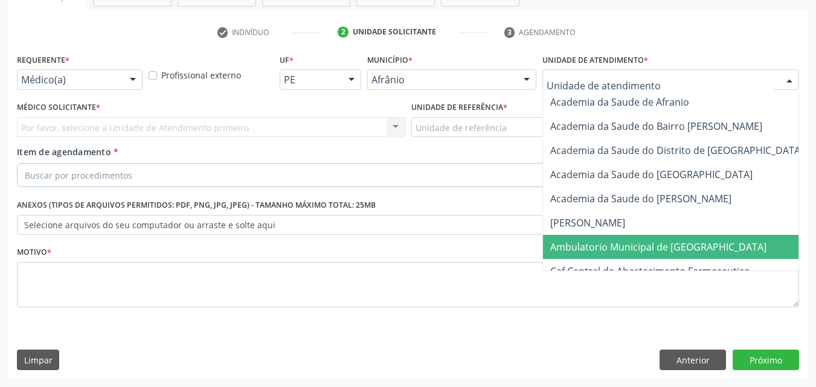
click at [623, 246] on span "Ambulatorio Municipal de [GEOGRAPHIC_DATA]" at bounding box center [658, 246] width 216 height 13
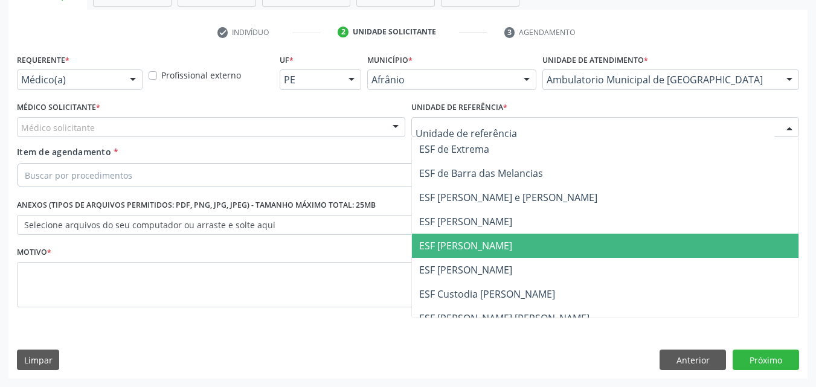
click at [490, 242] on span "ESF [PERSON_NAME]" at bounding box center [465, 245] width 93 height 13
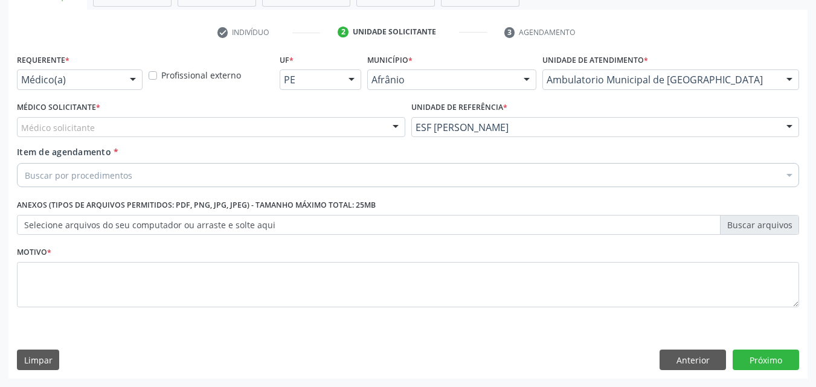
click at [294, 126] on div "Médico solicitante" at bounding box center [211, 127] width 388 height 21
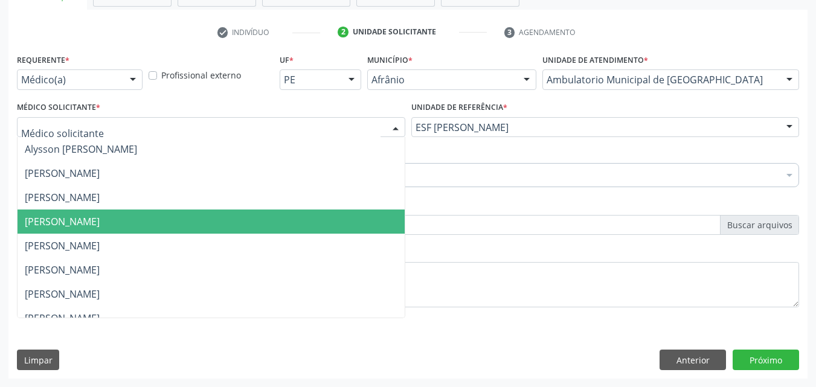
click at [204, 224] on span "[PERSON_NAME]" at bounding box center [211, 222] width 387 height 24
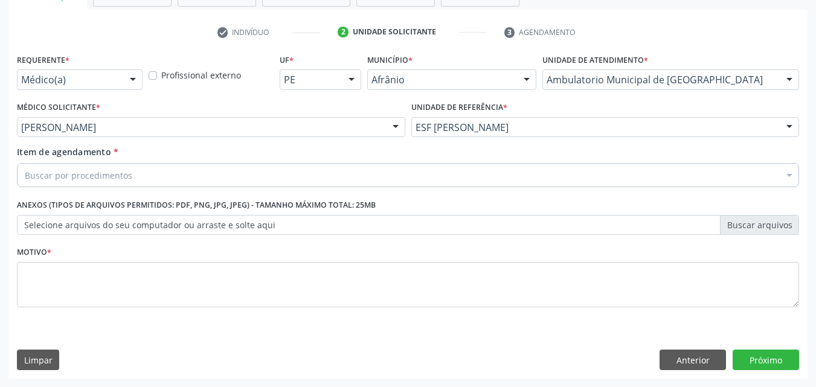
click at [173, 175] on div "Buscar por procedimentos" at bounding box center [408, 175] width 782 height 24
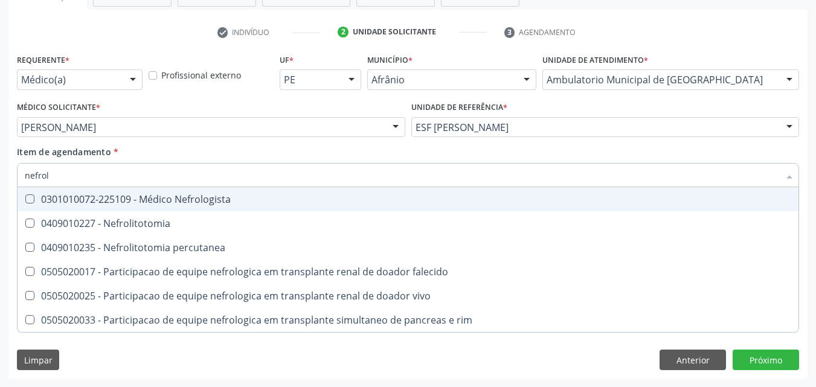
type input "nefrolo"
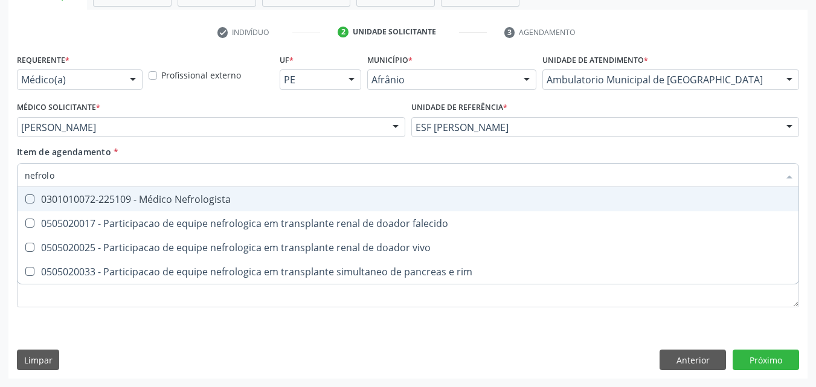
click at [171, 196] on div "0301010072-225109 - Médico Nefrologista" at bounding box center [408, 200] width 767 height 10
checkbox Nefrologista "true"
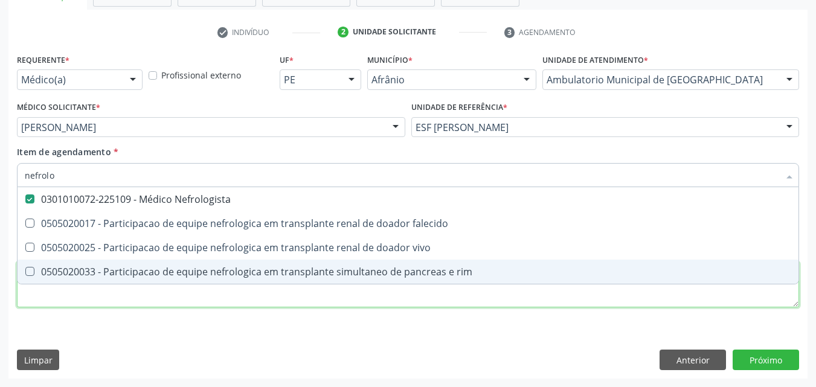
click at [425, 301] on div "Requerente * Médico(a) Médico(a) Enfermeiro(a) Paciente Nenhum resultado encont…" at bounding box center [408, 188] width 782 height 274
checkbox falecido "true"
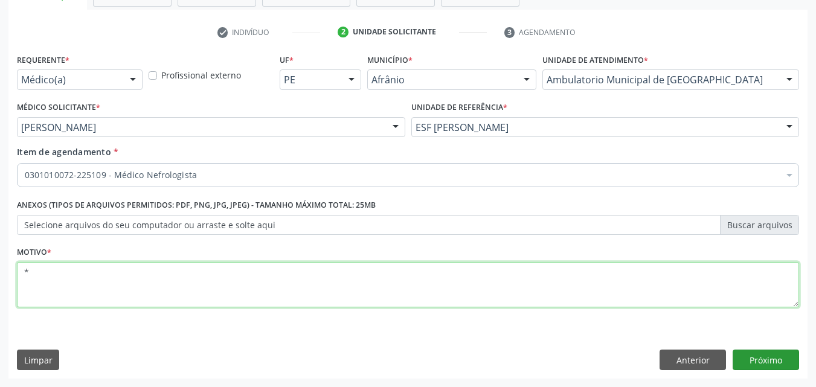
type textarea "*"
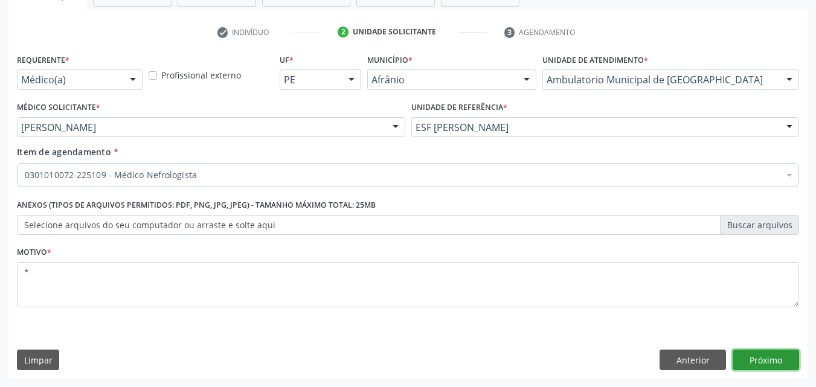
click at [759, 358] on button "Próximo" at bounding box center [766, 360] width 66 height 21
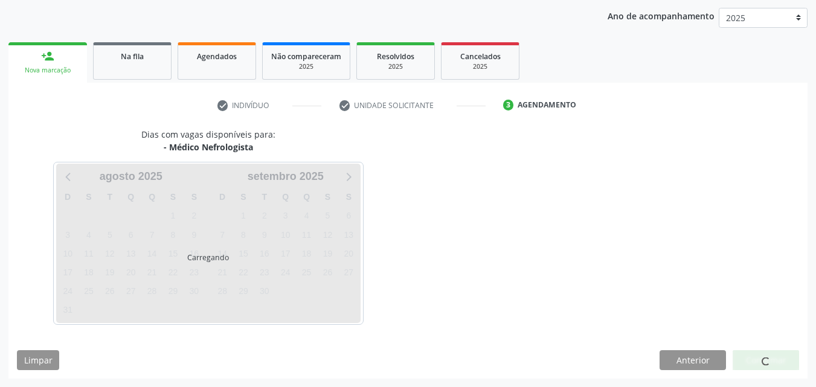
scroll to position [138, 0]
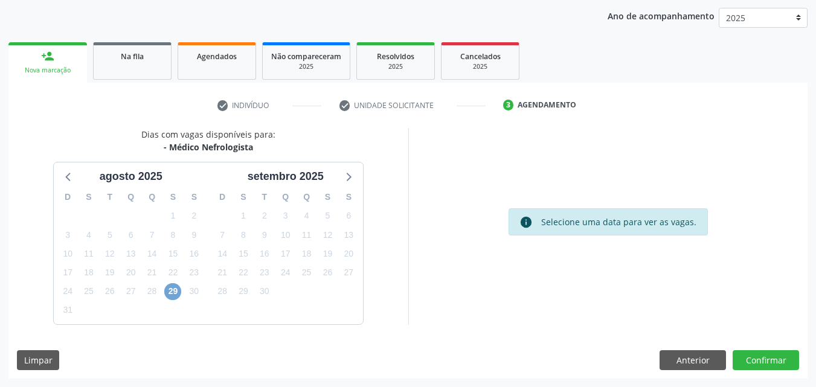
click at [171, 294] on span "29" at bounding box center [172, 291] width 17 height 17
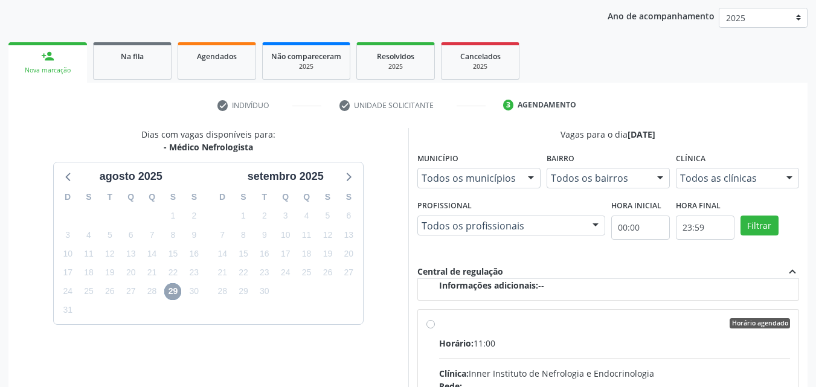
scroll to position [259, 0]
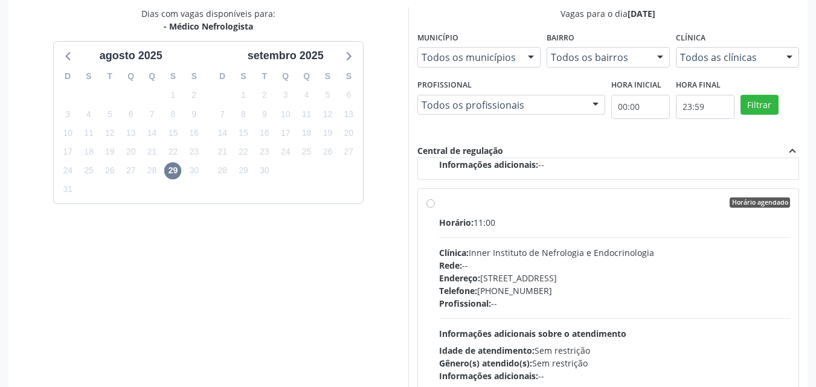
click at [439, 202] on label "Horário agendado Horário: 11:00 Clínica: Inner Instituto de Nefrologia e Endocr…" at bounding box center [615, 290] width 352 height 185
click at [433, 202] on input "Horário agendado Horário: 11:00 Clínica: Inner Instituto de Nefrologia e Endocr…" at bounding box center [430, 203] width 8 height 11
radio input "true"
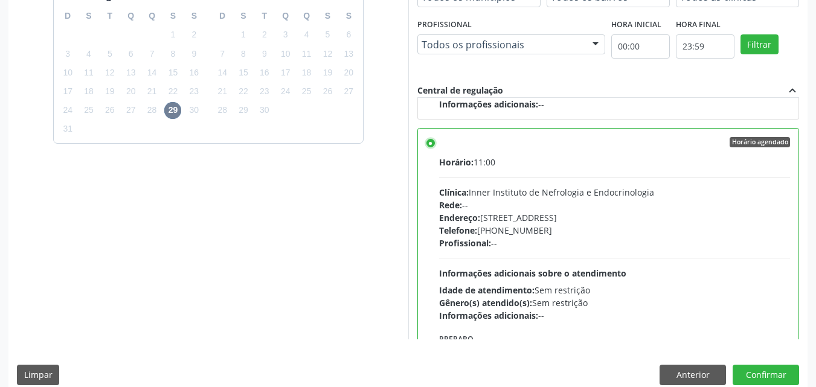
scroll to position [335, 0]
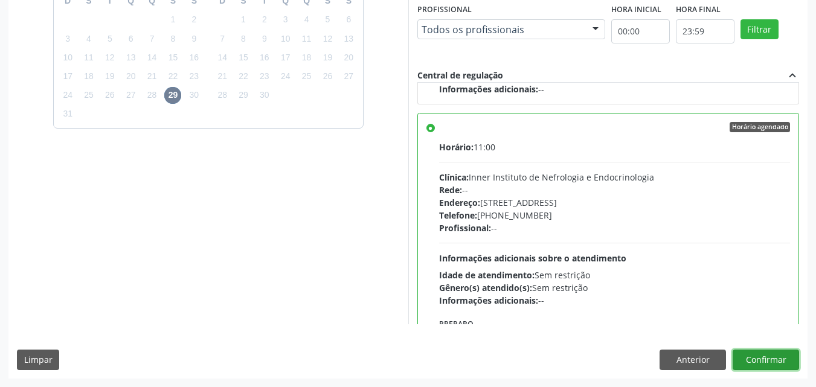
click at [761, 355] on button "Confirmar" at bounding box center [766, 360] width 66 height 21
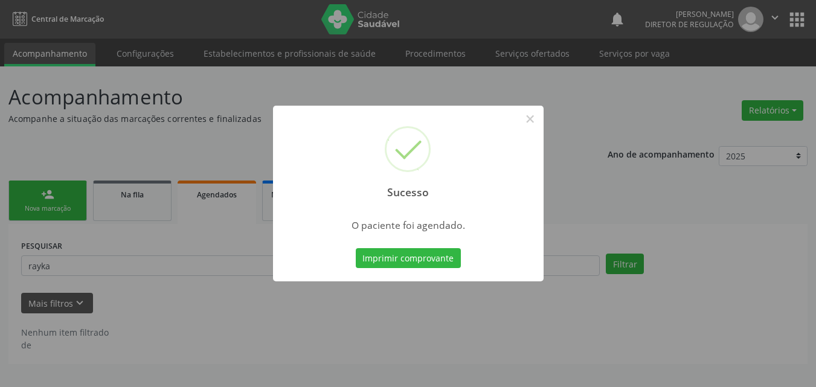
scroll to position [0, 0]
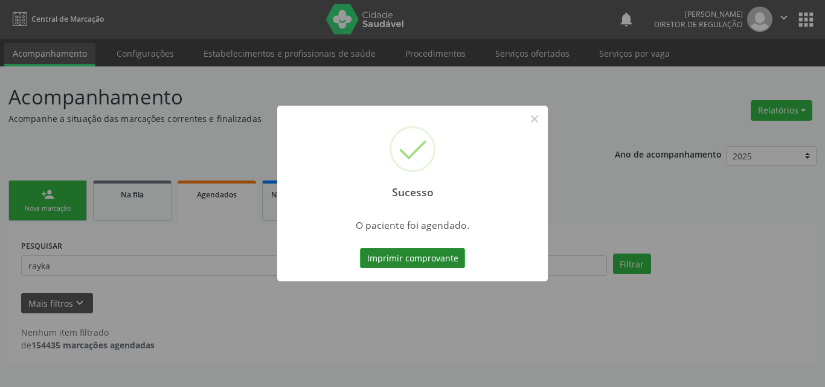
click at [405, 256] on button "Imprimir comprovante" at bounding box center [412, 258] width 105 height 21
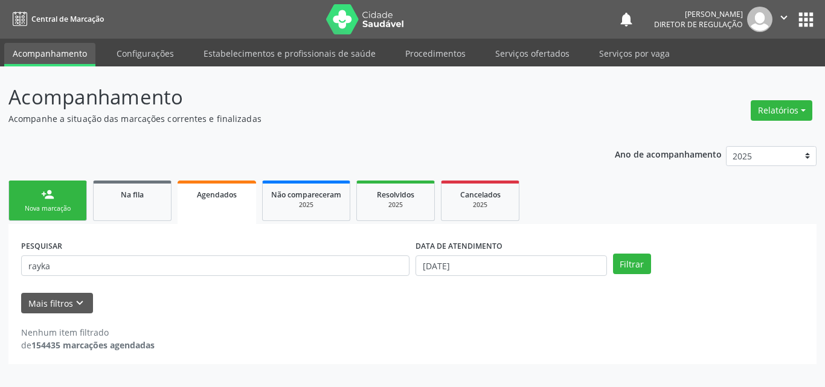
click at [63, 202] on link "person_add Nova marcação" at bounding box center [47, 201] width 79 height 40
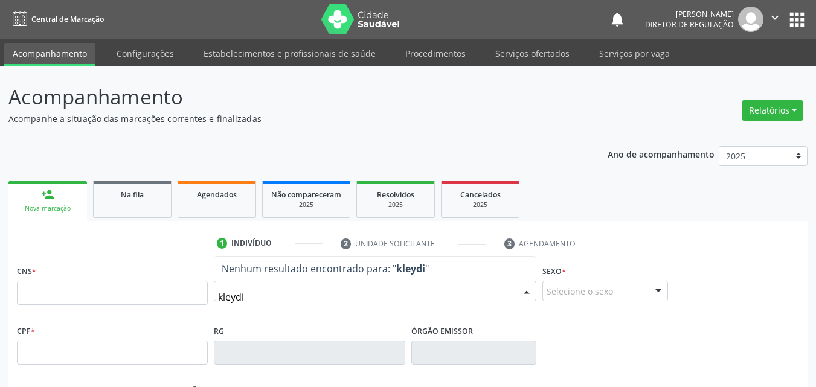
type input "kleydiv"
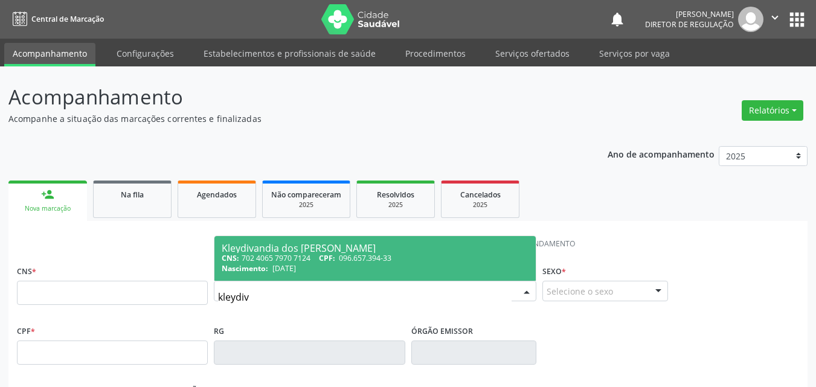
click at [296, 270] on span "17/08/1992" at bounding box center [284, 268] width 24 height 10
type input "702 4065 7970 7124"
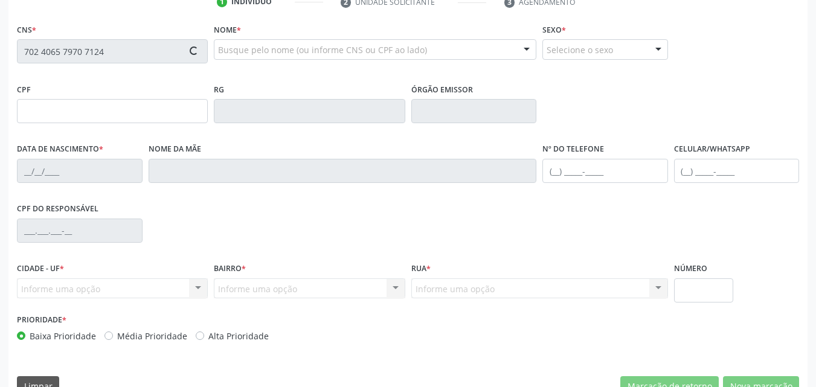
type input "096.657.394-33"
type input "17/08/1992"
type input "[PERSON_NAME]"
type input "(87) 98857-0226"
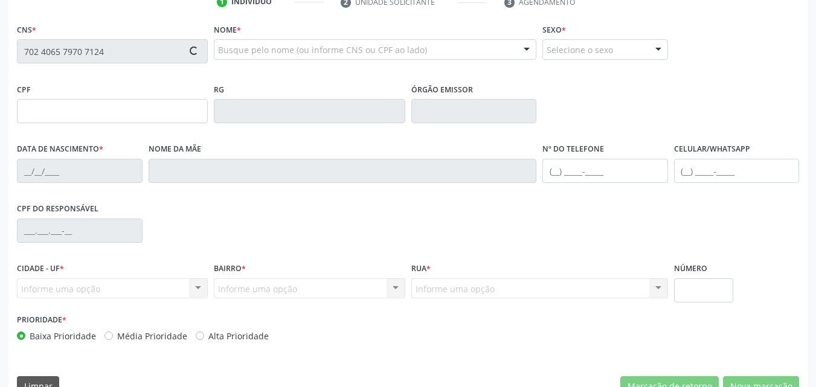
type input "920"
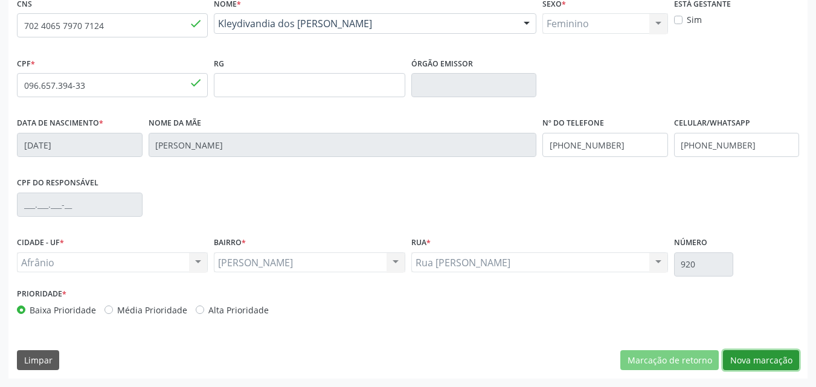
click at [776, 356] on button "Nova marcação" at bounding box center [761, 360] width 76 height 21
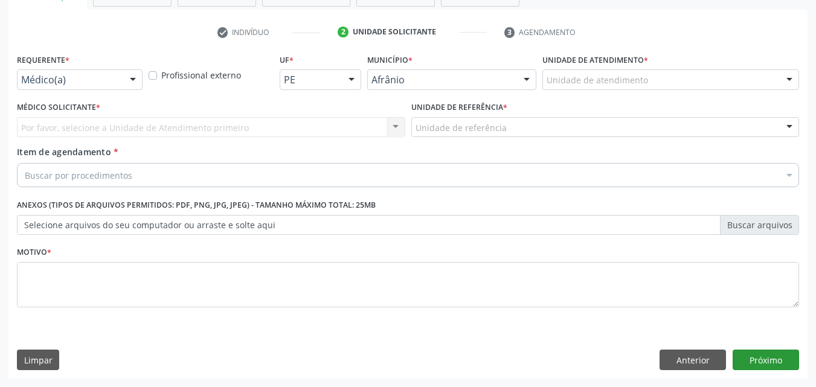
scroll to position [211, 0]
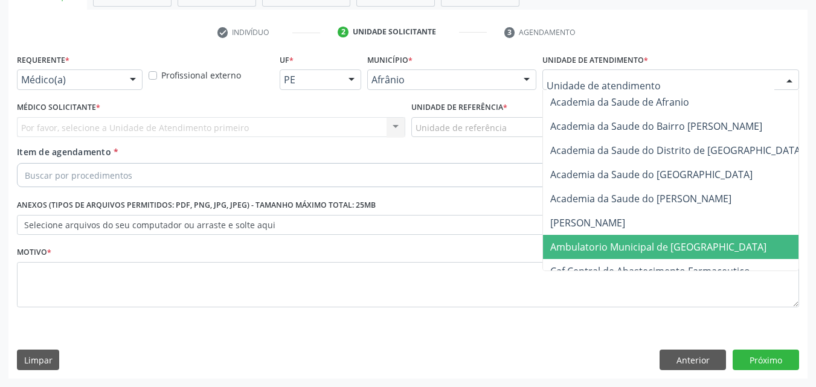
click at [649, 243] on span "Ambulatorio Municipal de [GEOGRAPHIC_DATA]" at bounding box center [658, 246] width 216 height 13
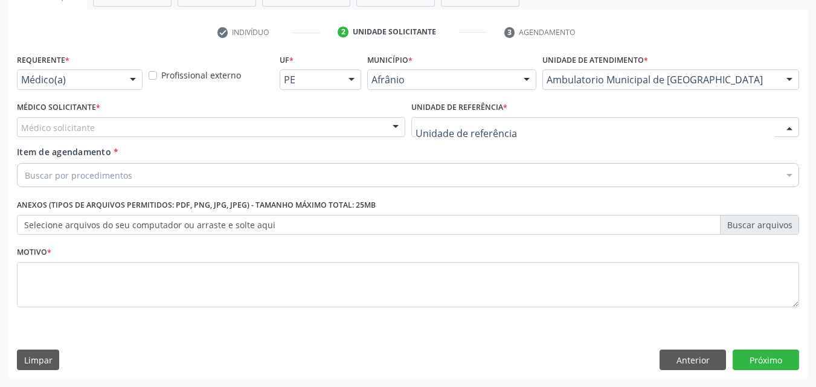
click at [503, 126] on div at bounding box center [605, 127] width 388 height 21
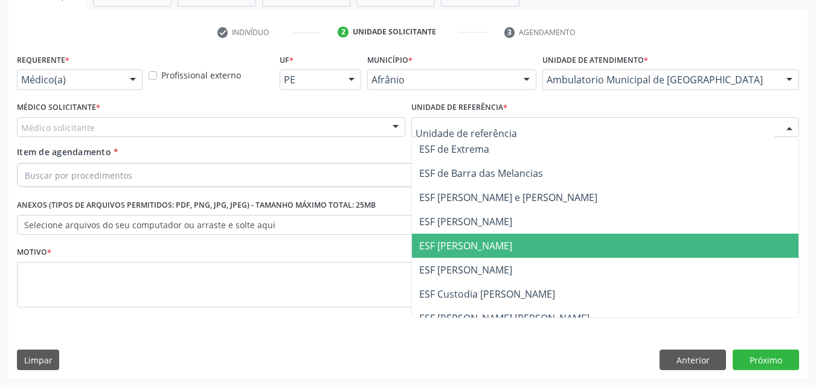
click at [496, 251] on span "ESF [PERSON_NAME]" at bounding box center [465, 245] width 93 height 13
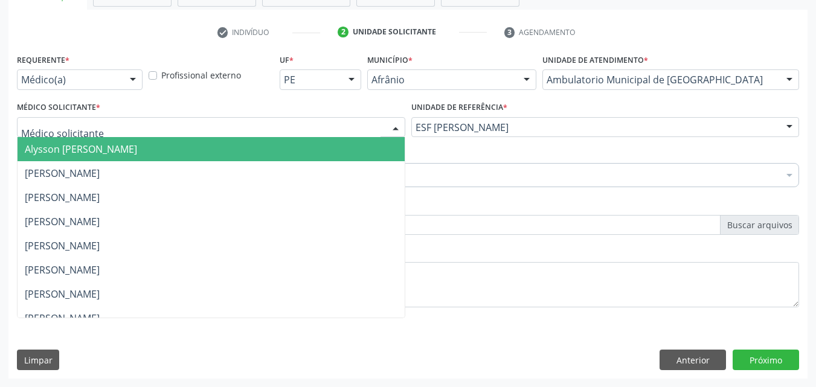
click at [196, 130] on div at bounding box center [211, 127] width 388 height 21
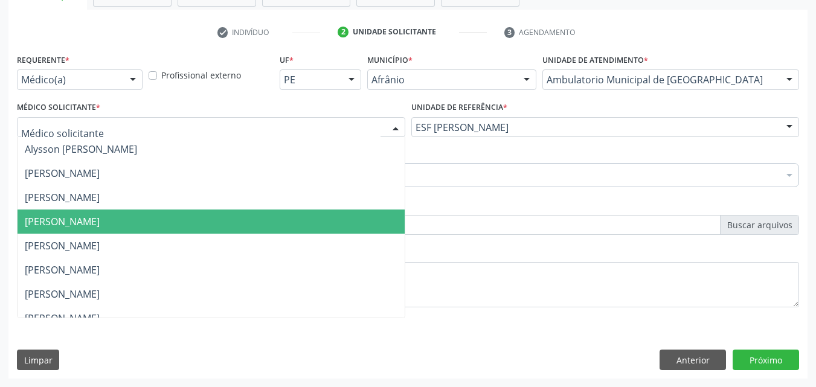
click at [185, 223] on span "[PERSON_NAME]" at bounding box center [211, 222] width 387 height 24
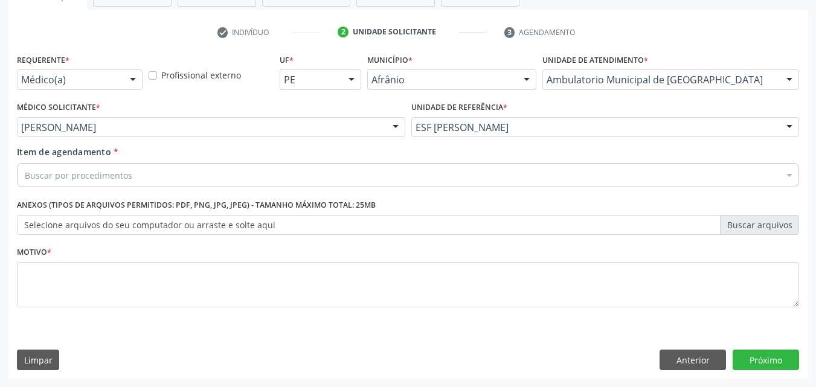
click at [152, 176] on div "Buscar por procedimentos" at bounding box center [408, 175] width 782 height 24
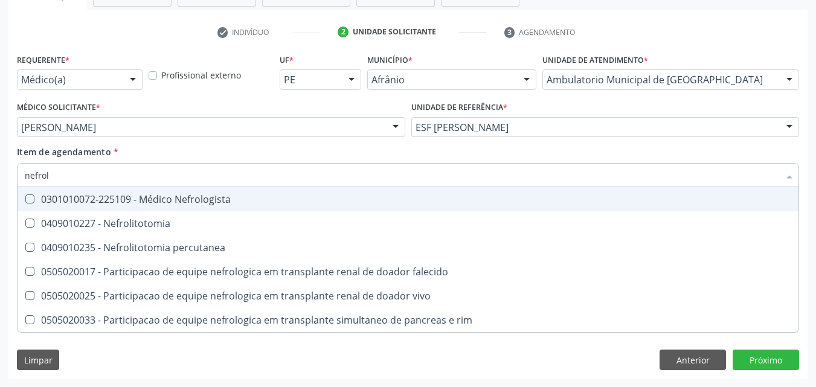
type input "nefrolo"
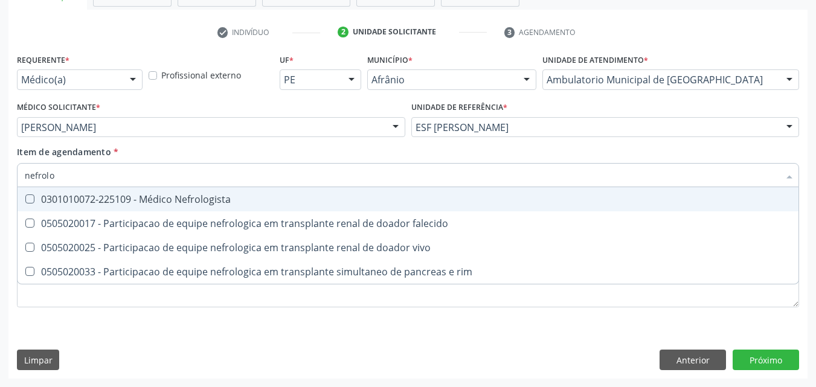
click at [167, 202] on div "0301010072-225109 - Médico Nefrologista" at bounding box center [408, 200] width 767 height 10
checkbox Nefrologista "true"
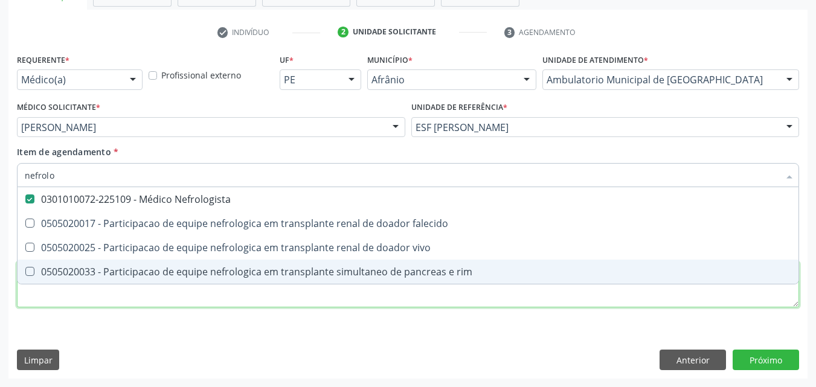
click at [163, 299] on div "Requerente * Médico(a) Médico(a) Enfermeiro(a) Paciente Nenhum resultado encont…" at bounding box center [408, 188] width 782 height 274
checkbox falecido "true"
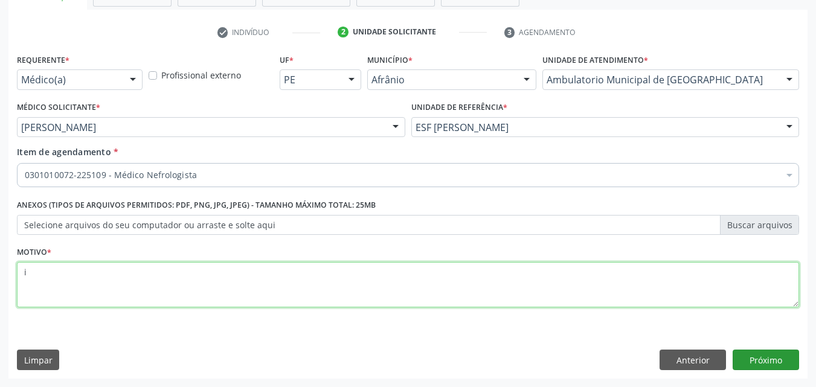
type textarea "i"
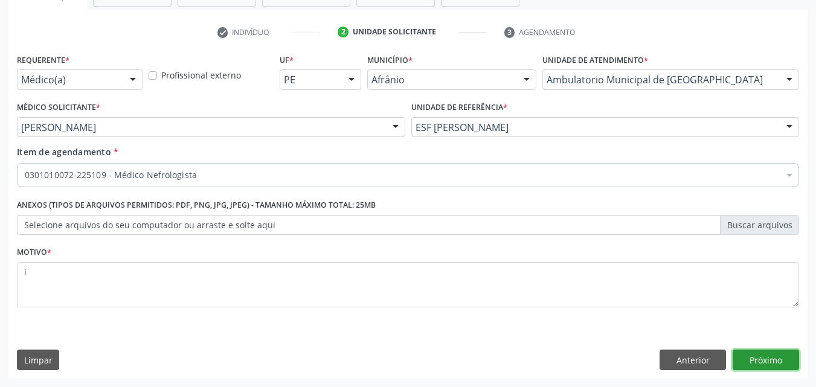
click at [766, 355] on button "Próximo" at bounding box center [766, 360] width 66 height 21
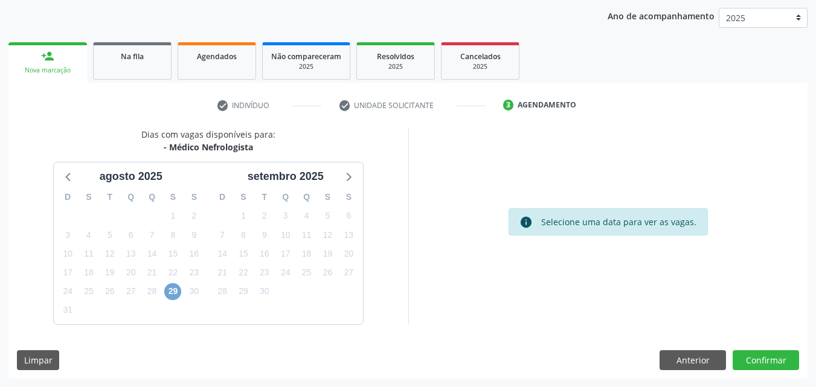
click at [173, 291] on span "29" at bounding box center [172, 291] width 17 height 17
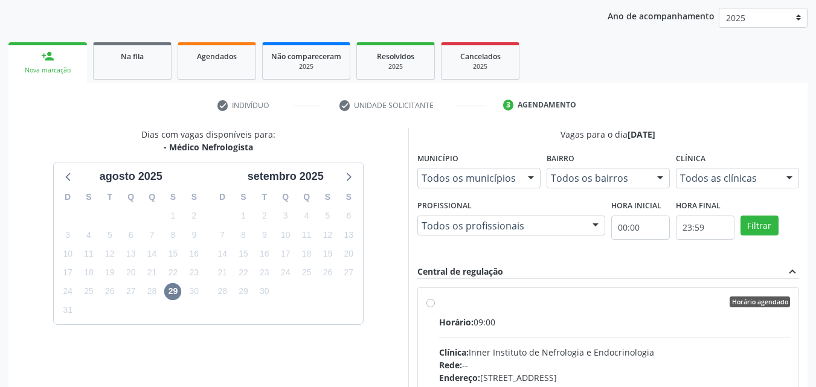
click at [503, 303] on div "Horário agendado" at bounding box center [615, 302] width 352 height 11
click at [435, 303] on input "Horário agendado Horário: 09:00 Clínica: Inner Instituto de Nefrologia e Endocr…" at bounding box center [430, 302] width 8 height 11
radio input "true"
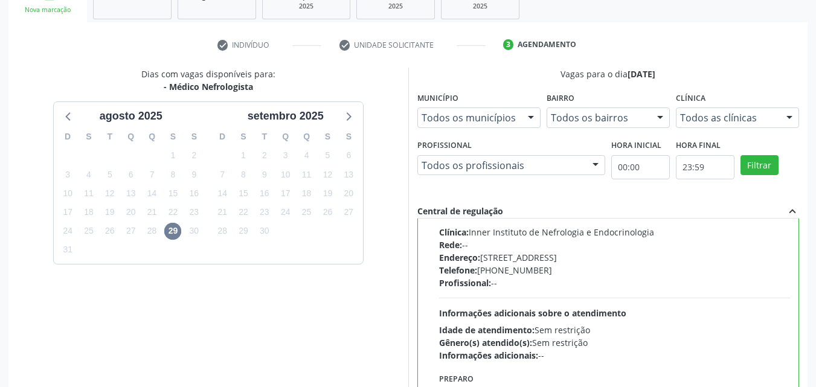
scroll to position [335, 0]
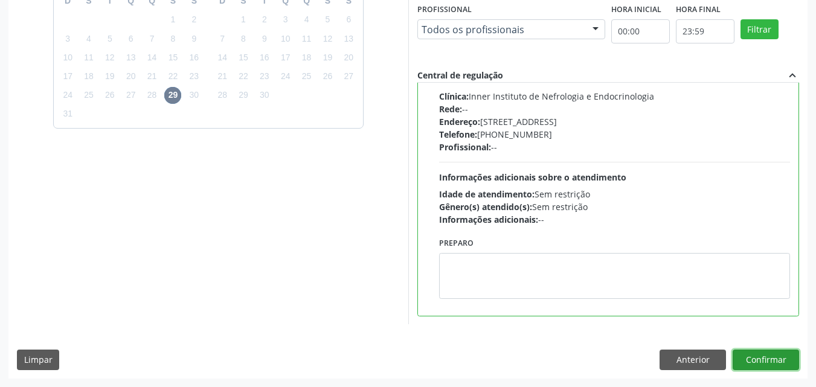
click at [771, 359] on button "Confirmar" at bounding box center [766, 360] width 66 height 21
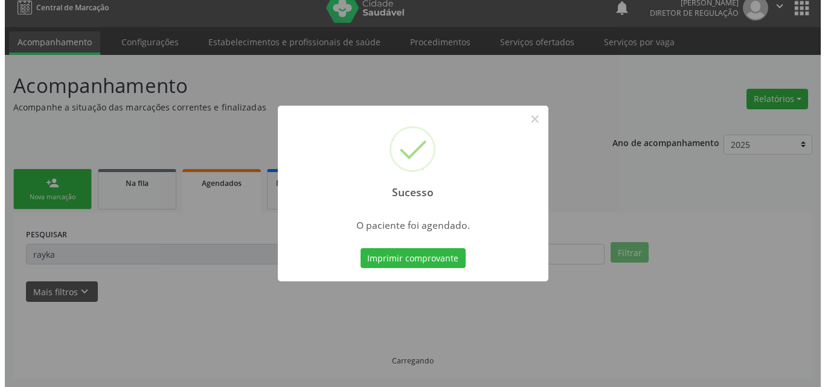
scroll to position [0, 0]
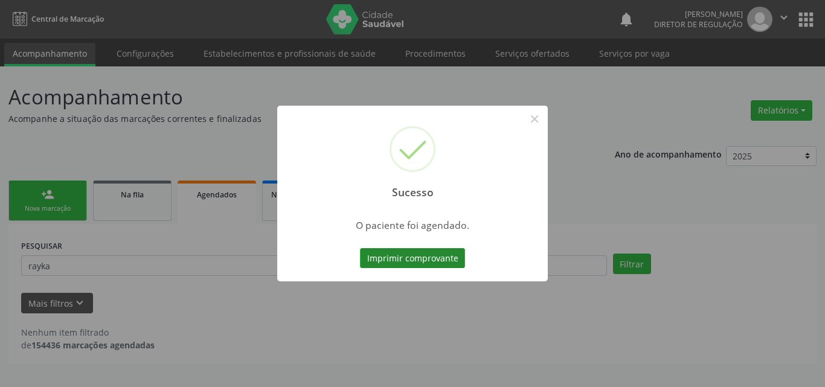
click at [399, 262] on button "Imprimir comprovante" at bounding box center [412, 258] width 105 height 21
